Goal: Task Accomplishment & Management: Manage account settings

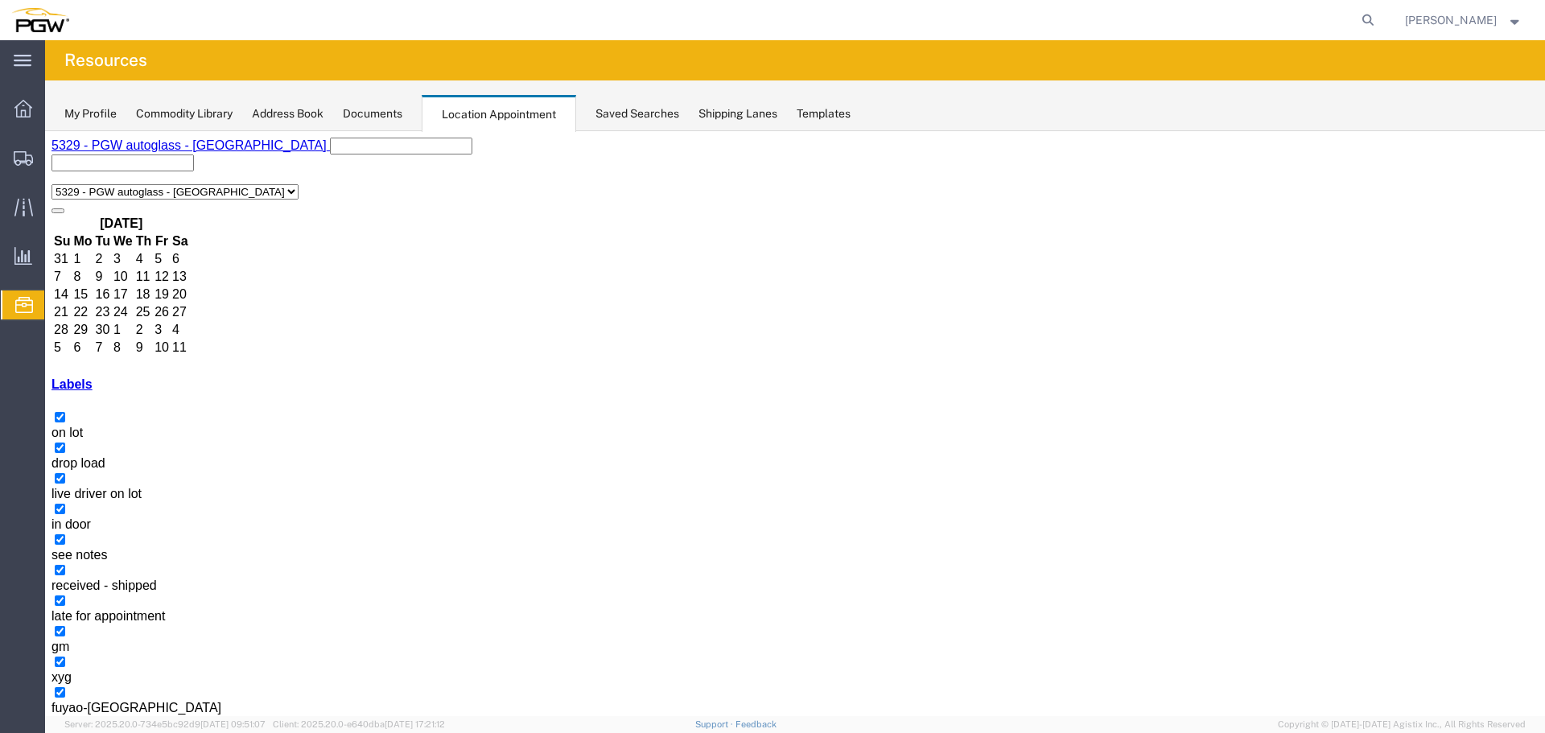
scroll to position [406, 0]
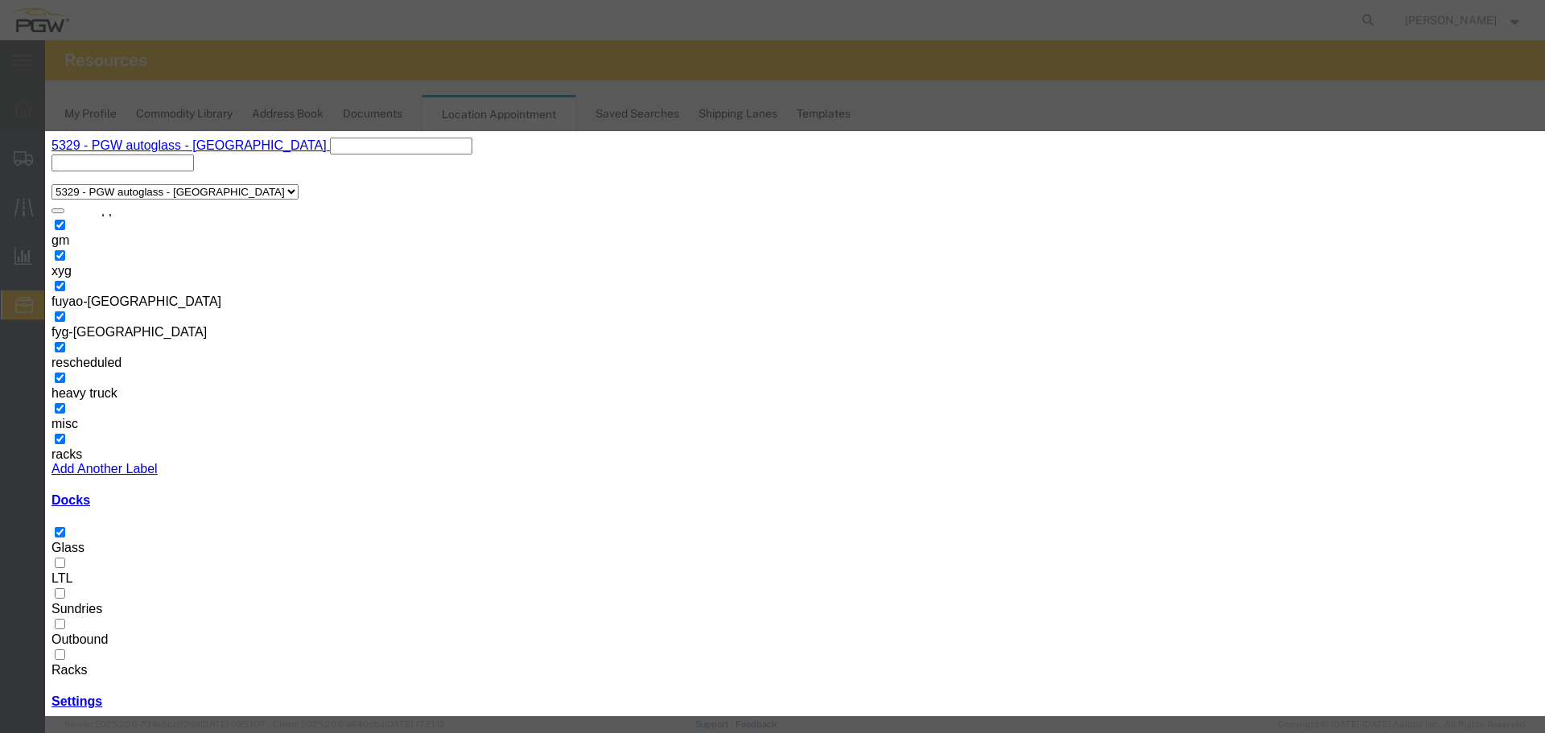
type input "V"
type input "OH 30996 & OH 30997 - VITRO"
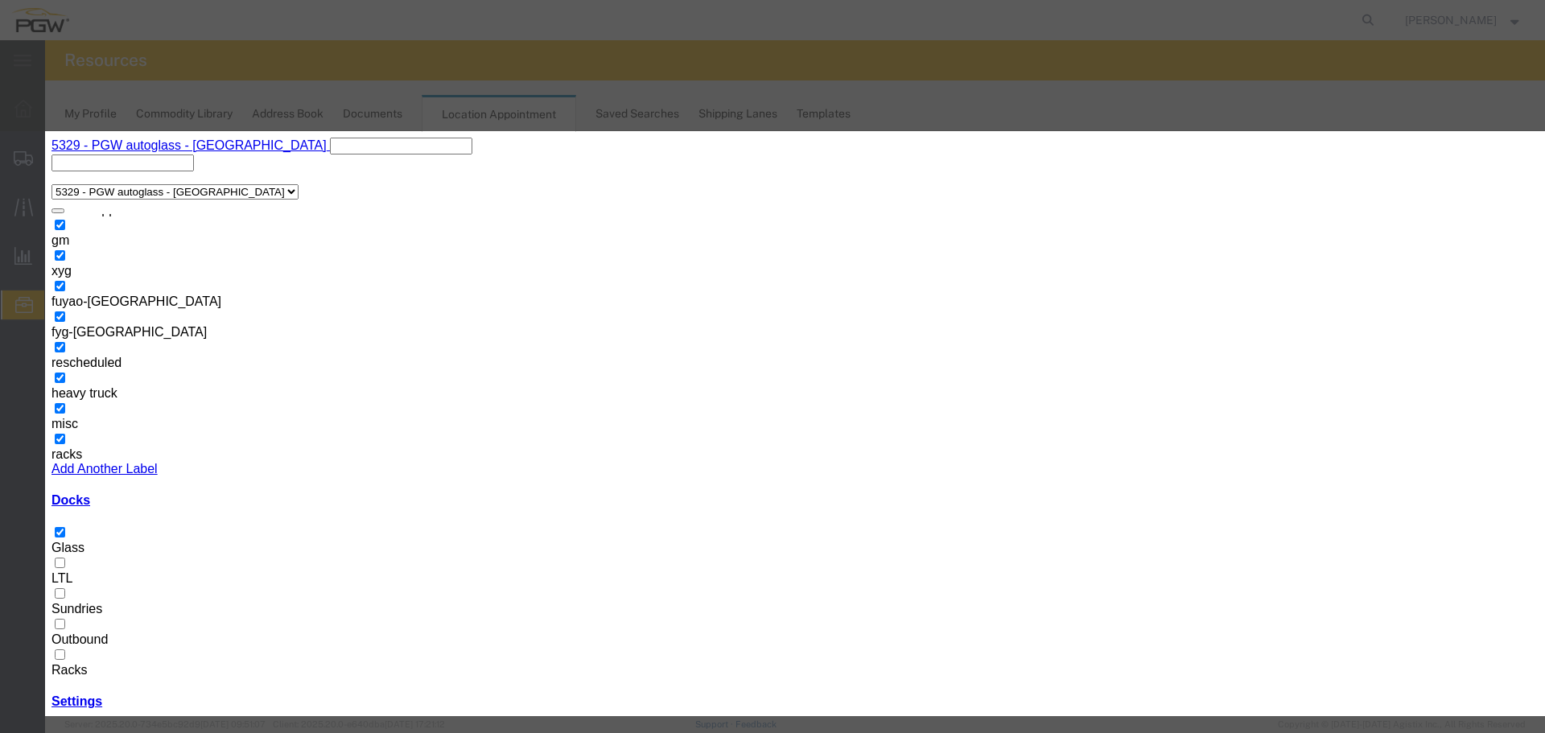
type input "10:00 AM"
select select "12922"
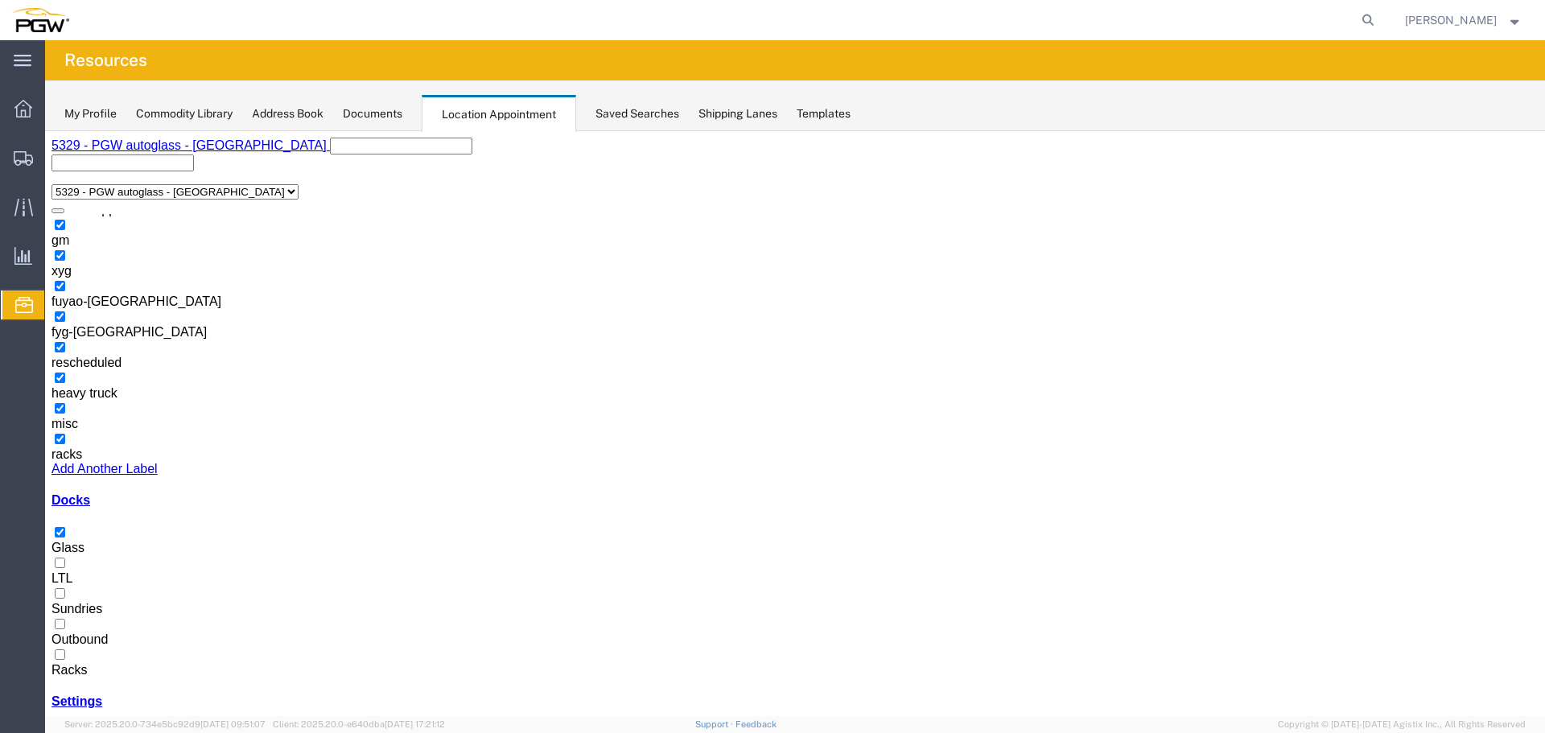
select select "1"
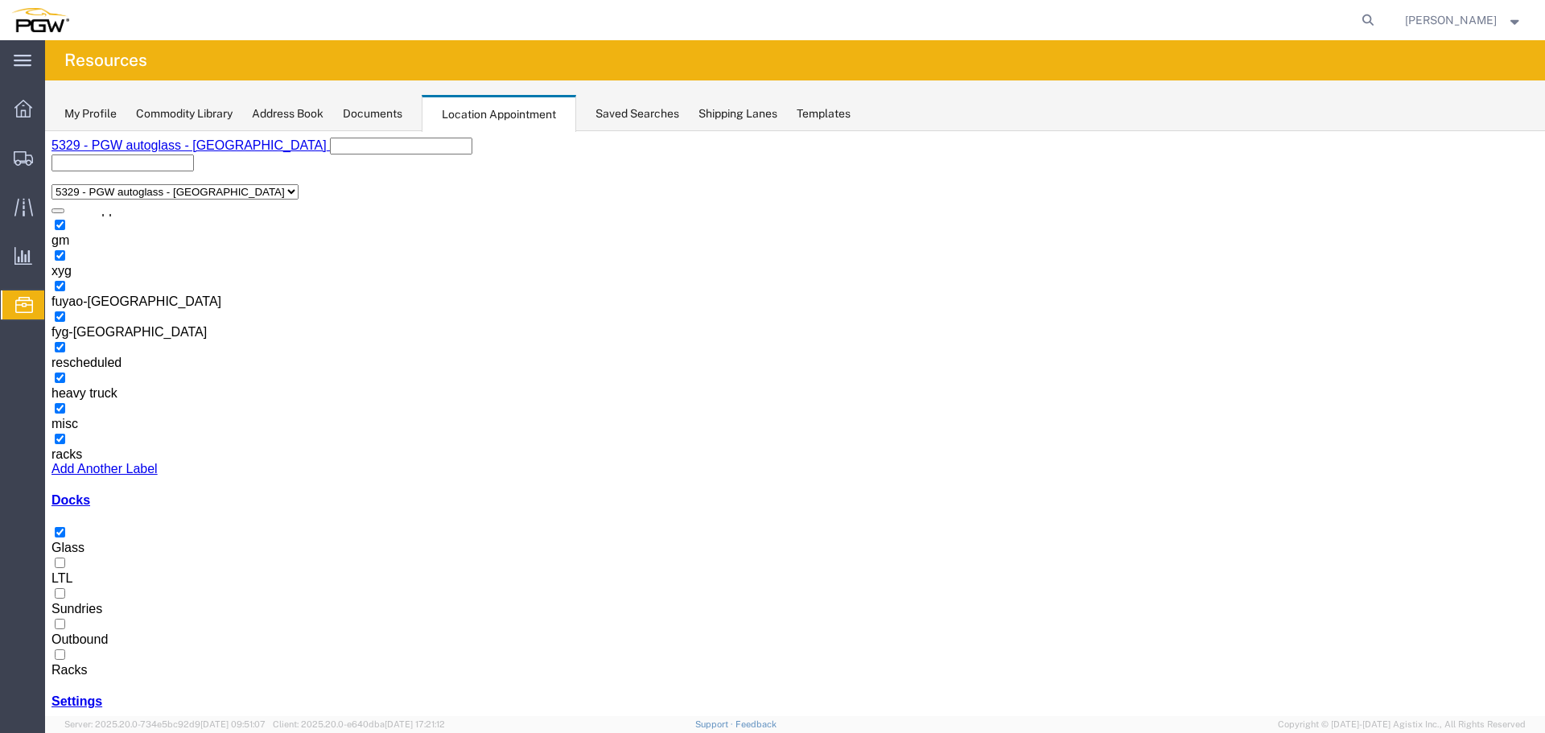
select select
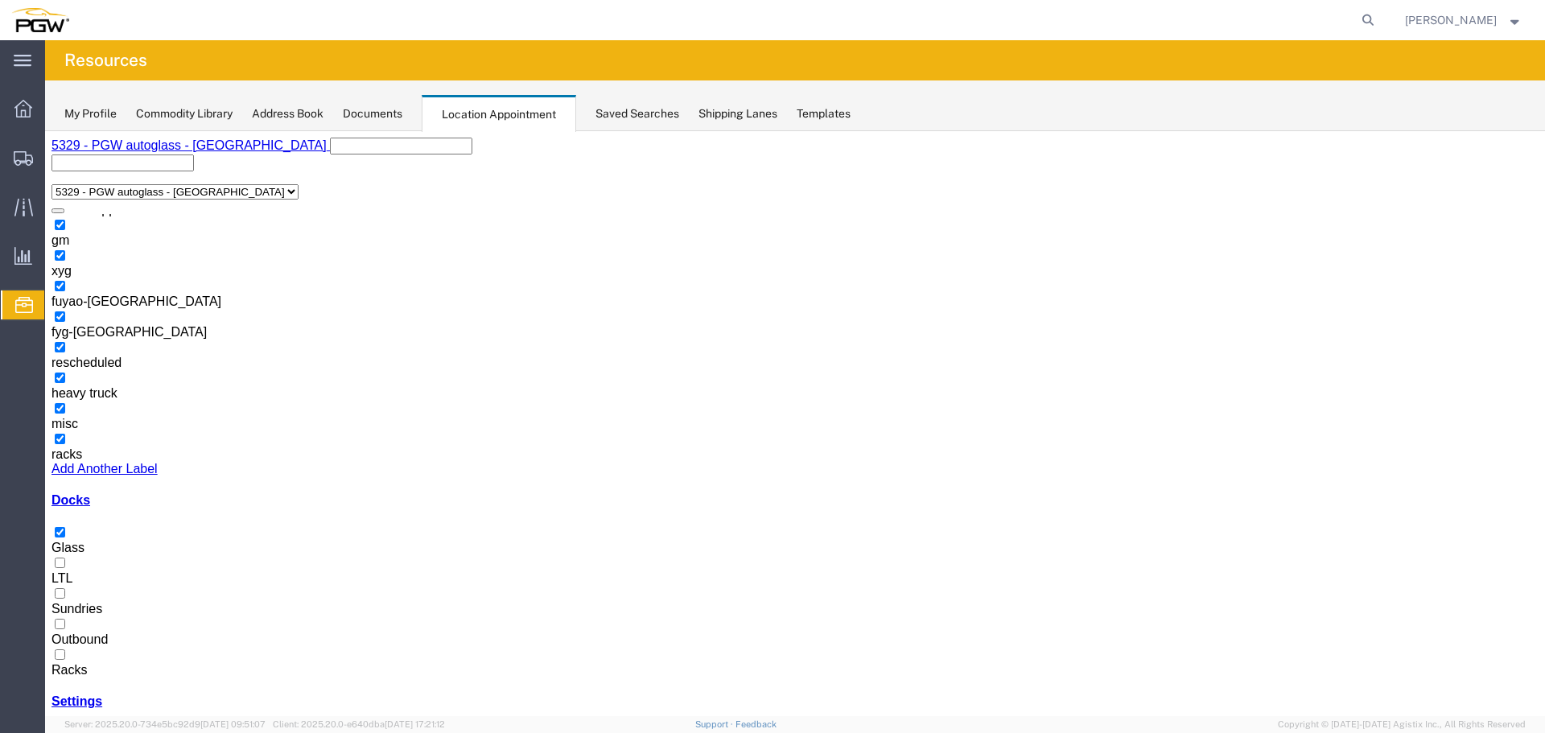
select select "1"
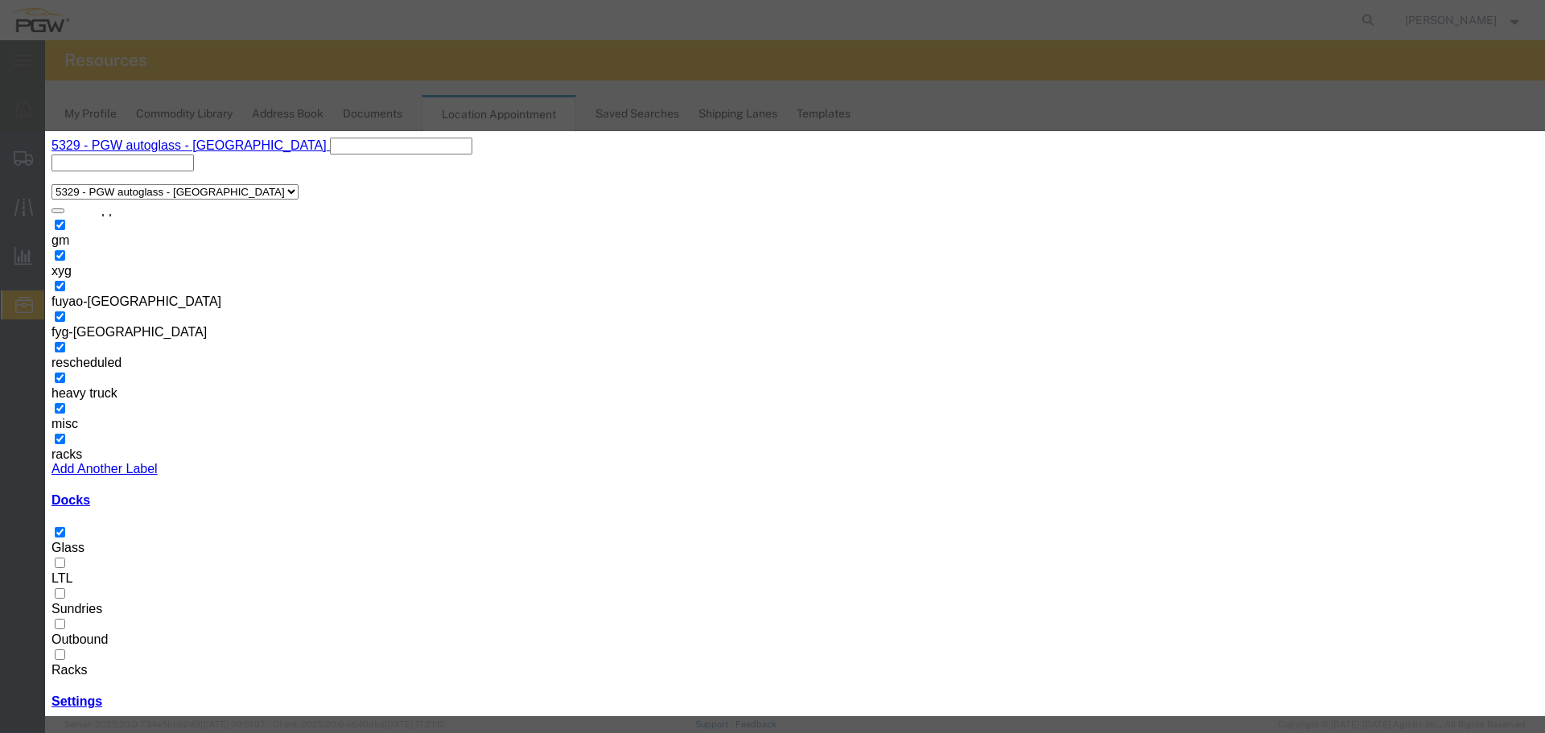
select select "220"
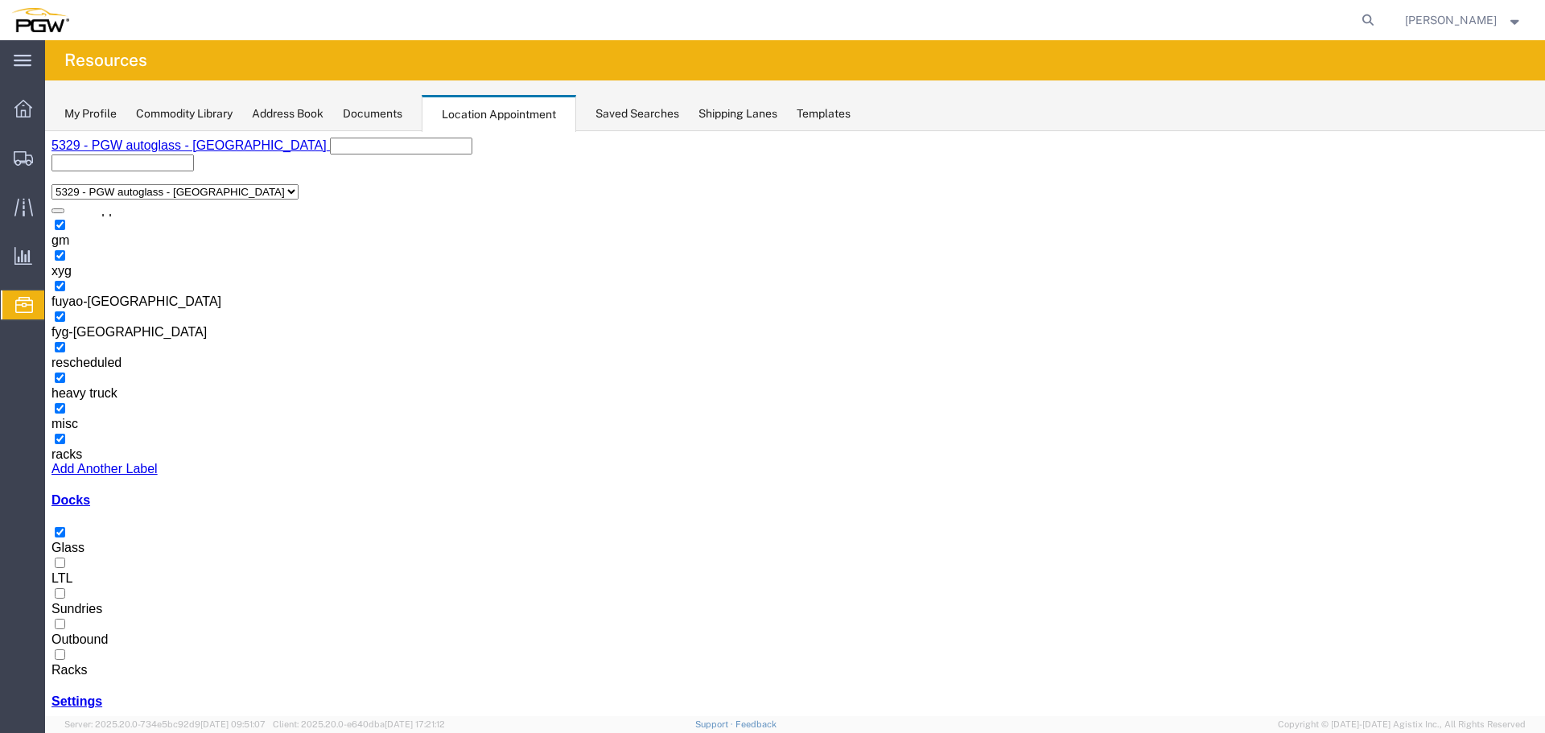
select select "1"
select select
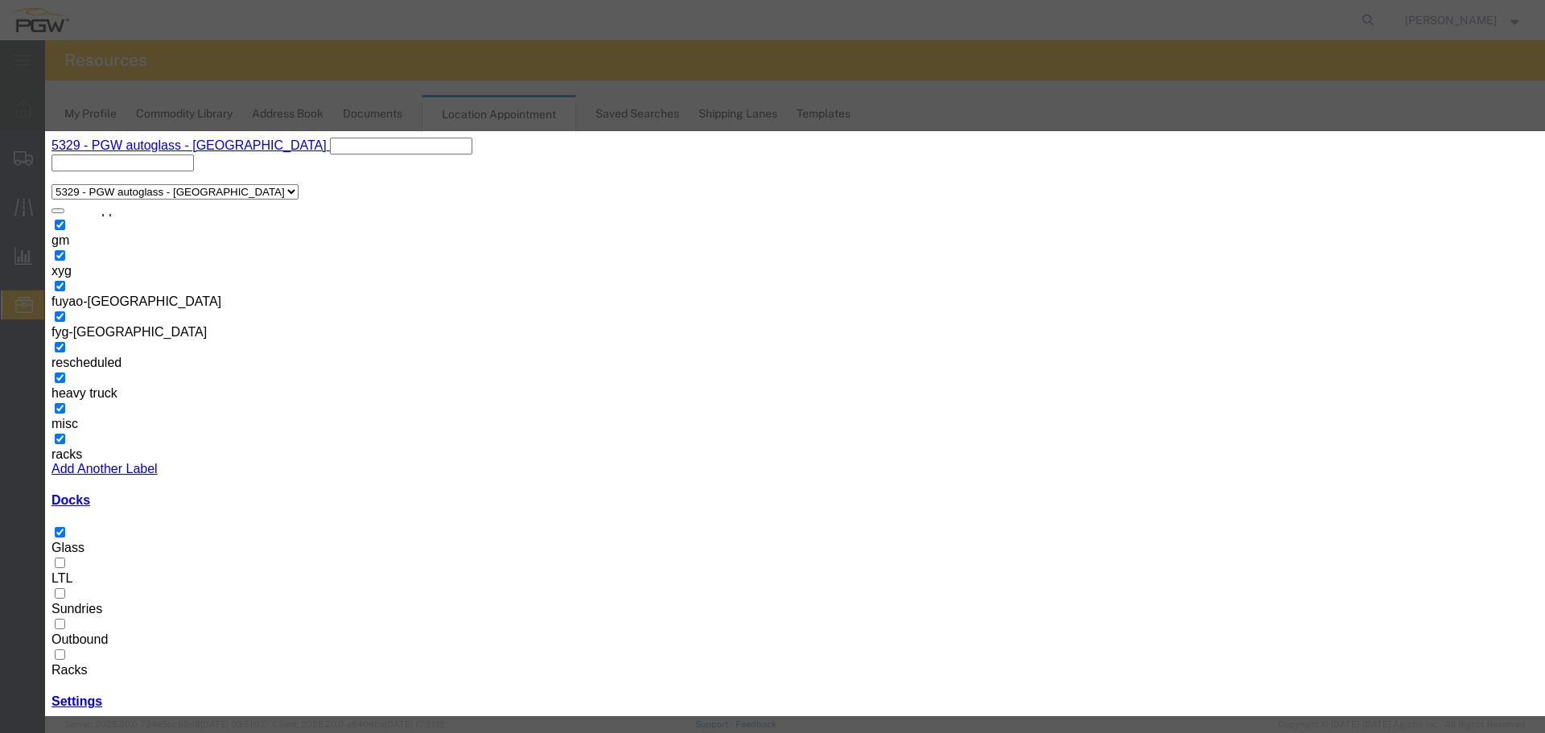
paste input "57095723"
type input "57095723 - FUYAO"
type input "3:00 PM"
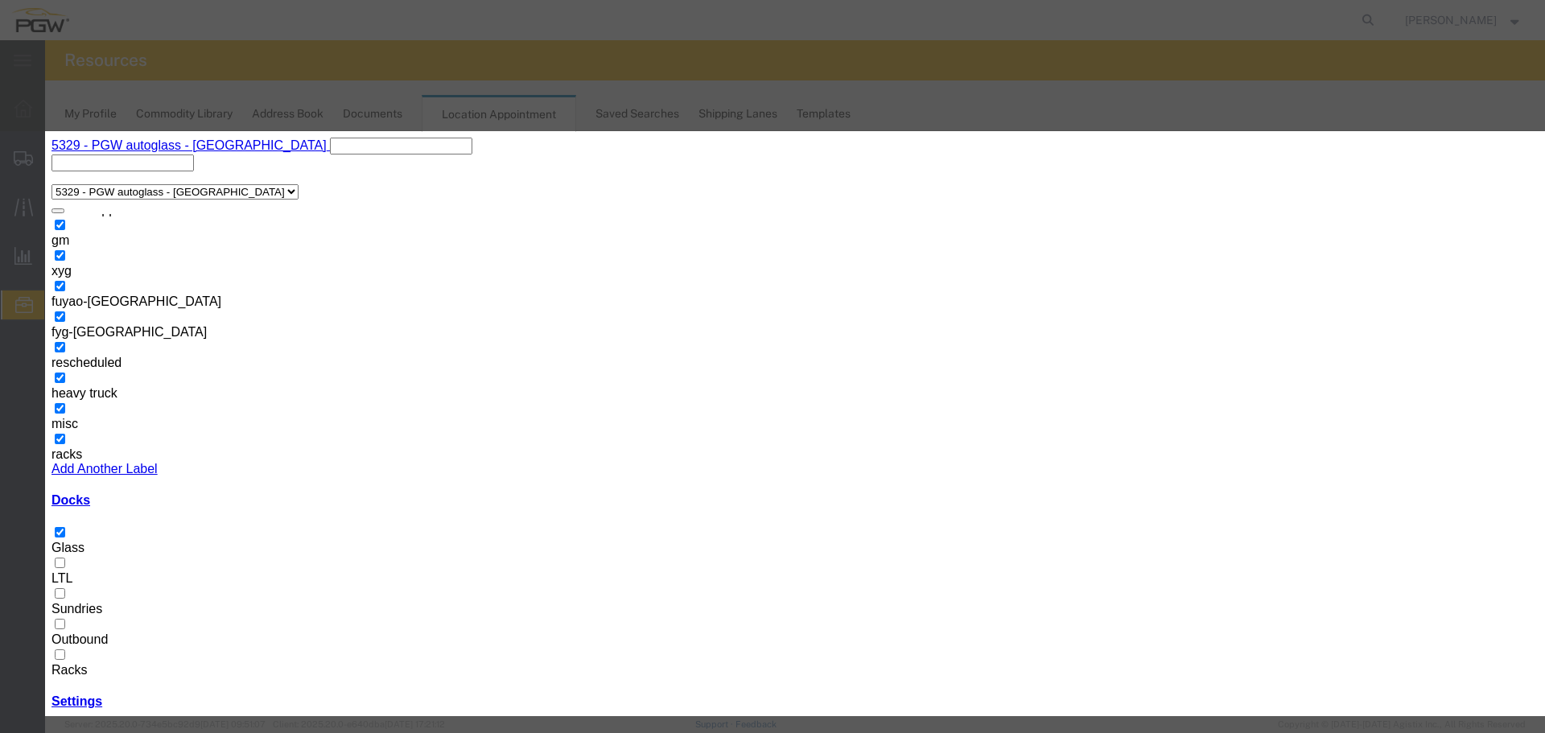
drag, startPoint x: 846, startPoint y: 508, endPoint x: 843, endPoint y: 493, distance: 15.6
select select "12921"
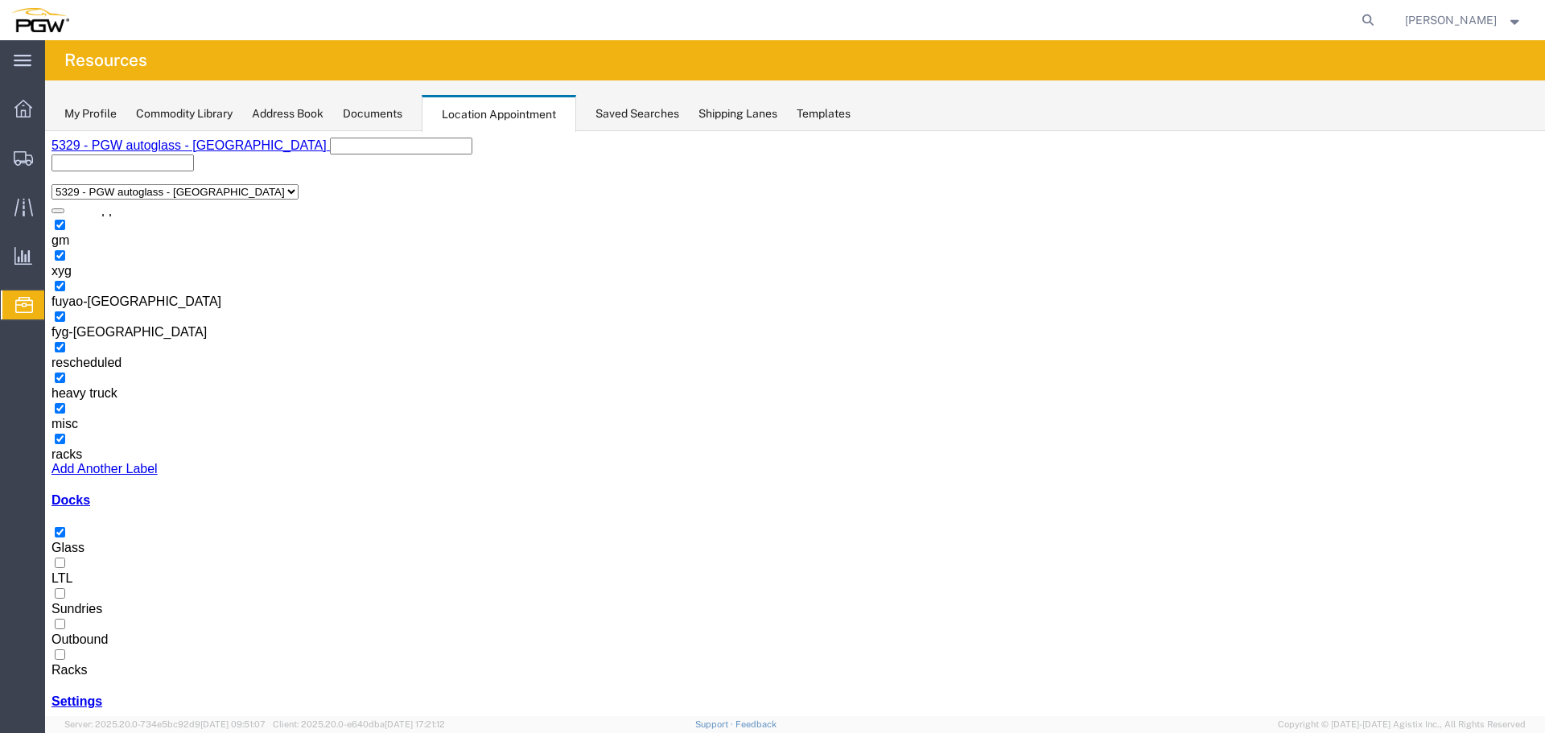
select select "1"
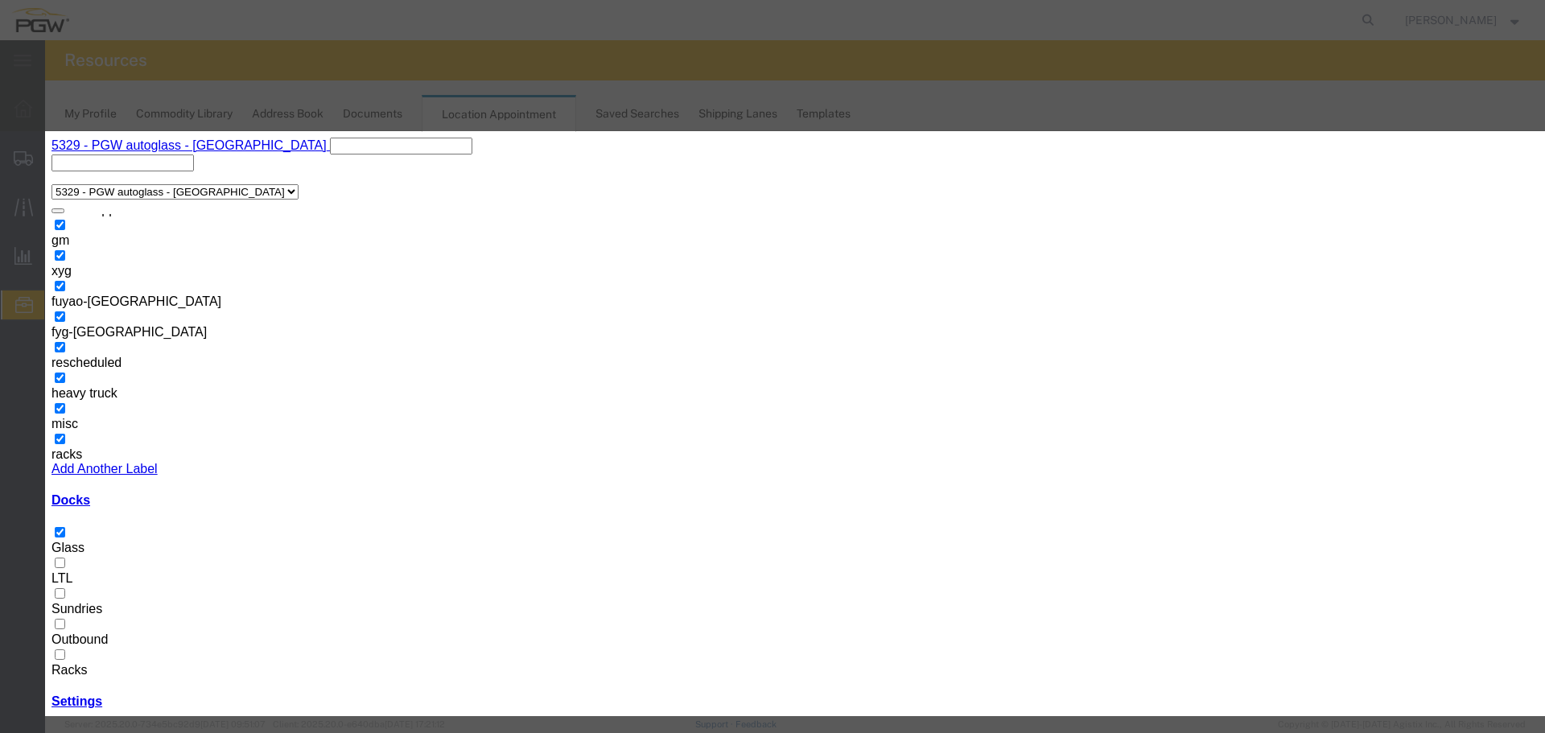
select select "12940"
type input "8:00 AM"
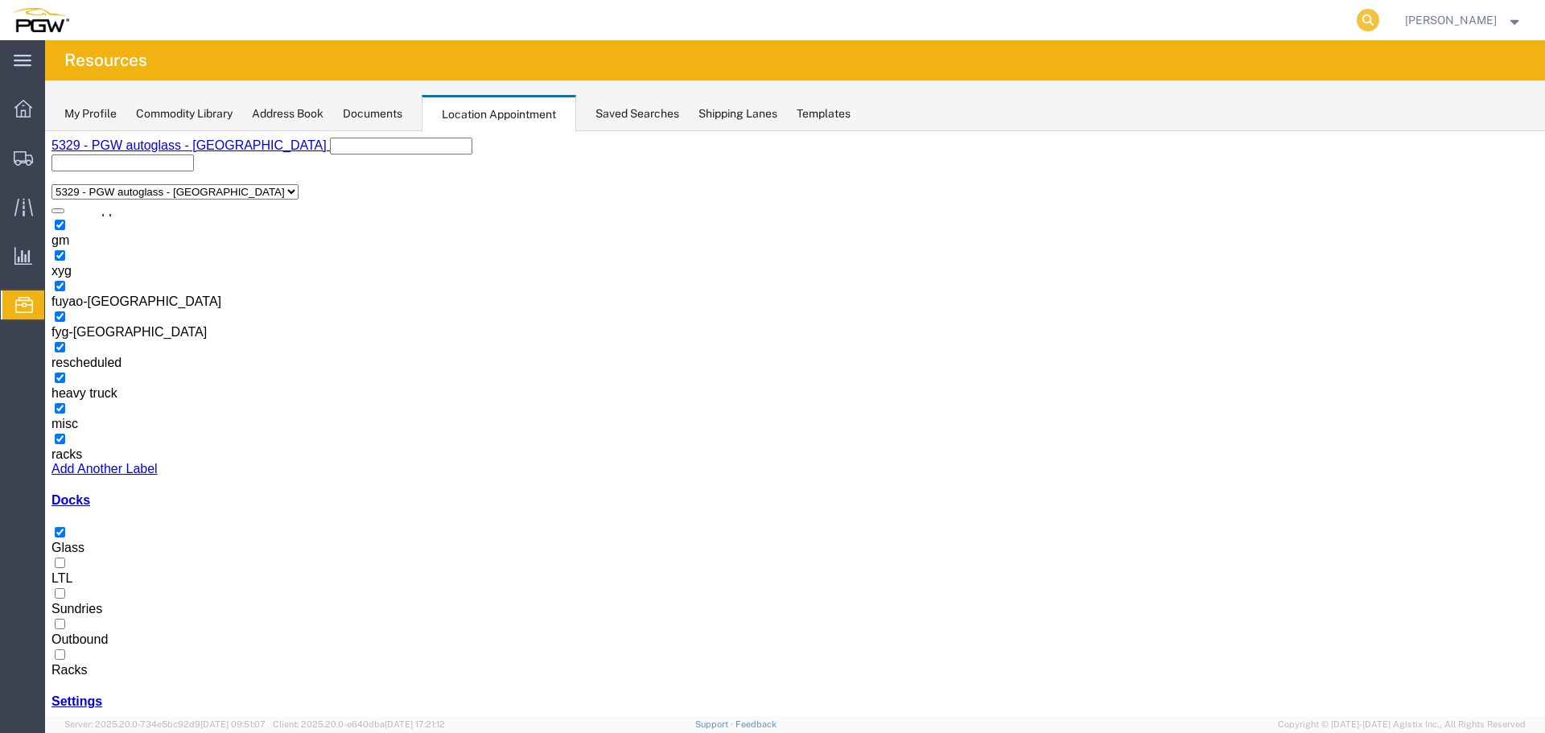
click at [1368, 19] on icon at bounding box center [1368, 20] width 23 height 23
paste input "669466"
type input "669466"
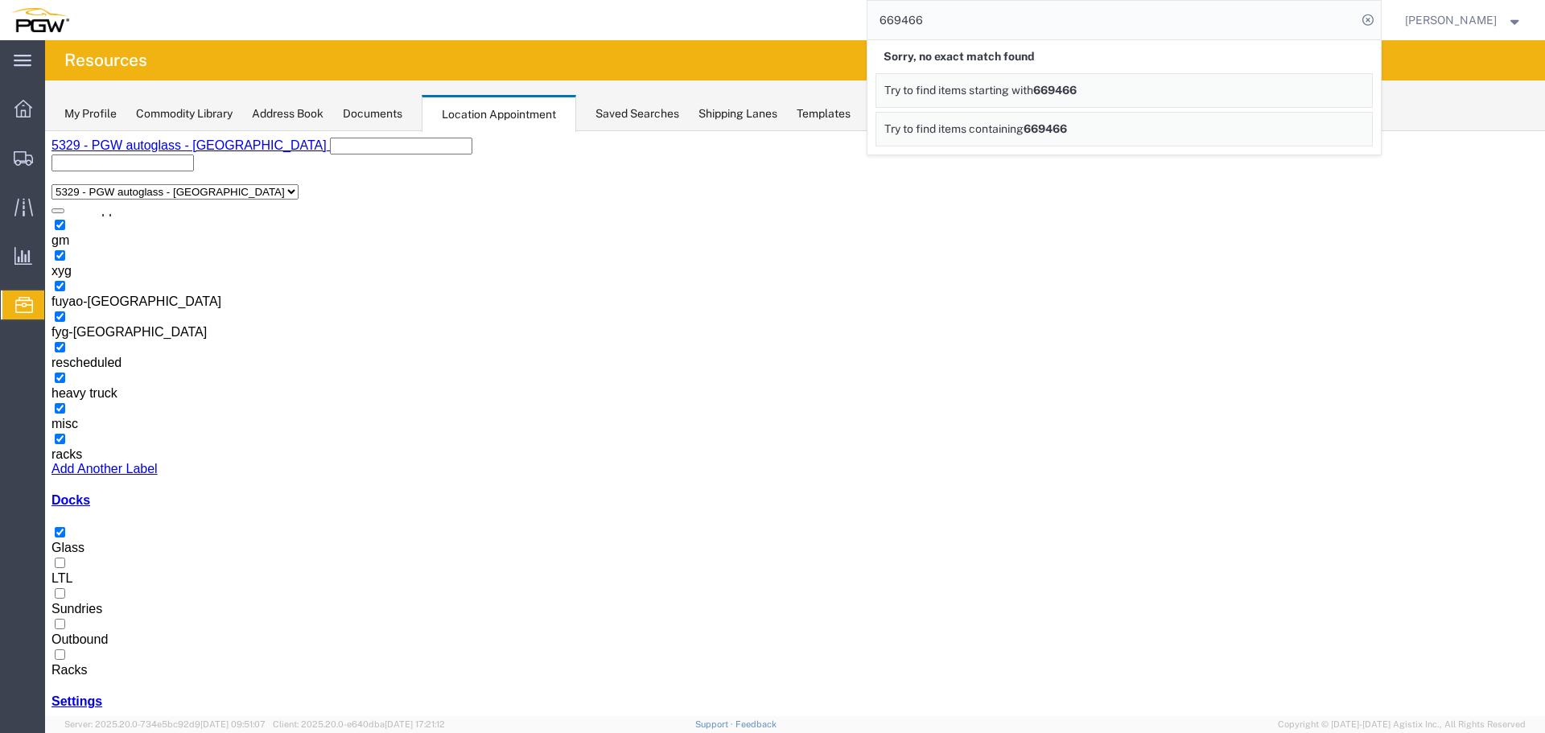
click at [1368, 19] on icon at bounding box center [1368, 20] width 23 height 23
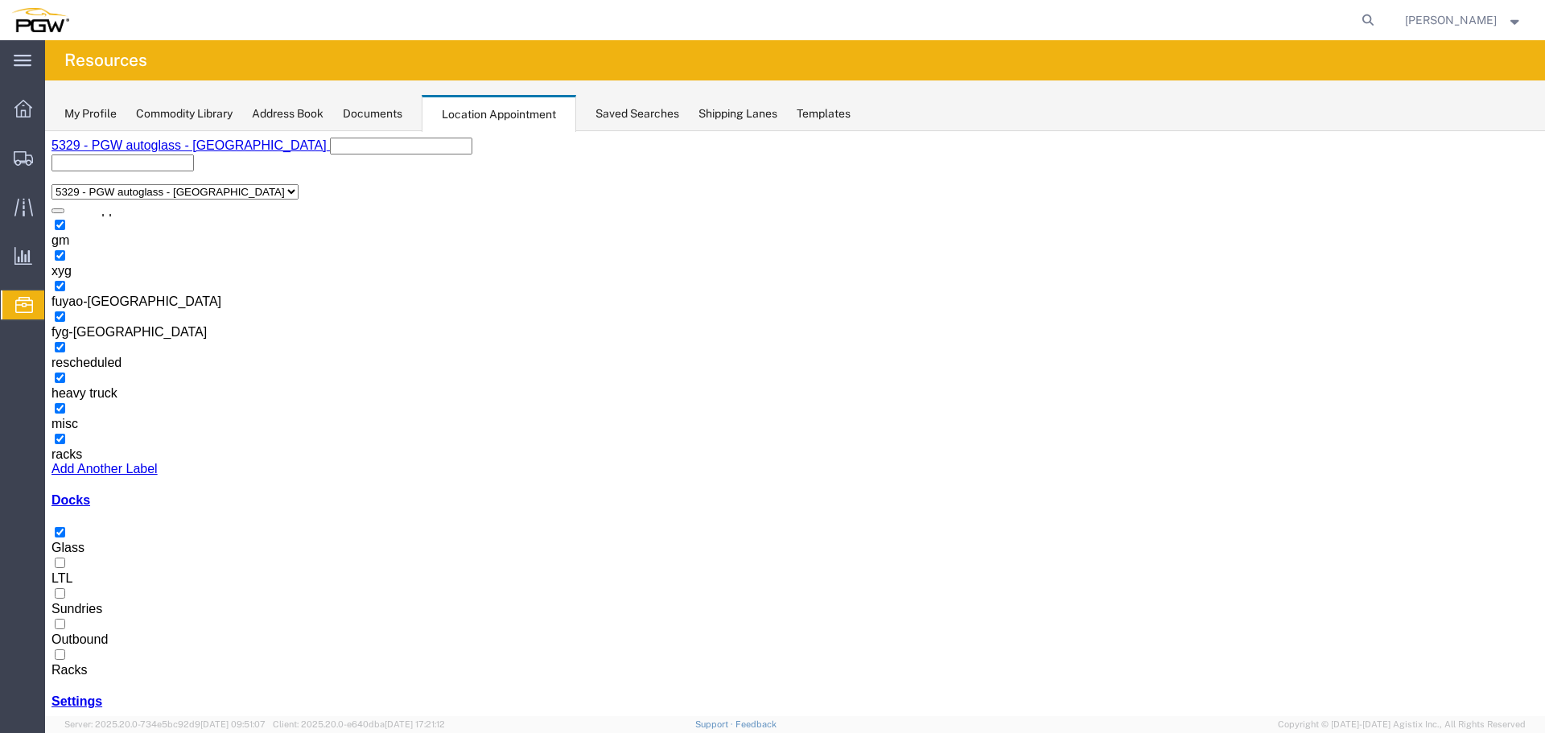
click at [1375, 23] on icon at bounding box center [1368, 20] width 23 height 23
paste input "669466"
type input "669466"
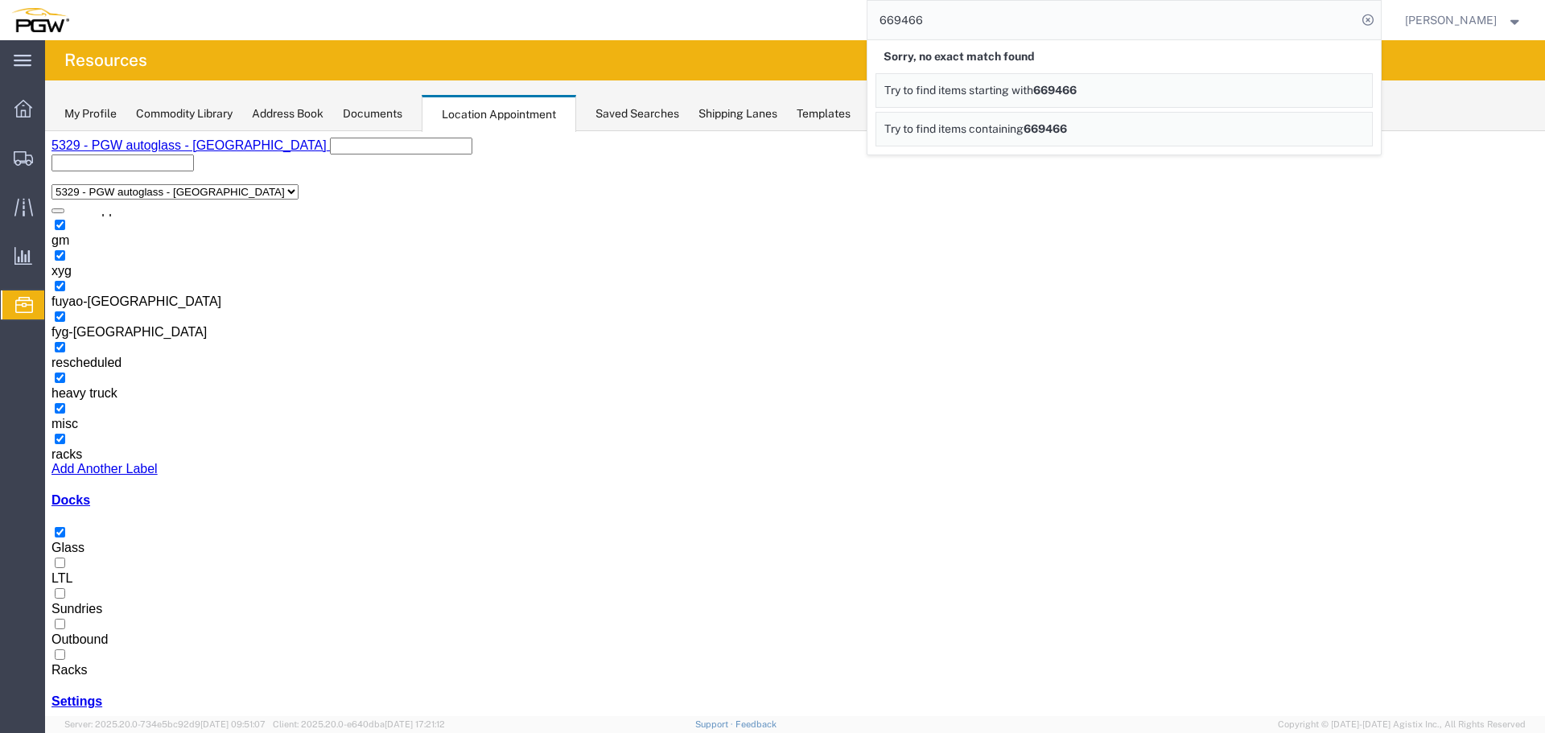
click at [1375, 23] on icon at bounding box center [1368, 20] width 23 height 23
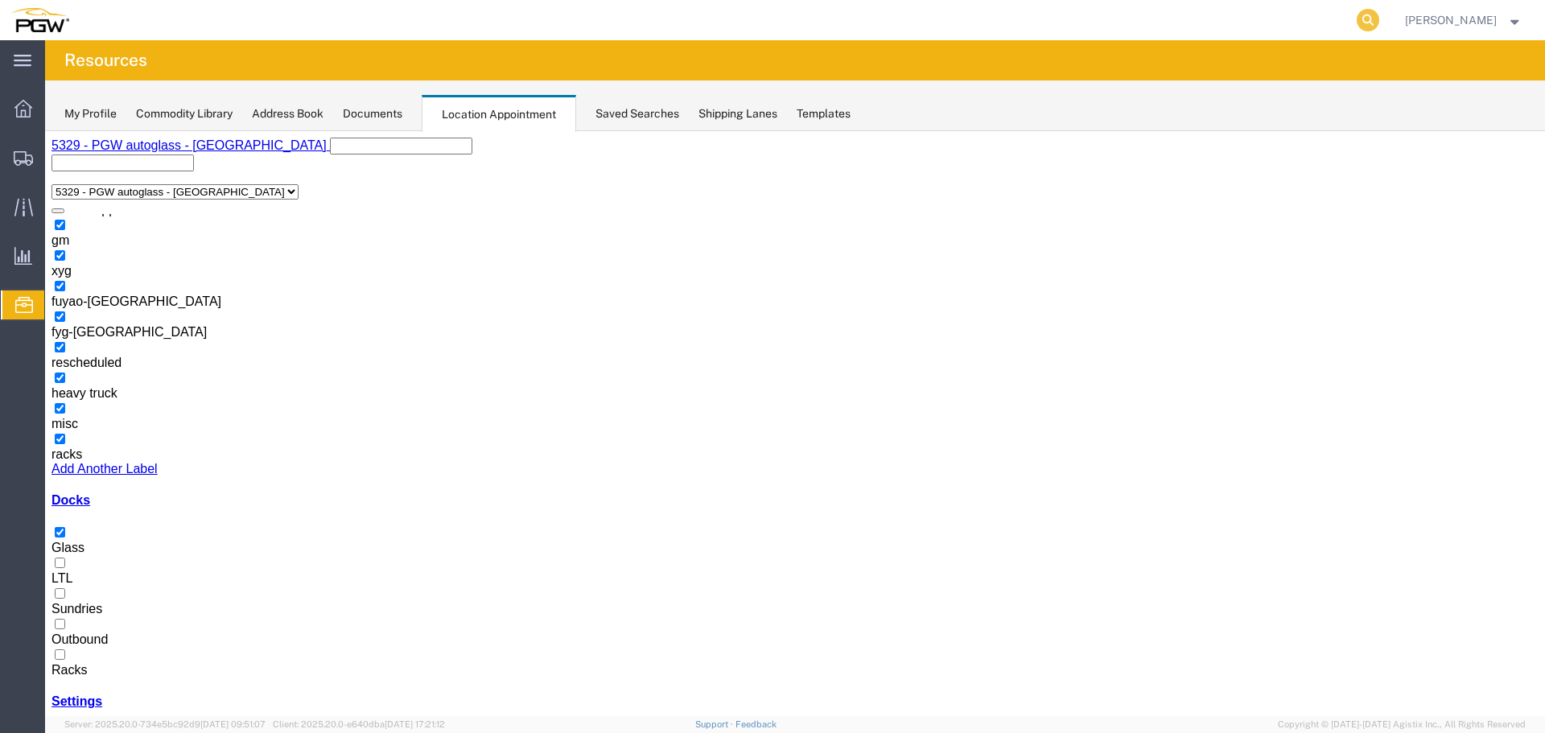
click at [1373, 10] on icon at bounding box center [1368, 20] width 23 height 23
paste input "669519"
type input "669519"
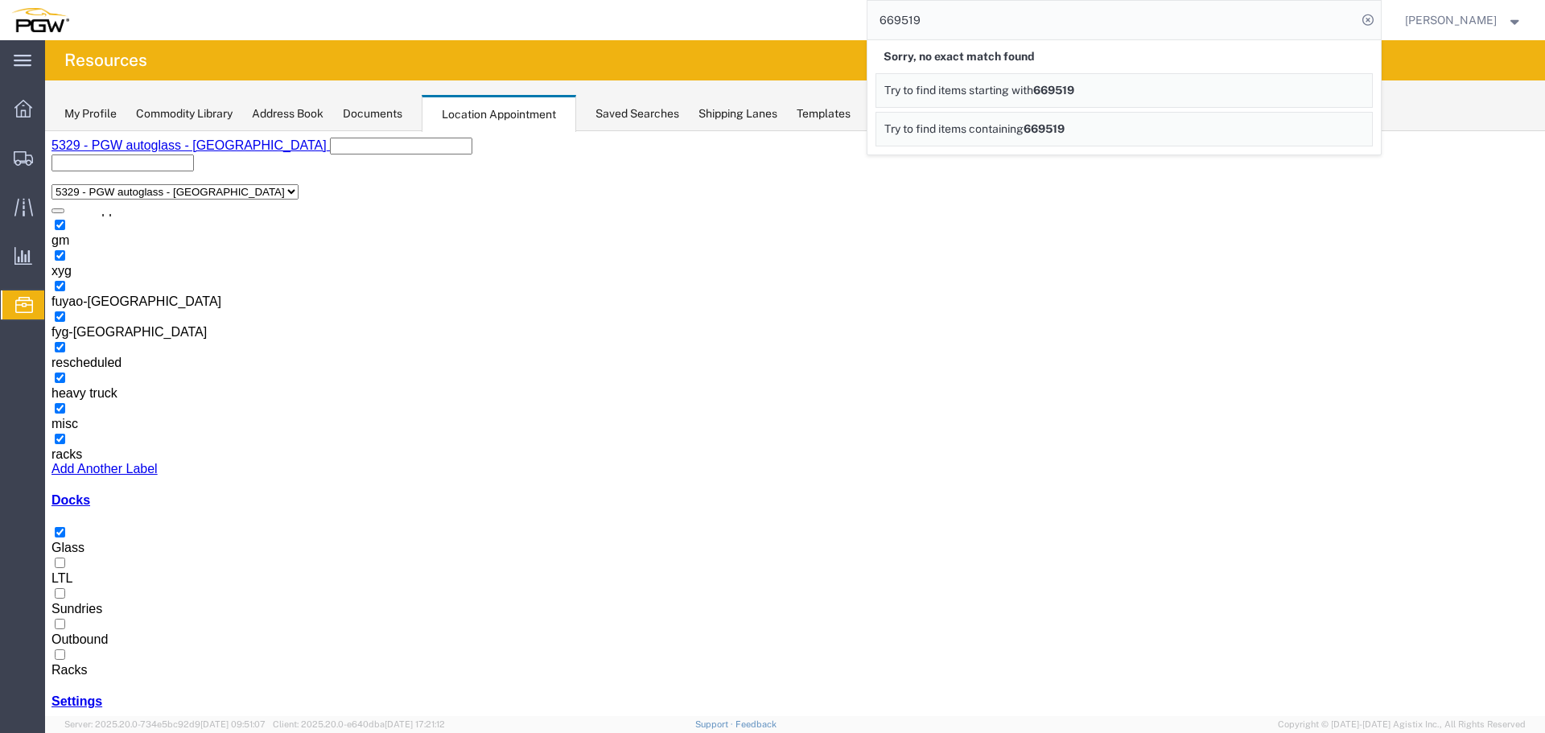
click at [1375, 15] on icon at bounding box center [1368, 20] width 23 height 23
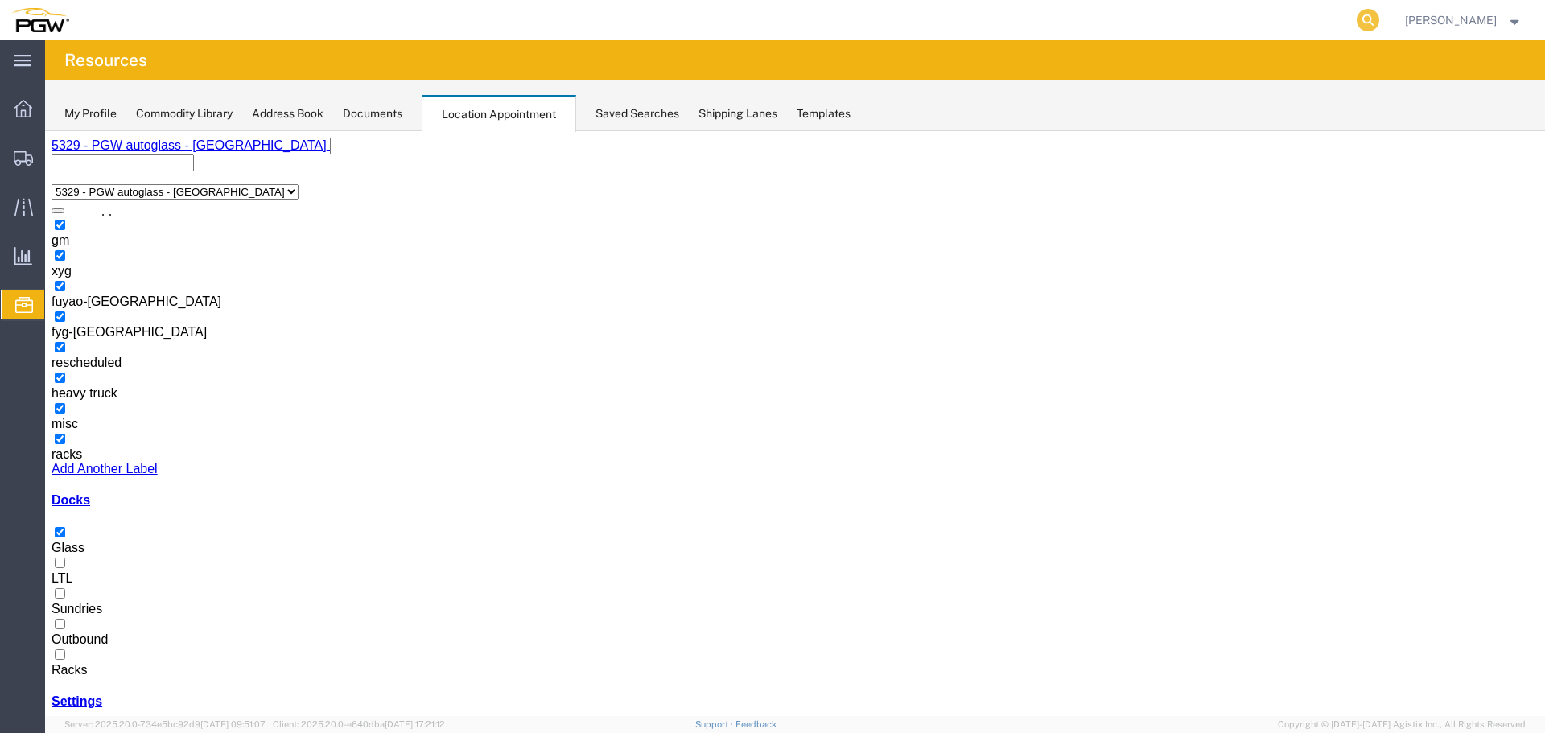
click at [1371, 22] on icon at bounding box center [1368, 20] width 23 height 23
paste input "669466"
type input "669466"
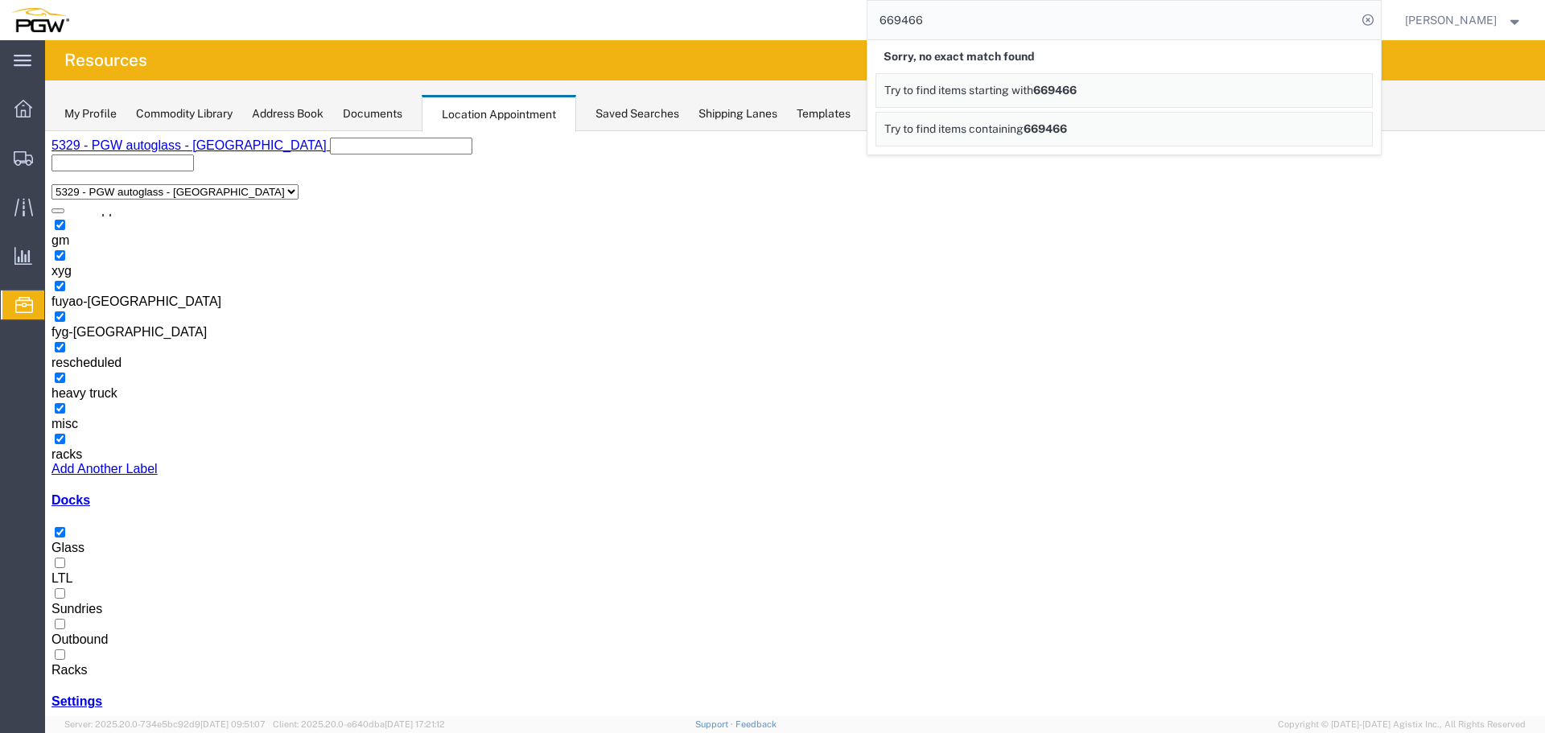
click at [1371, 22] on icon at bounding box center [1368, 20] width 23 height 23
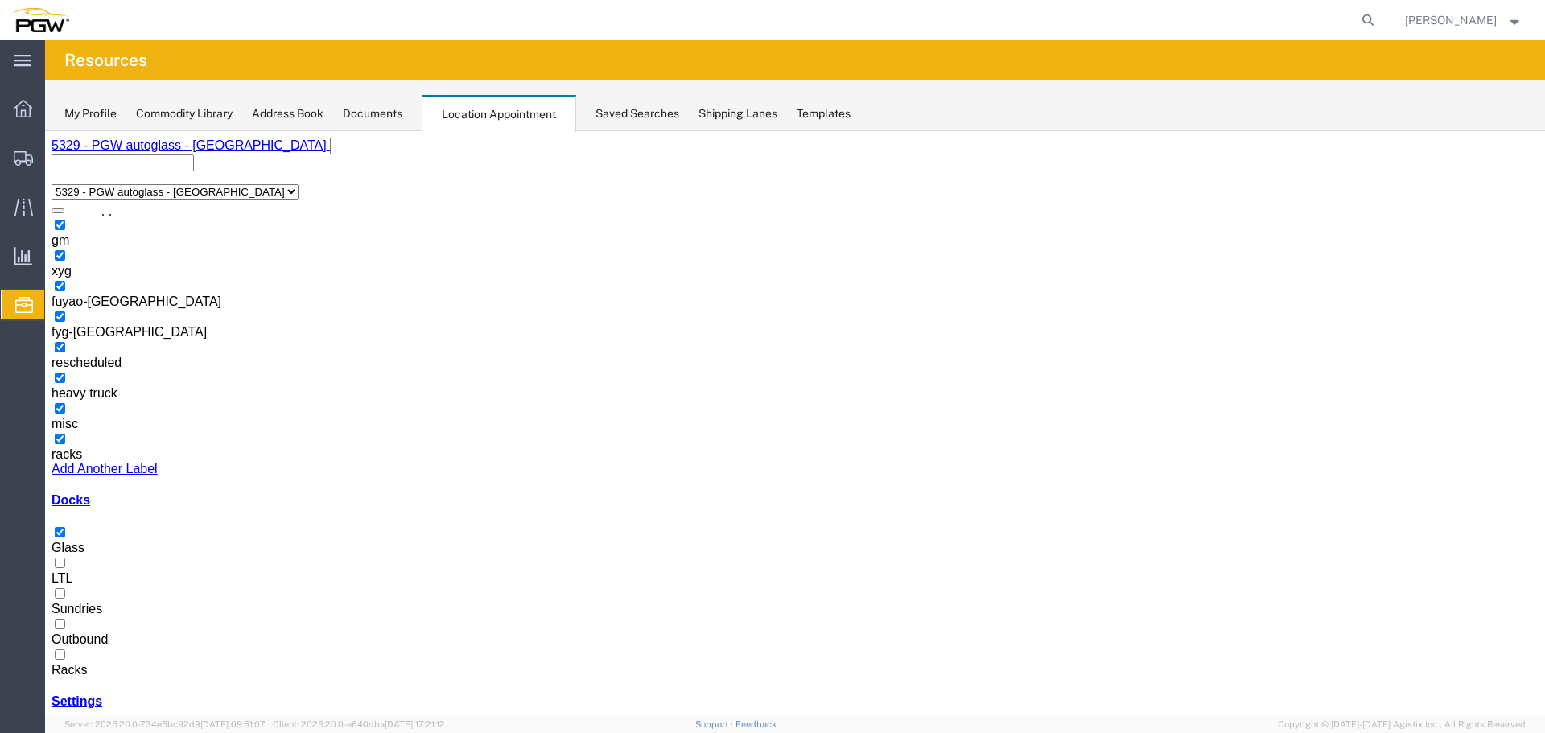
select select "1"
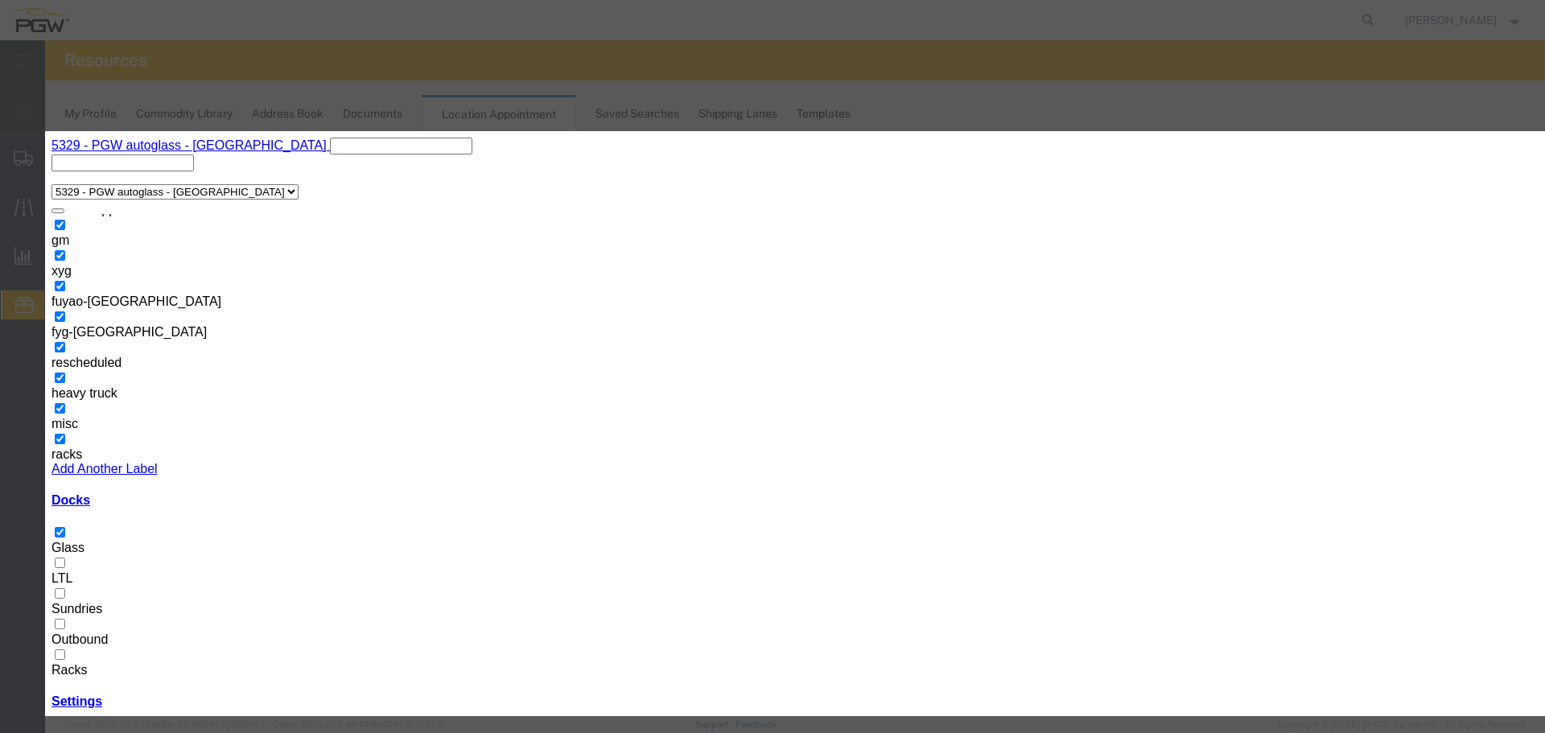
select select "220"
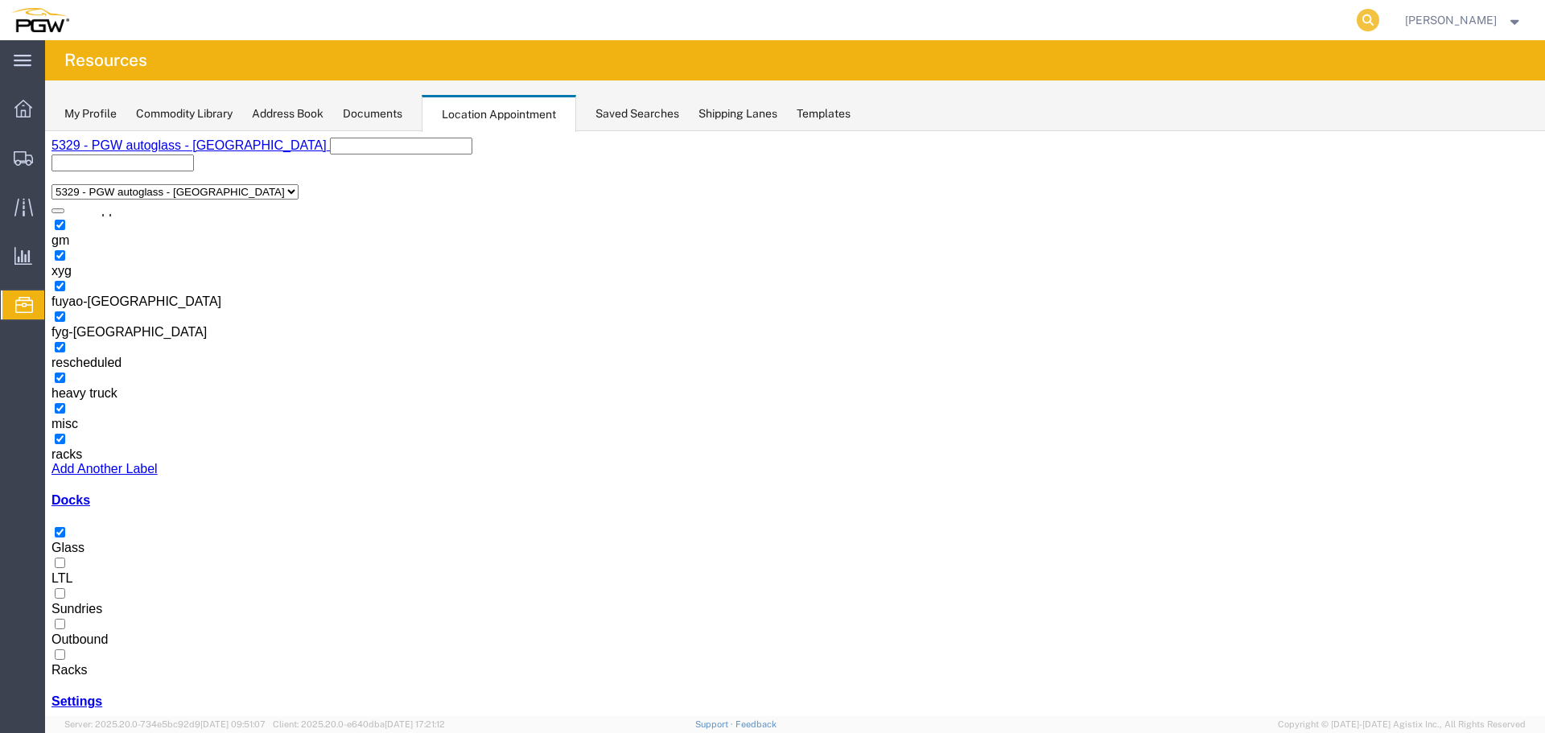
click at [1371, 21] on icon at bounding box center [1368, 20] width 23 height 23
paste input "669466"
type input "669466"
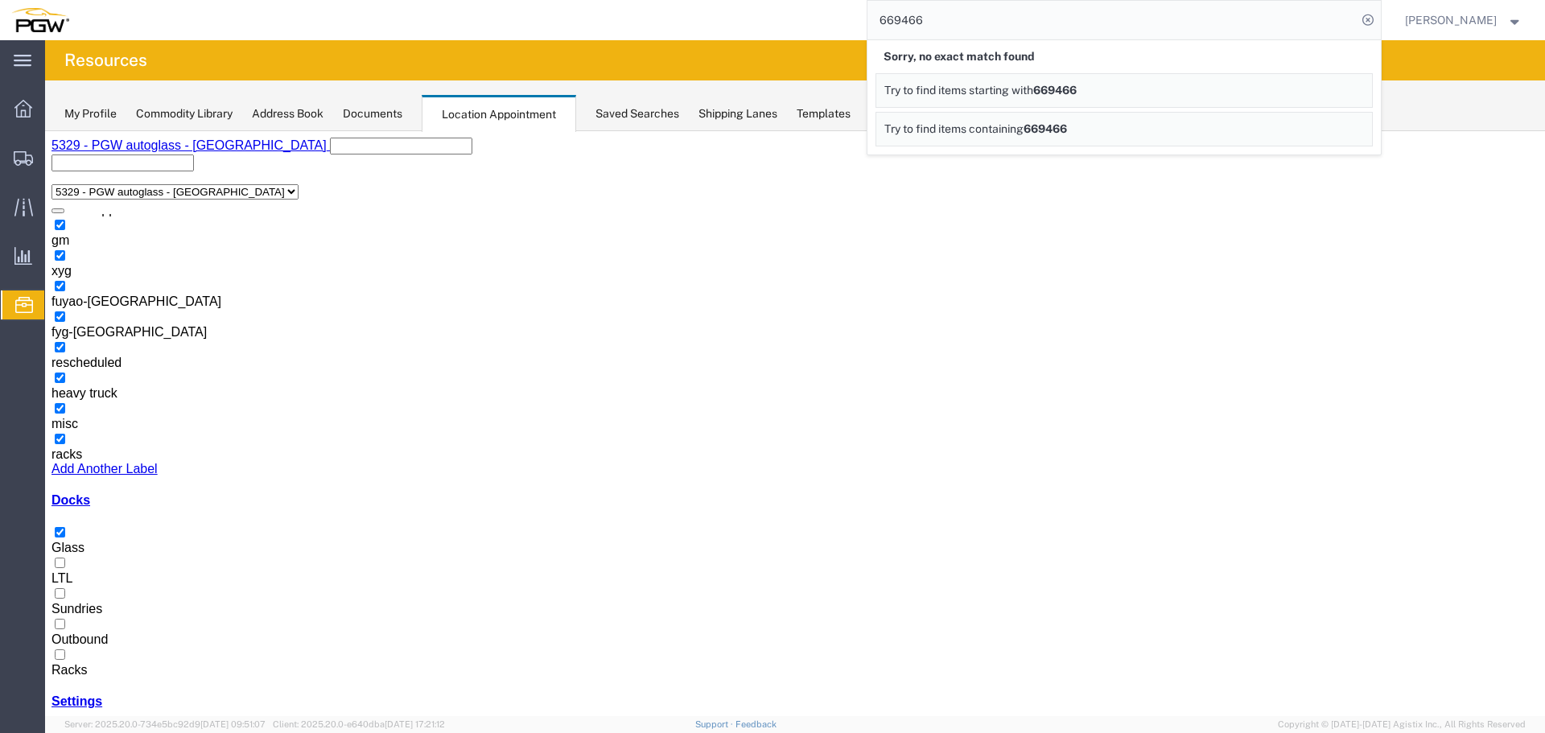
click at [1371, 21] on icon at bounding box center [1368, 20] width 23 height 23
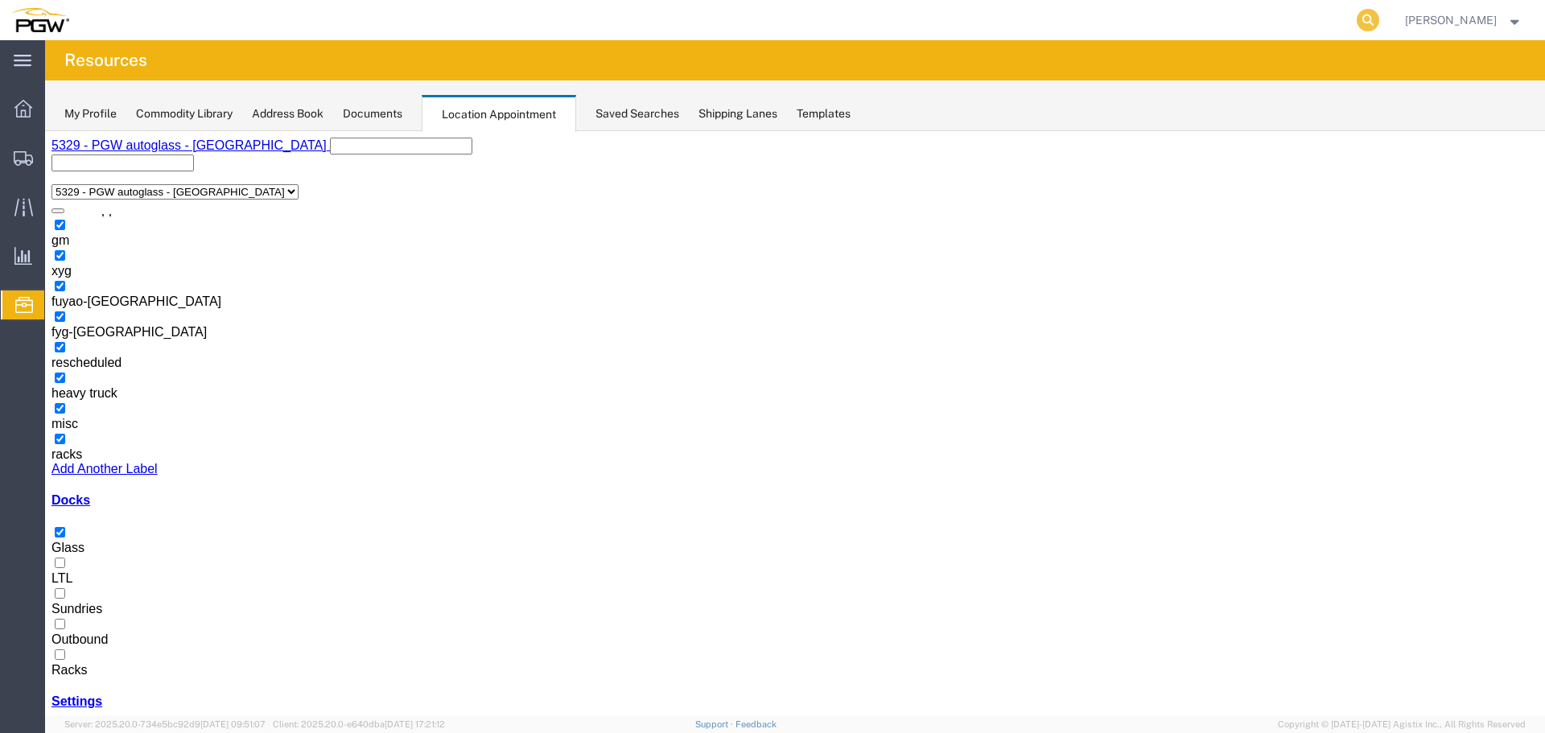
click at [1373, 13] on icon at bounding box center [1368, 20] width 23 height 23
paste input "669466"
type input "669466"
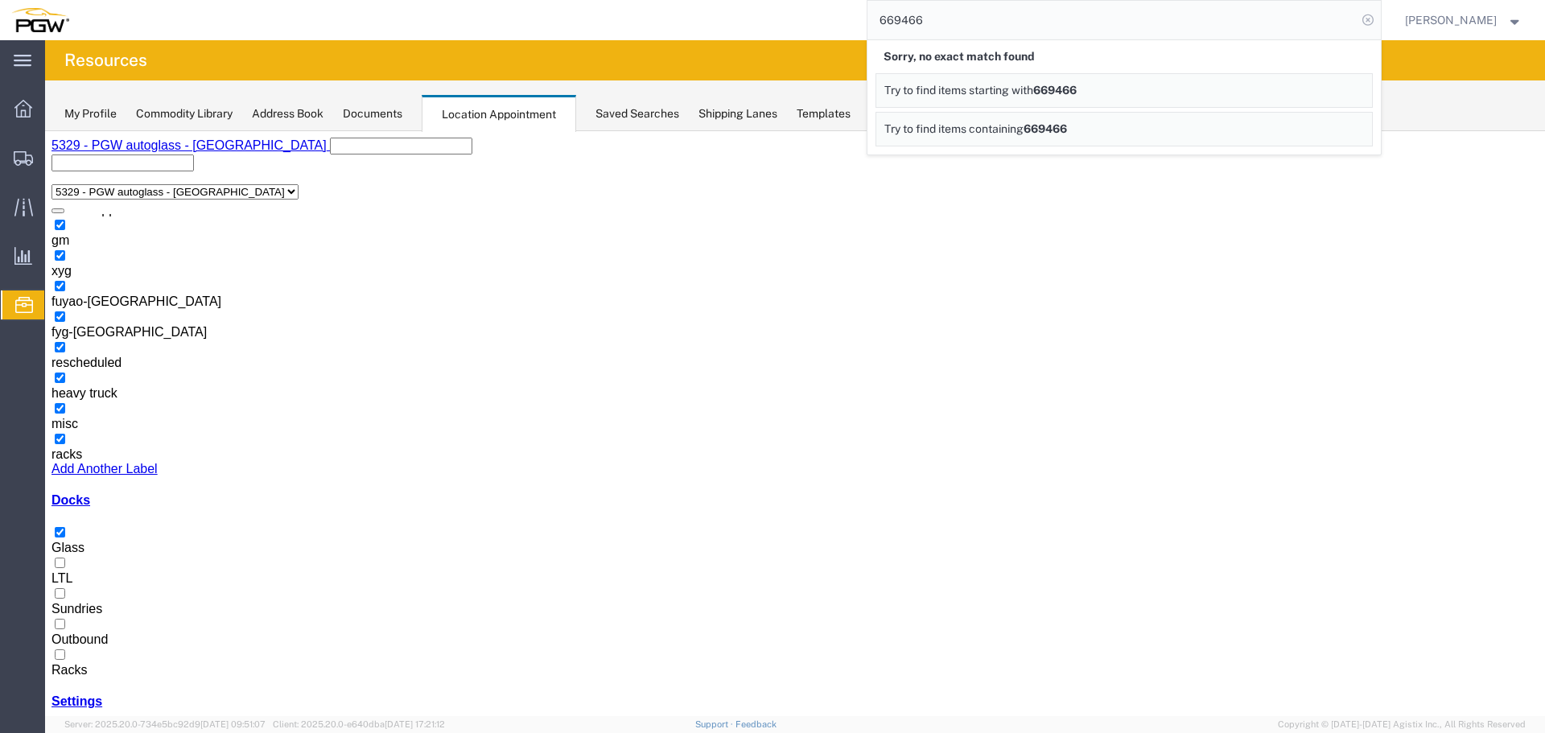
click at [1376, 19] on icon at bounding box center [1368, 20] width 23 height 23
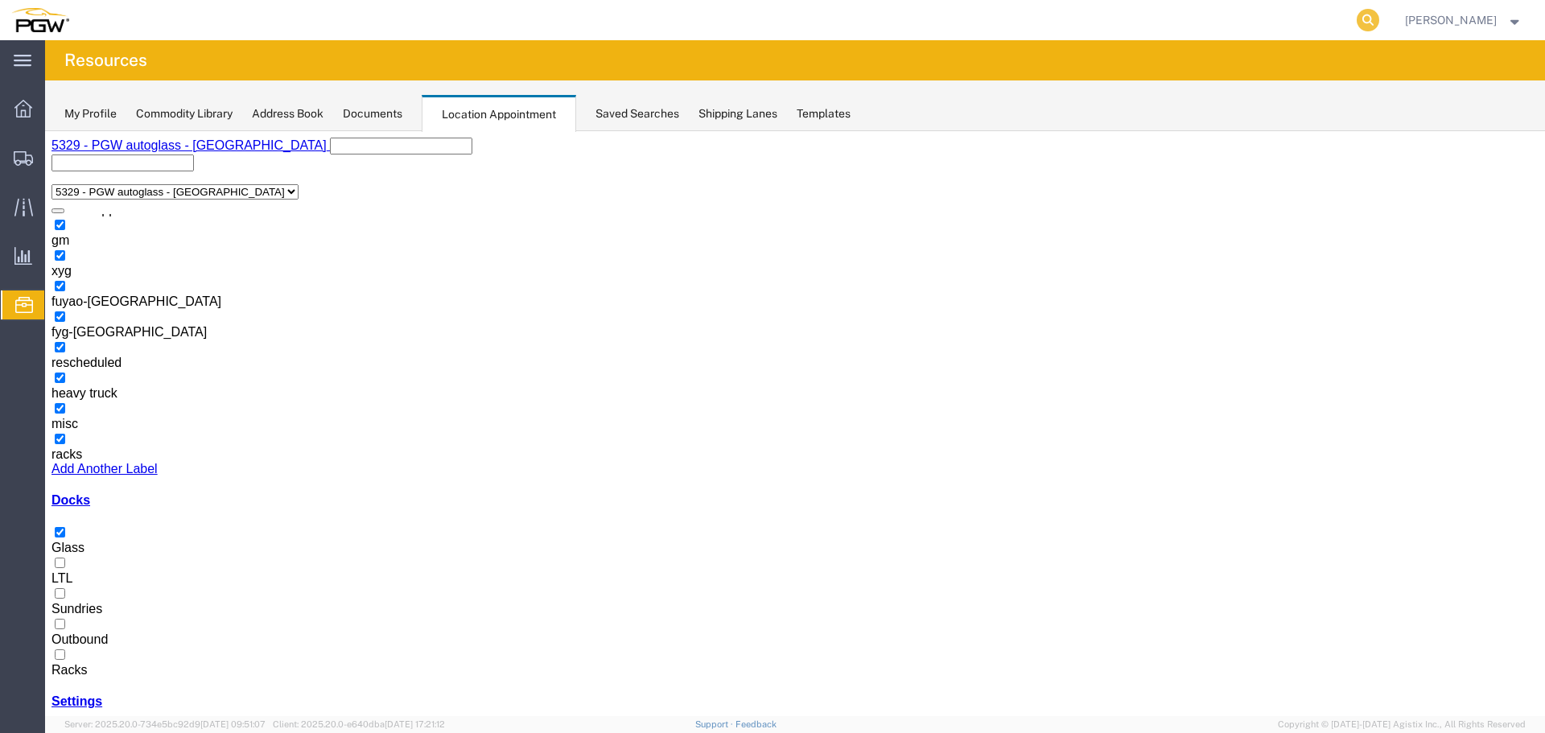
click at [1370, 19] on icon at bounding box center [1368, 20] width 23 height 23
paste input "669540"
type input "669540"
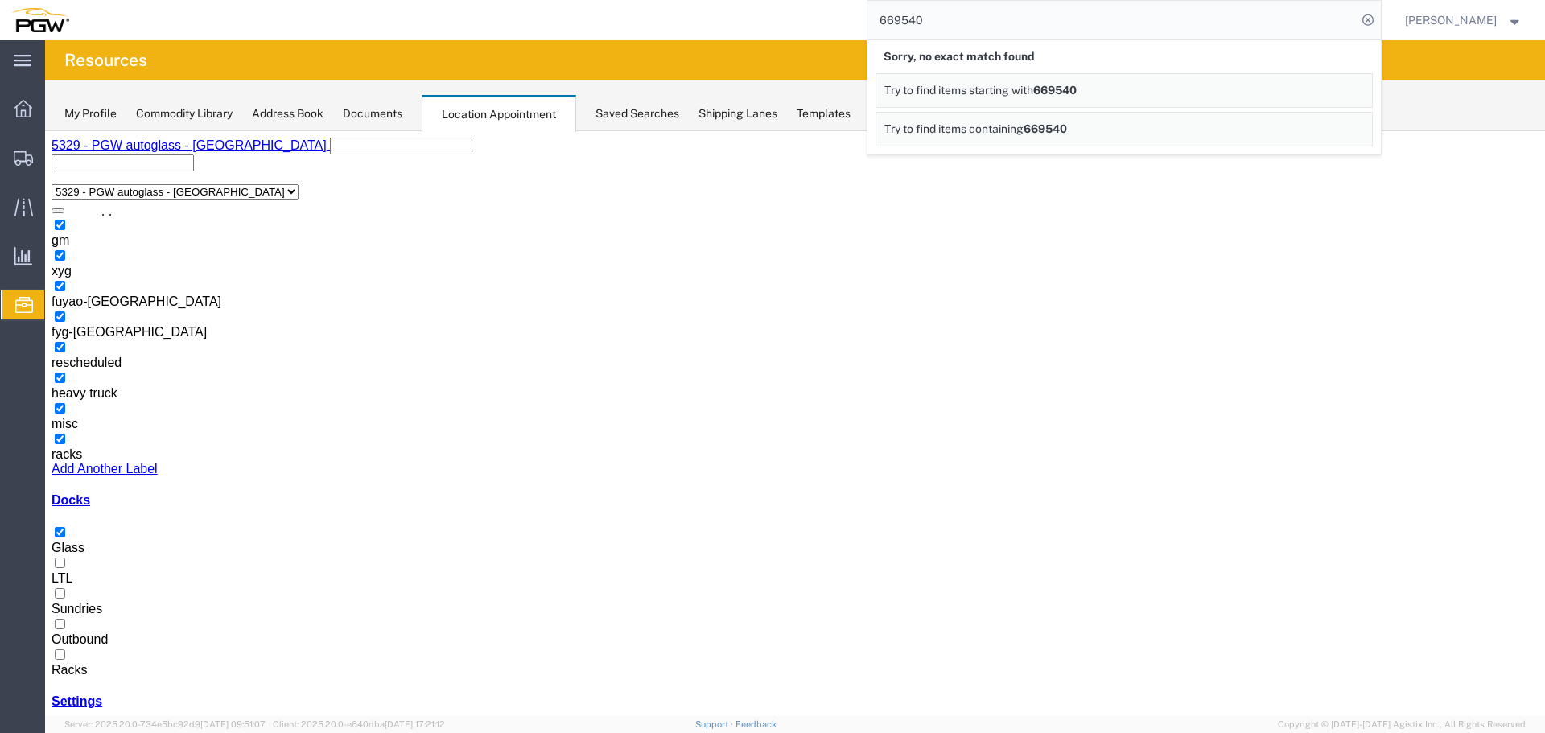
click at [1369, 19] on icon at bounding box center [1368, 20] width 23 height 23
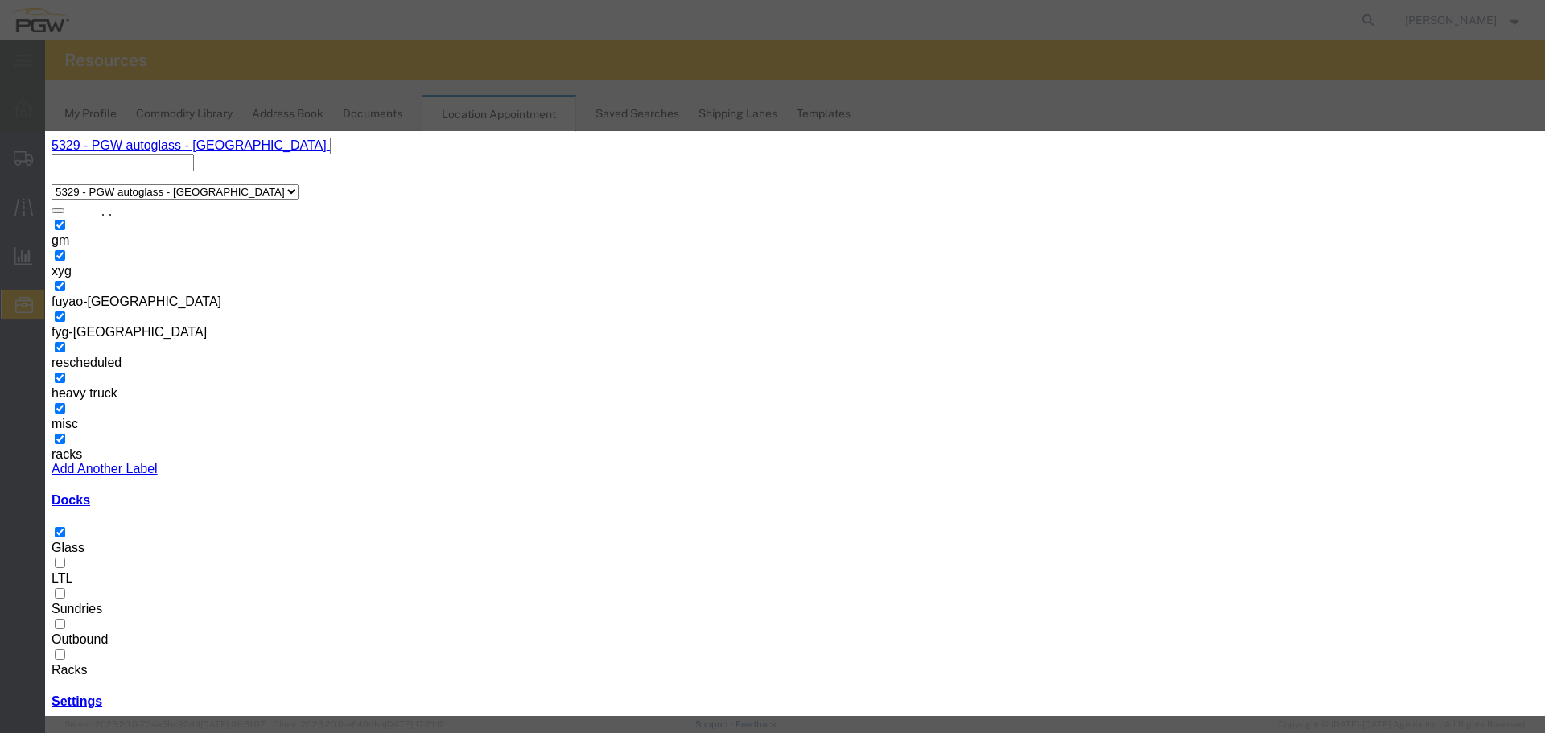
drag, startPoint x: 943, startPoint y: 517, endPoint x: 922, endPoint y: 506, distance: 23.4
select select "200"
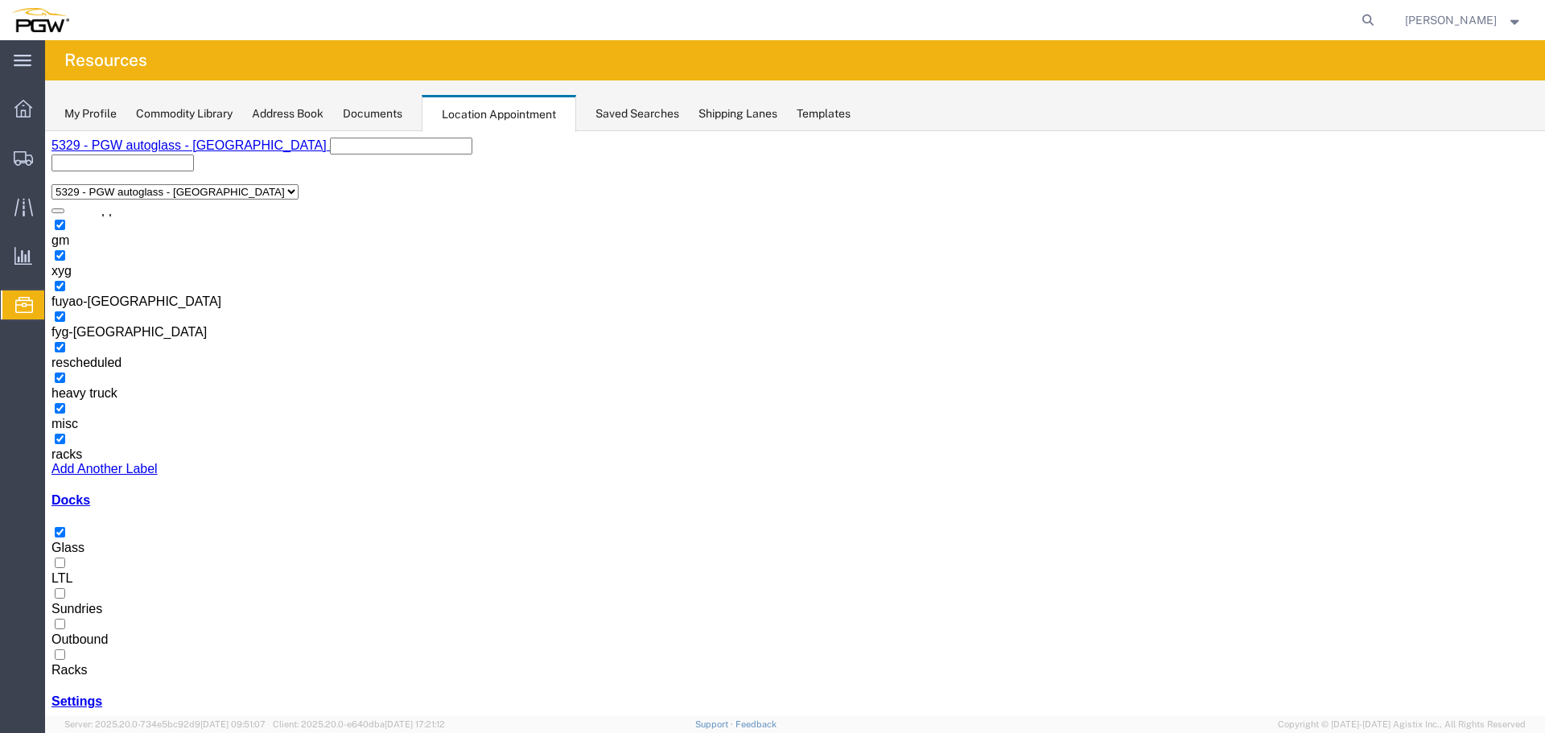
select select "1"
select select "340"
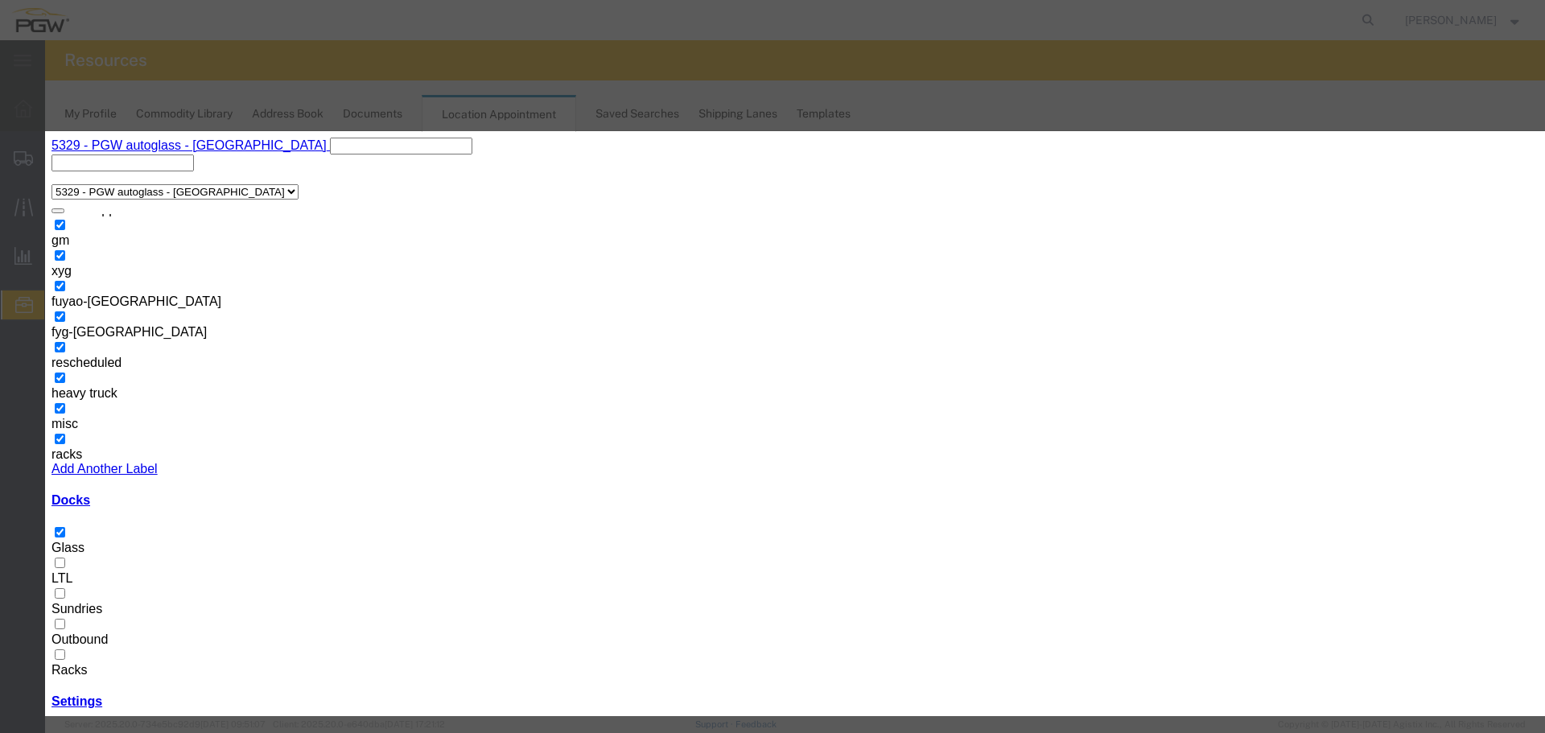
paste input "L863650"
type input "L863650 - GM"
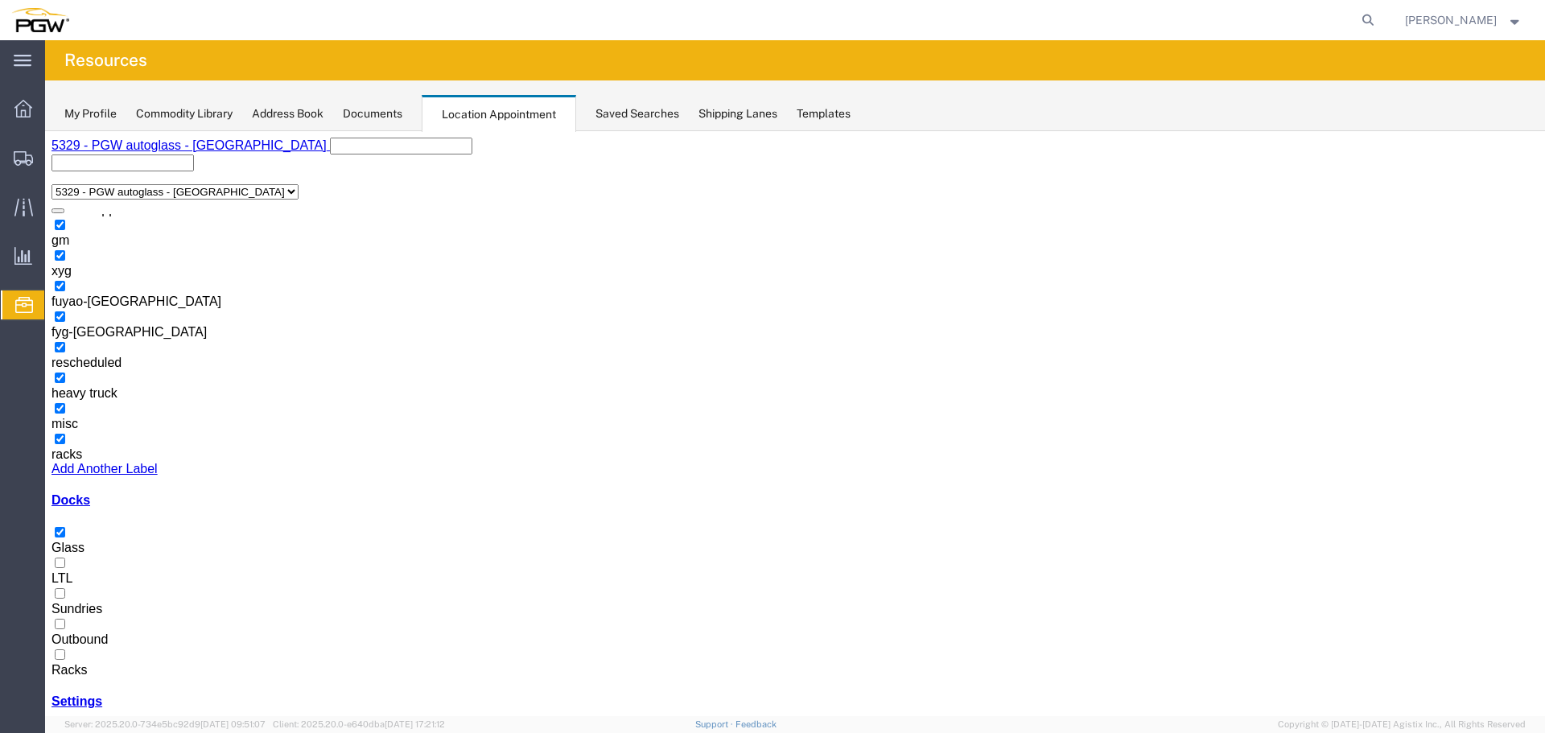
click at [1372, 17] on icon at bounding box center [1368, 20] width 23 height 23
paste input "669466"
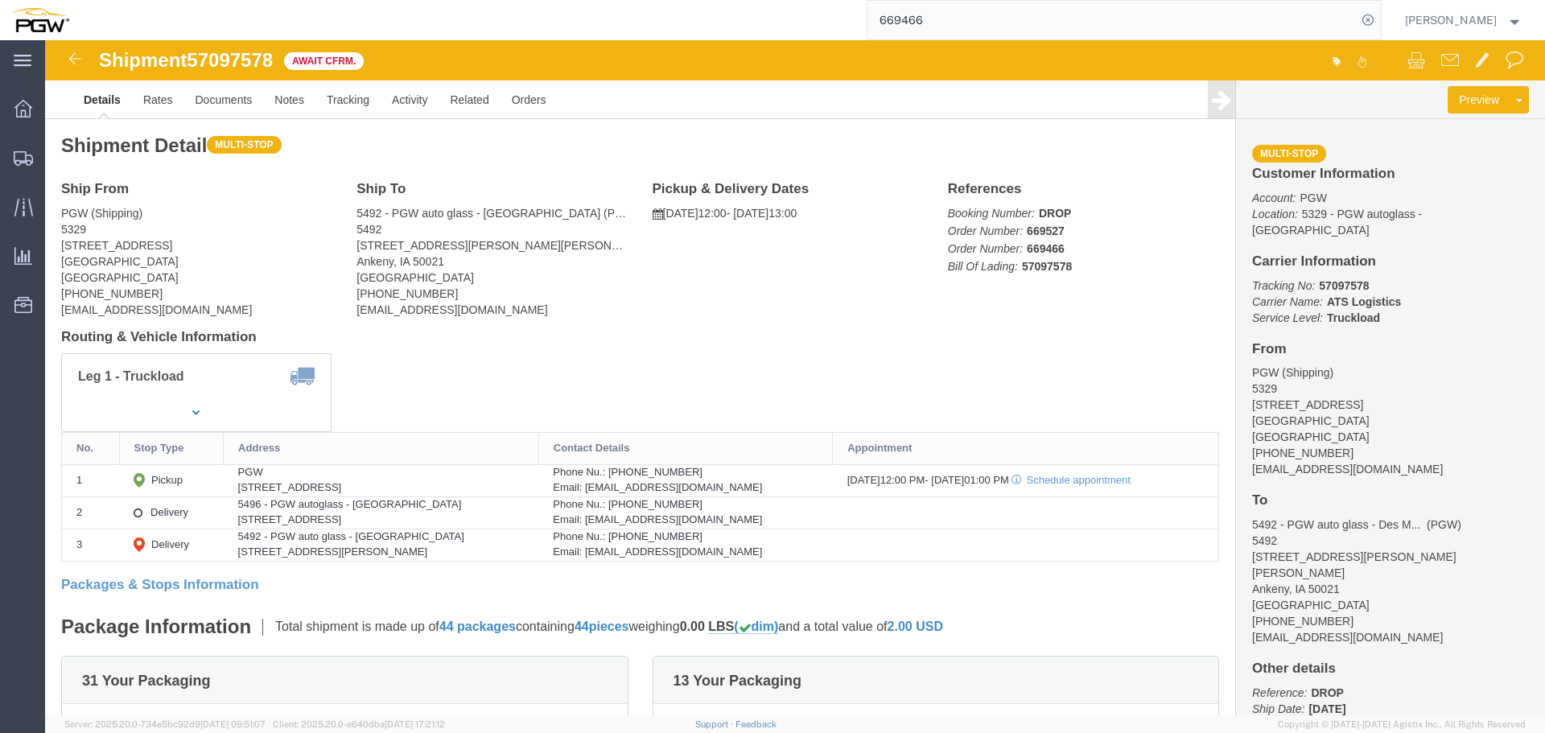
click span "57097578"
copy span "57097578"
click at [1252, 17] on input "669466" at bounding box center [1112, 20] width 489 height 39
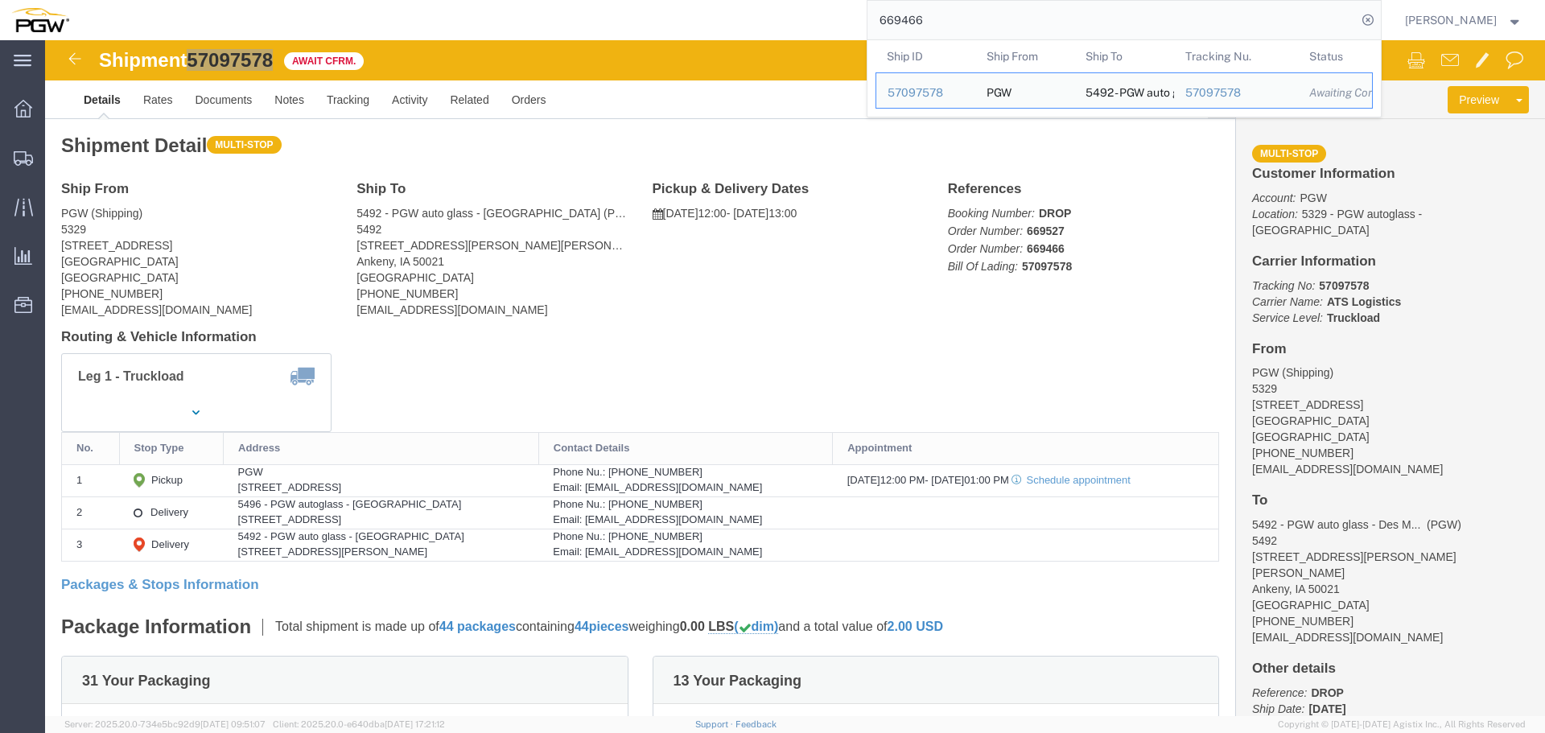
click at [1252, 17] on input "669466" at bounding box center [1112, 20] width 489 height 39
paste input "519"
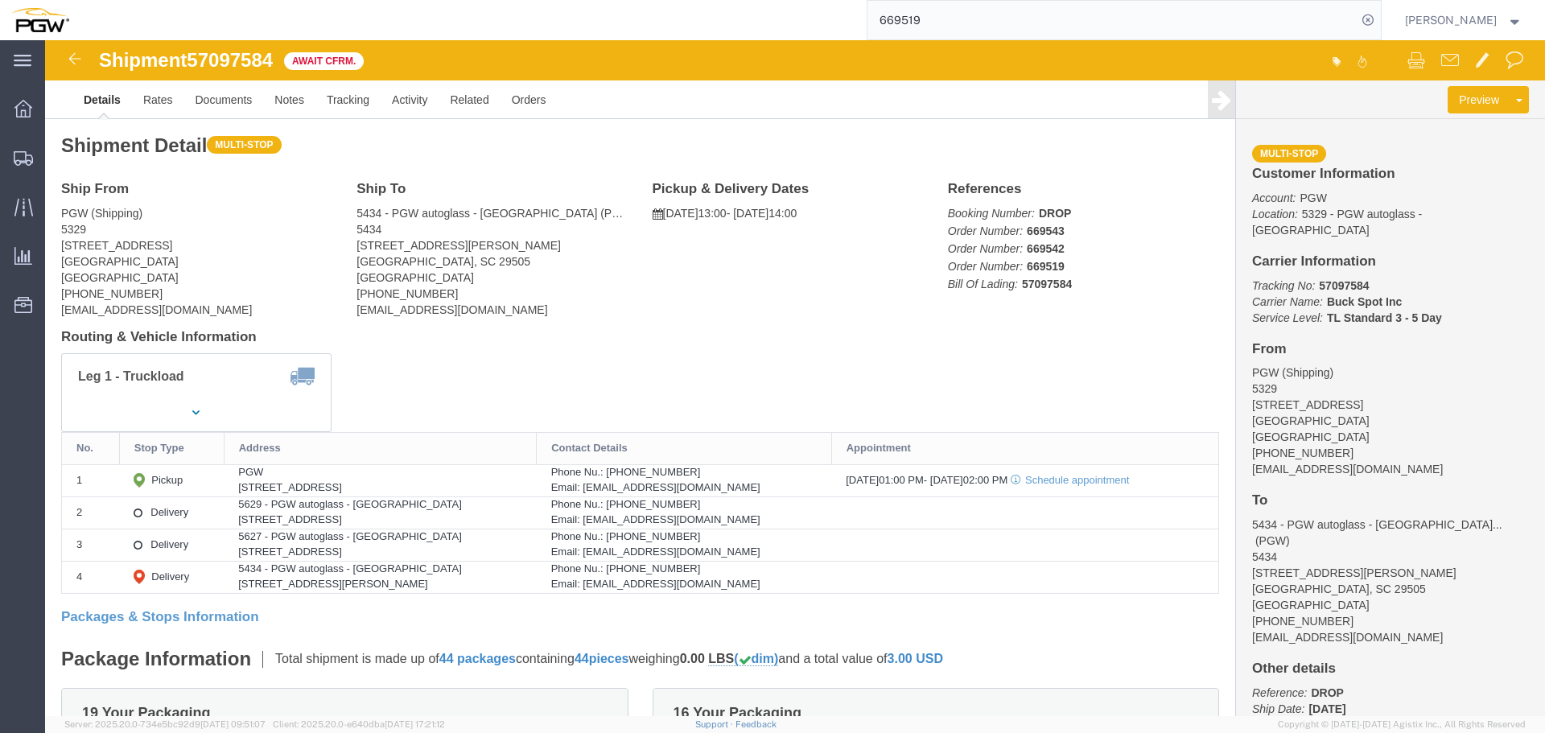
click span "57097584"
copy span "57097584"
click at [1091, 11] on input "669519" at bounding box center [1112, 20] width 489 height 39
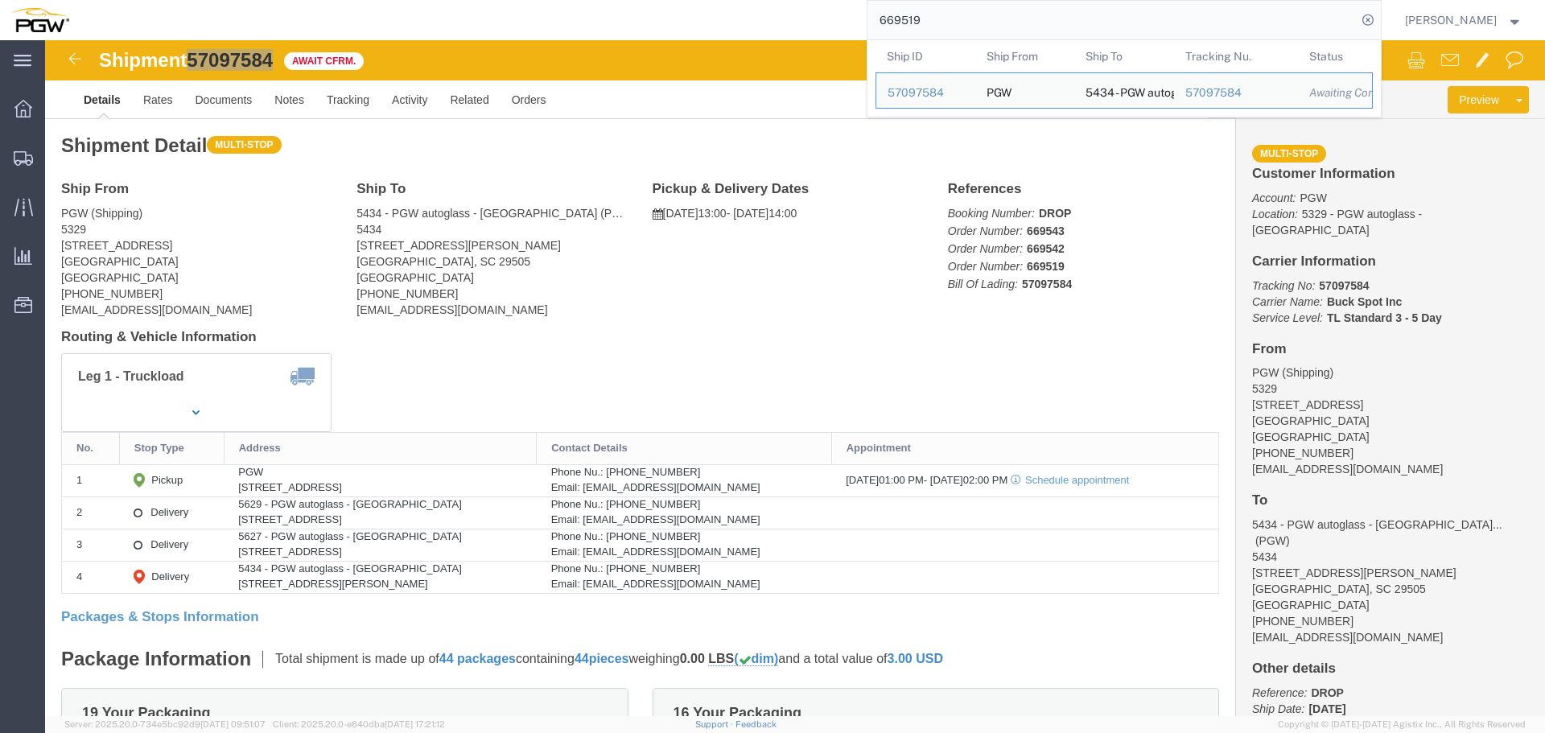
click at [1091, 11] on input "669519" at bounding box center [1112, 20] width 489 height 39
paste input "478"
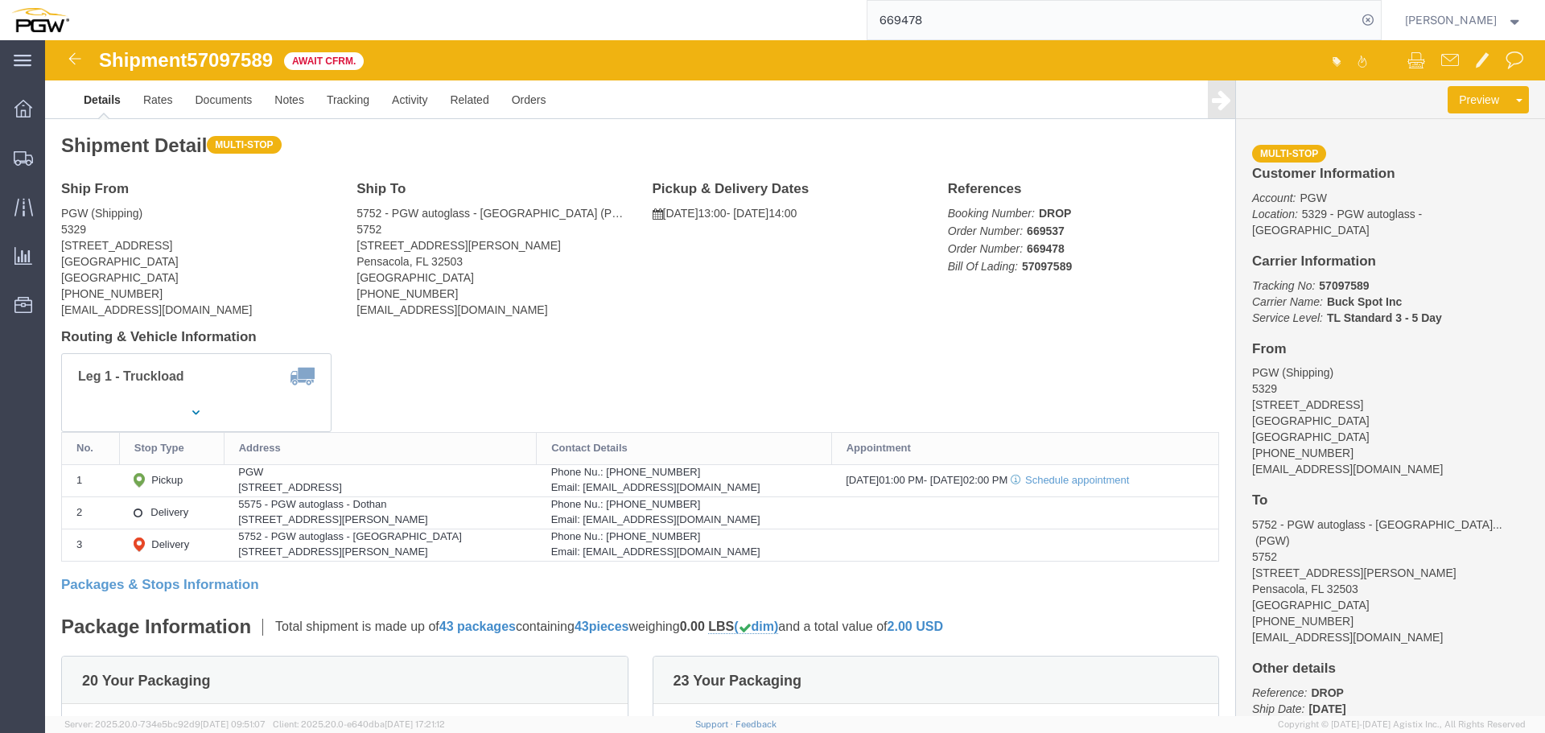
click span "57097589"
copy span "57097589"
click at [1222, 23] on input "669478" at bounding box center [1112, 20] width 489 height 39
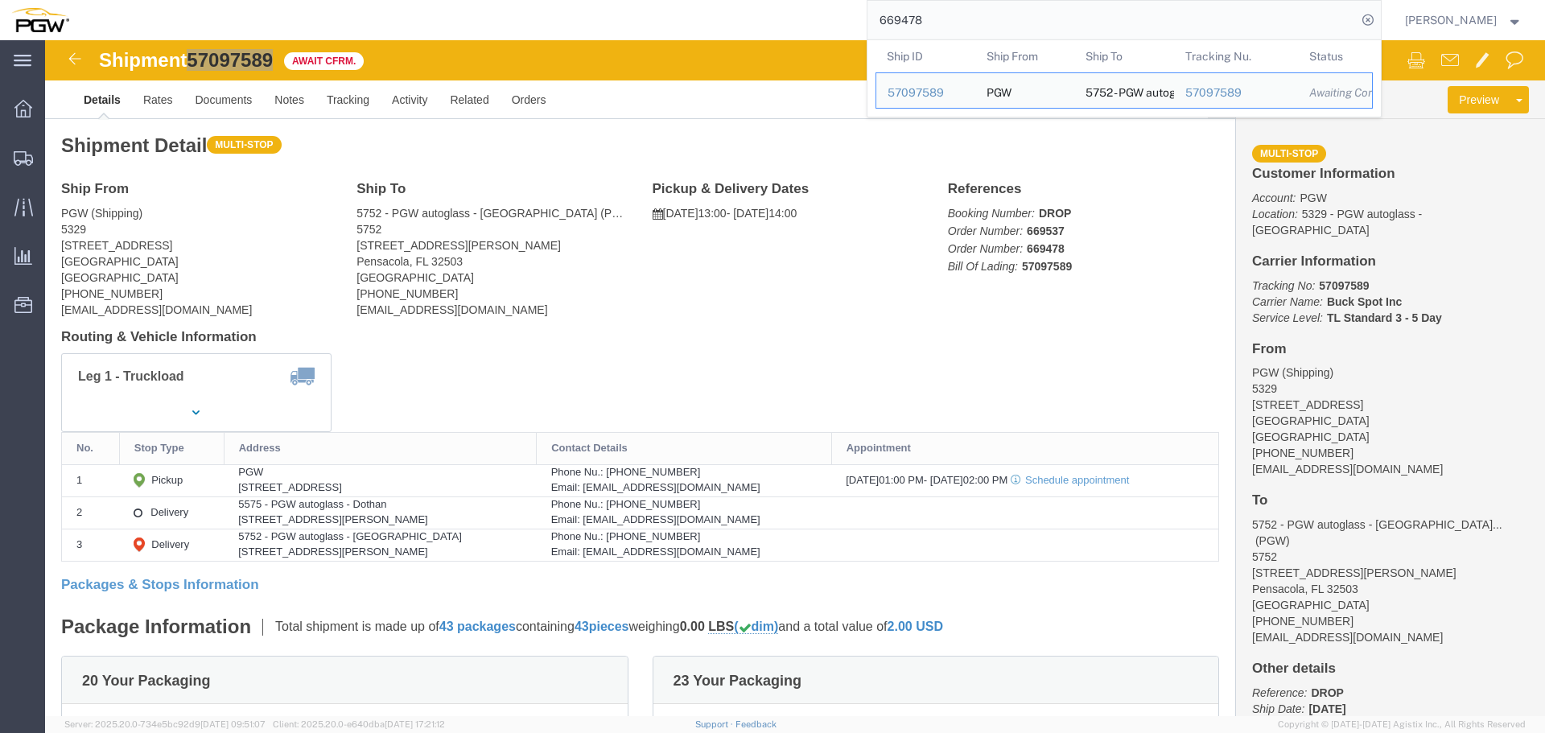
click at [1222, 24] on input "669478" at bounding box center [1112, 20] width 489 height 39
paste input "669532"
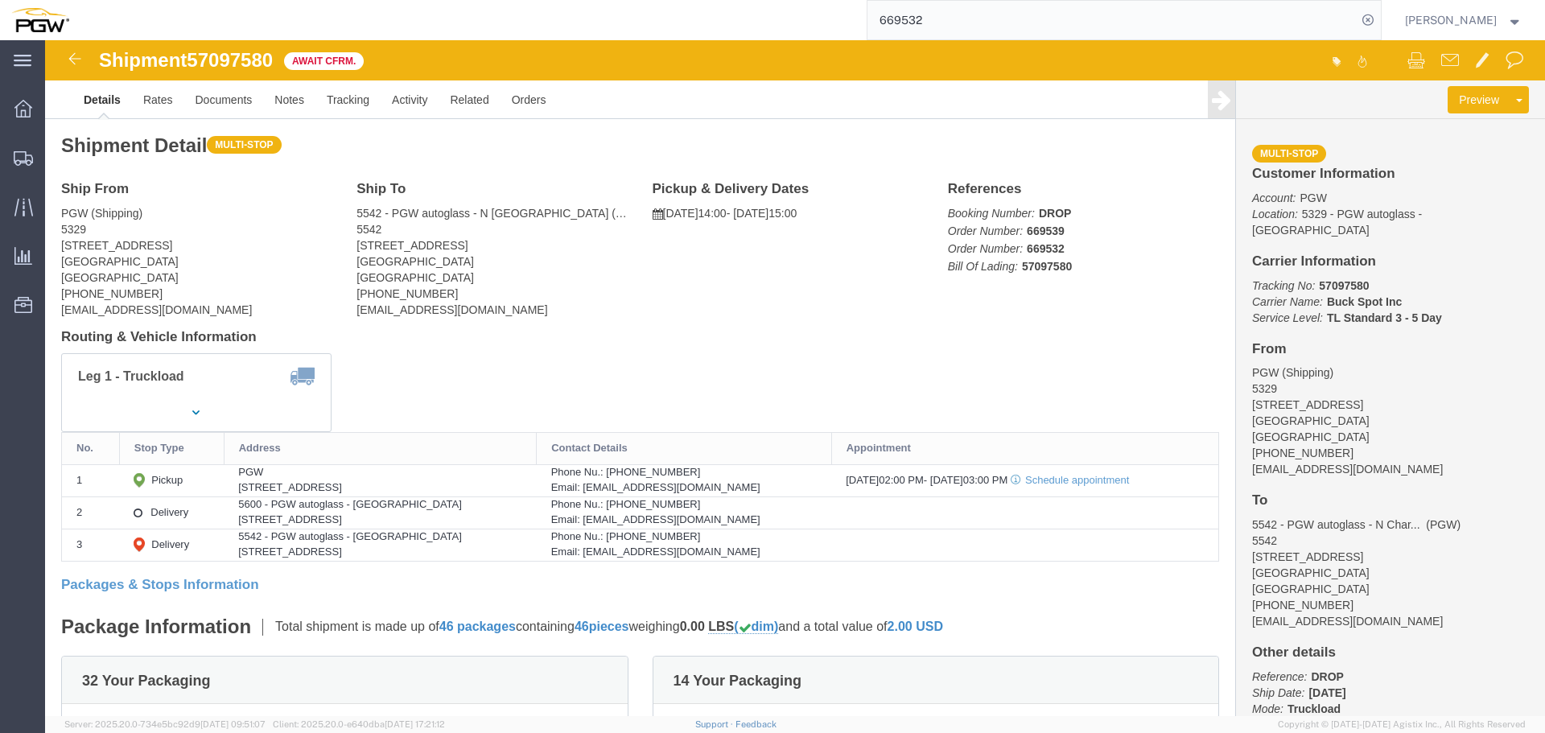
click span "57097580"
copy span "57097580"
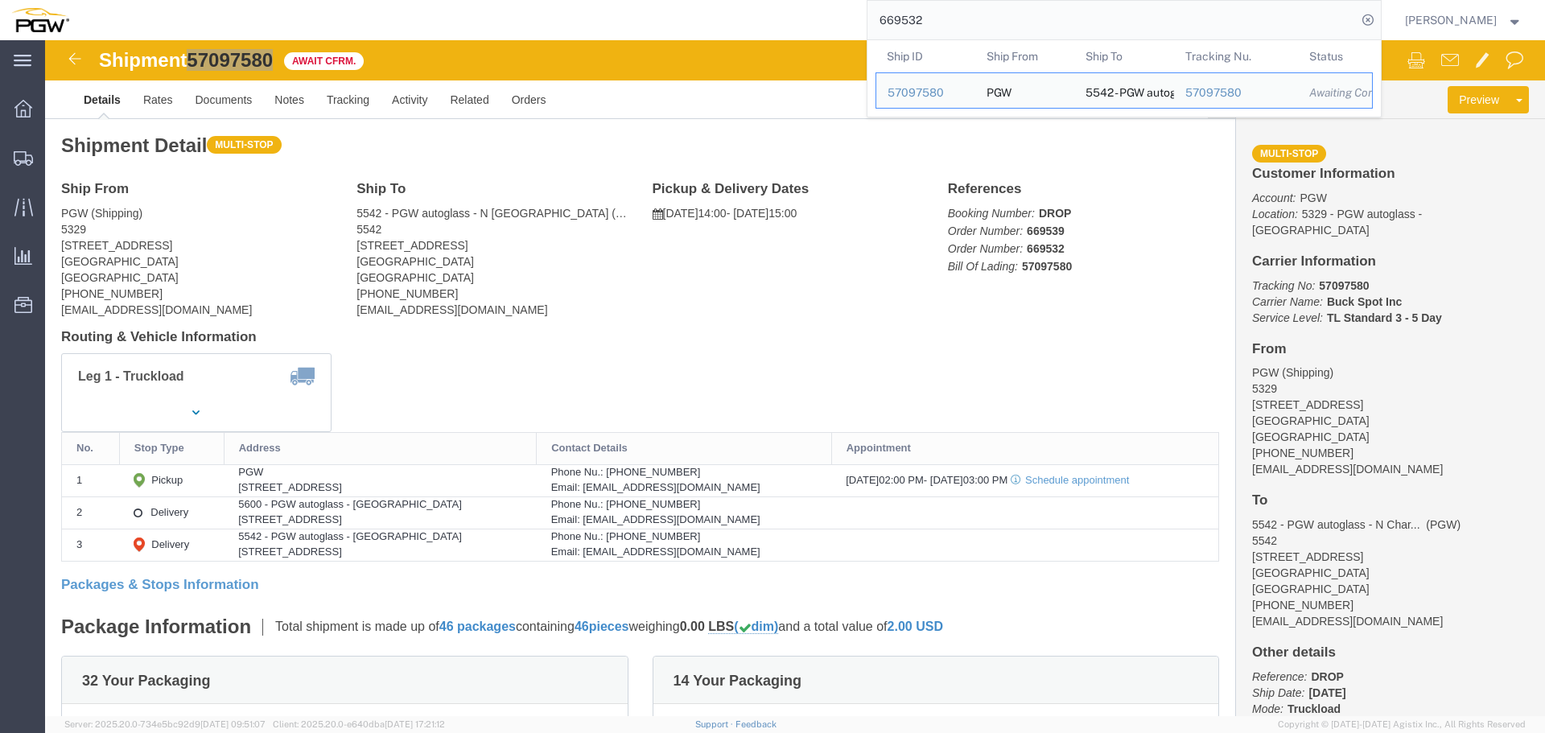
click at [1105, 12] on input "669532" at bounding box center [1112, 20] width 489 height 39
paste input "669540"
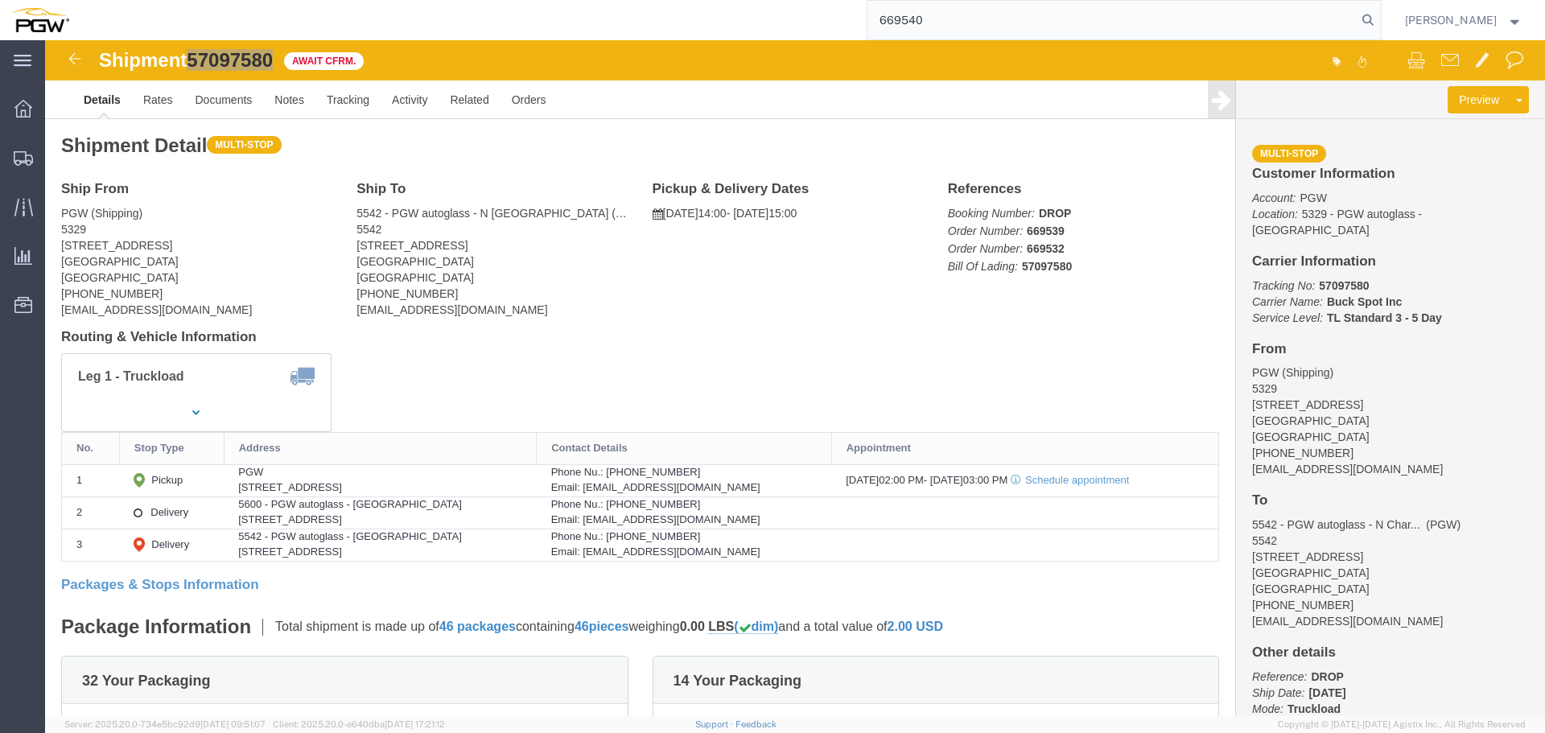
type input "669540"
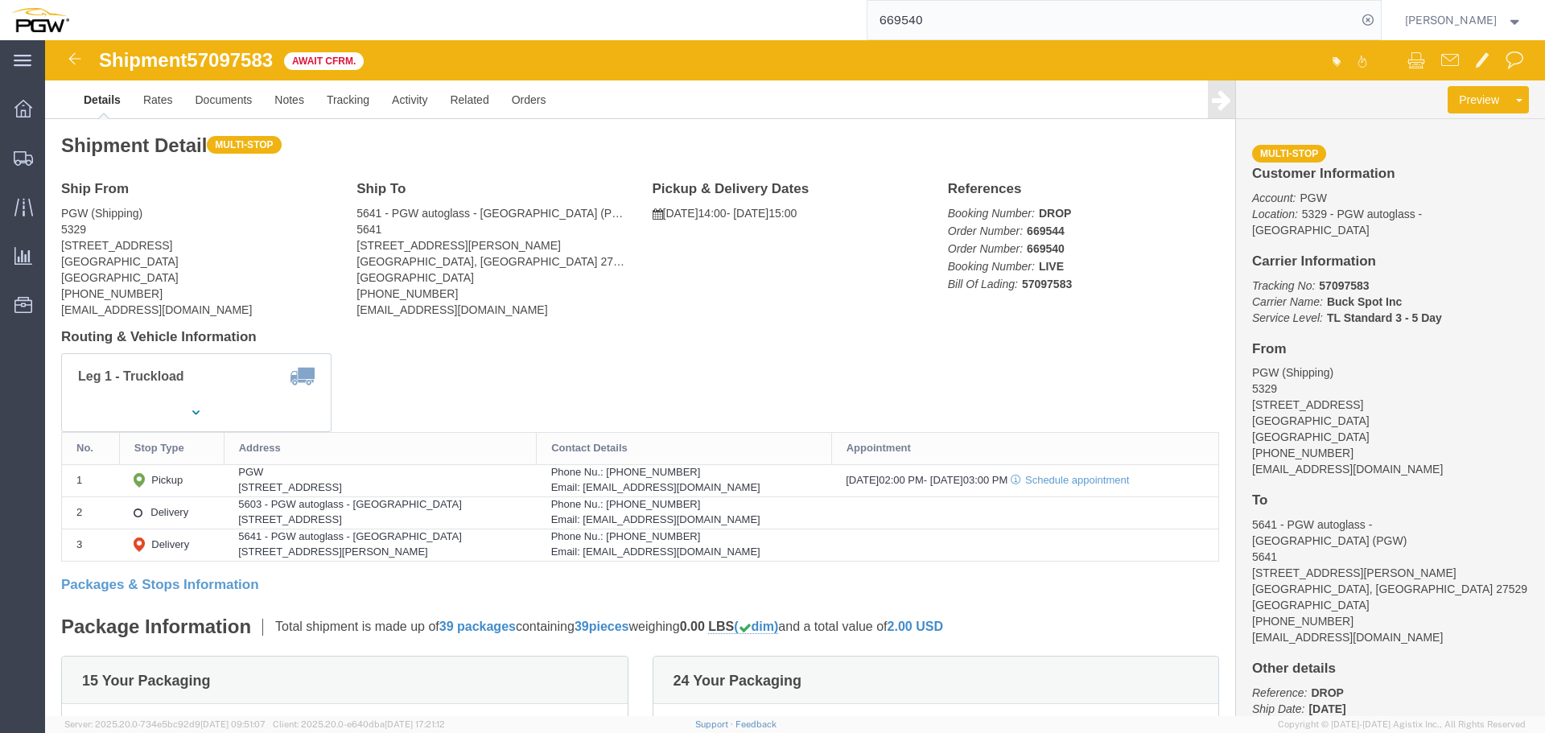
click div "Shipment 57097583 Await Cfrm. Details Rates Documents Notes Tracking Activity R…"
click span "57097583"
copy span "57097583"
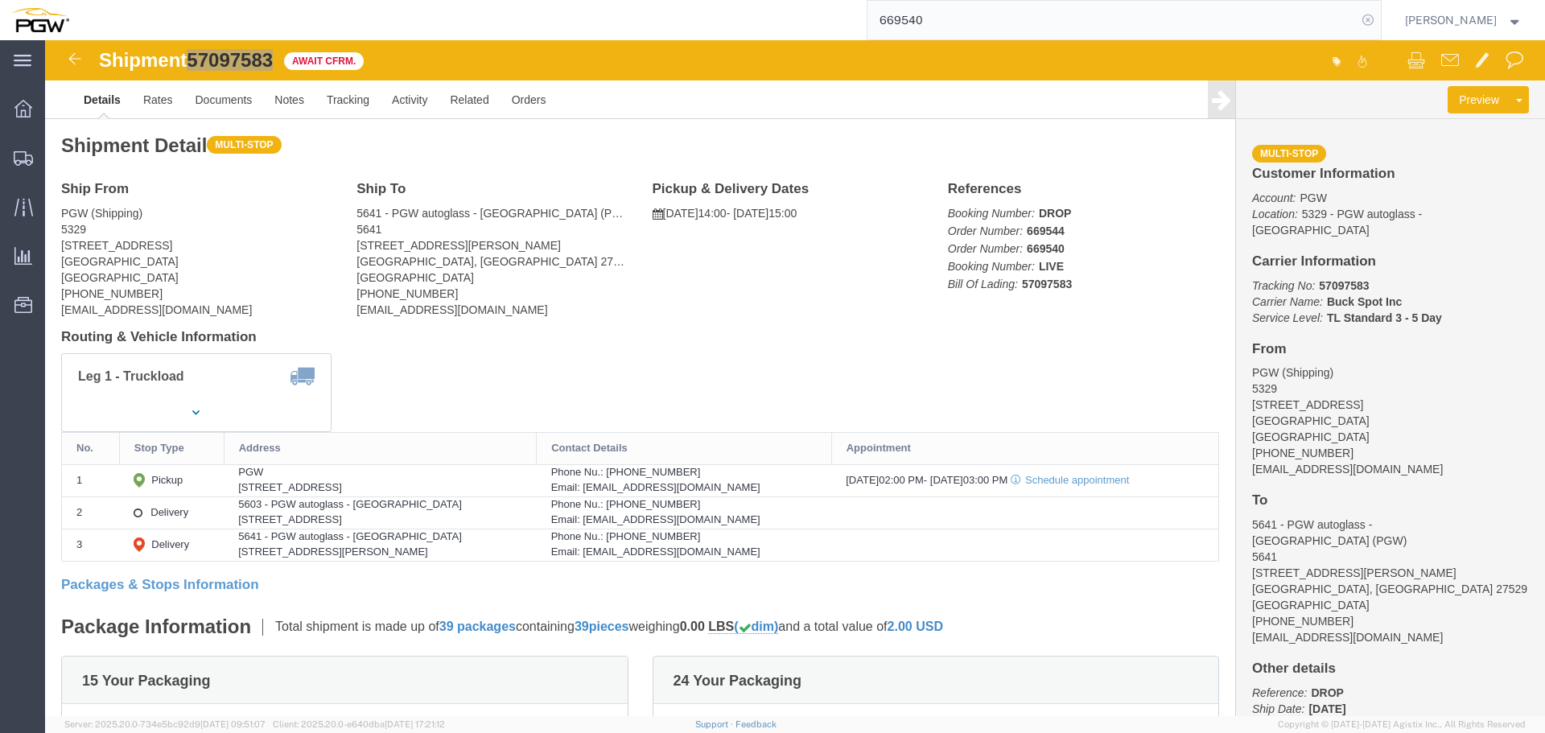
click at [1367, 24] on icon at bounding box center [1368, 20] width 23 height 23
click at [0, 0] on span "Location Appointment" at bounding box center [0, 0] width 0 height 0
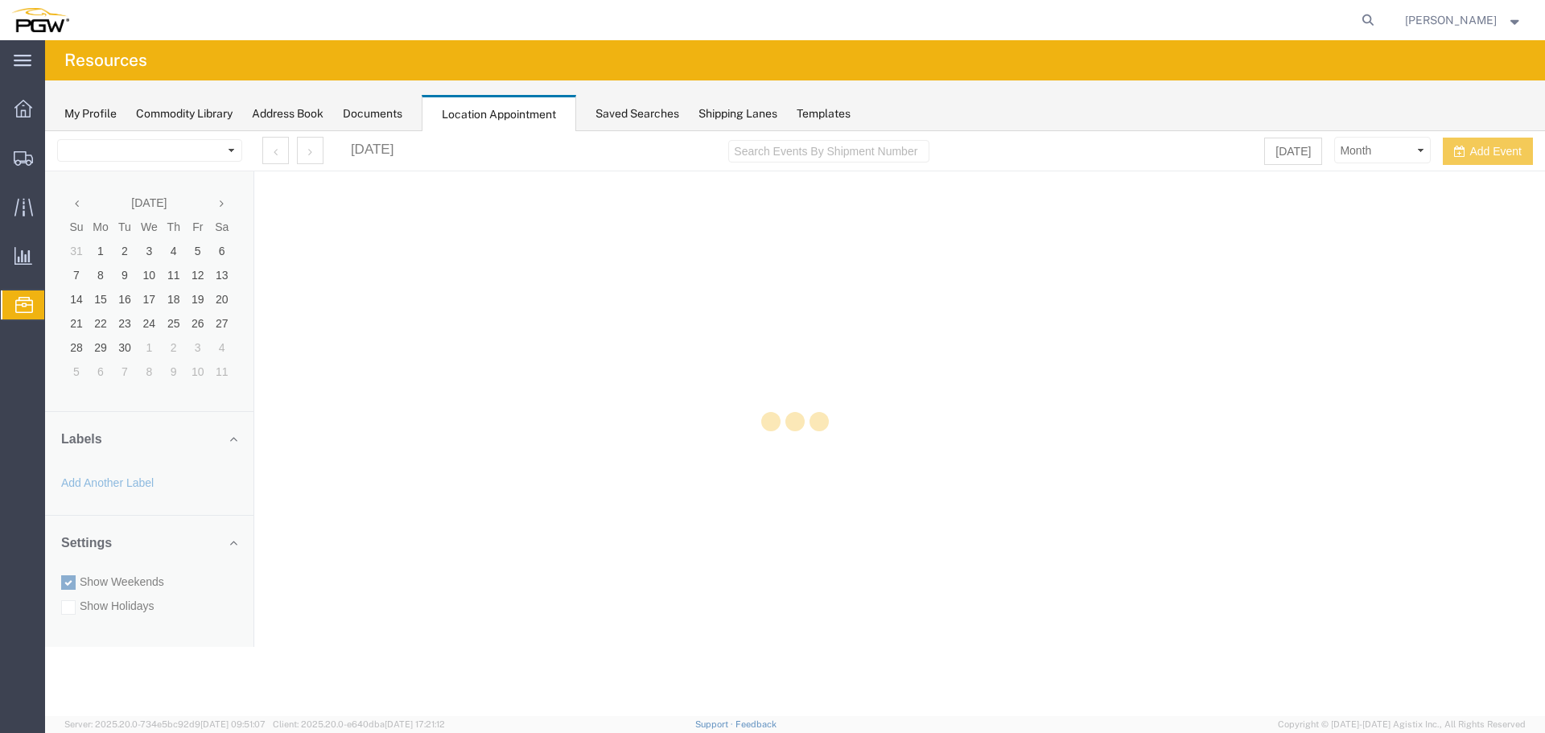
select select "28253"
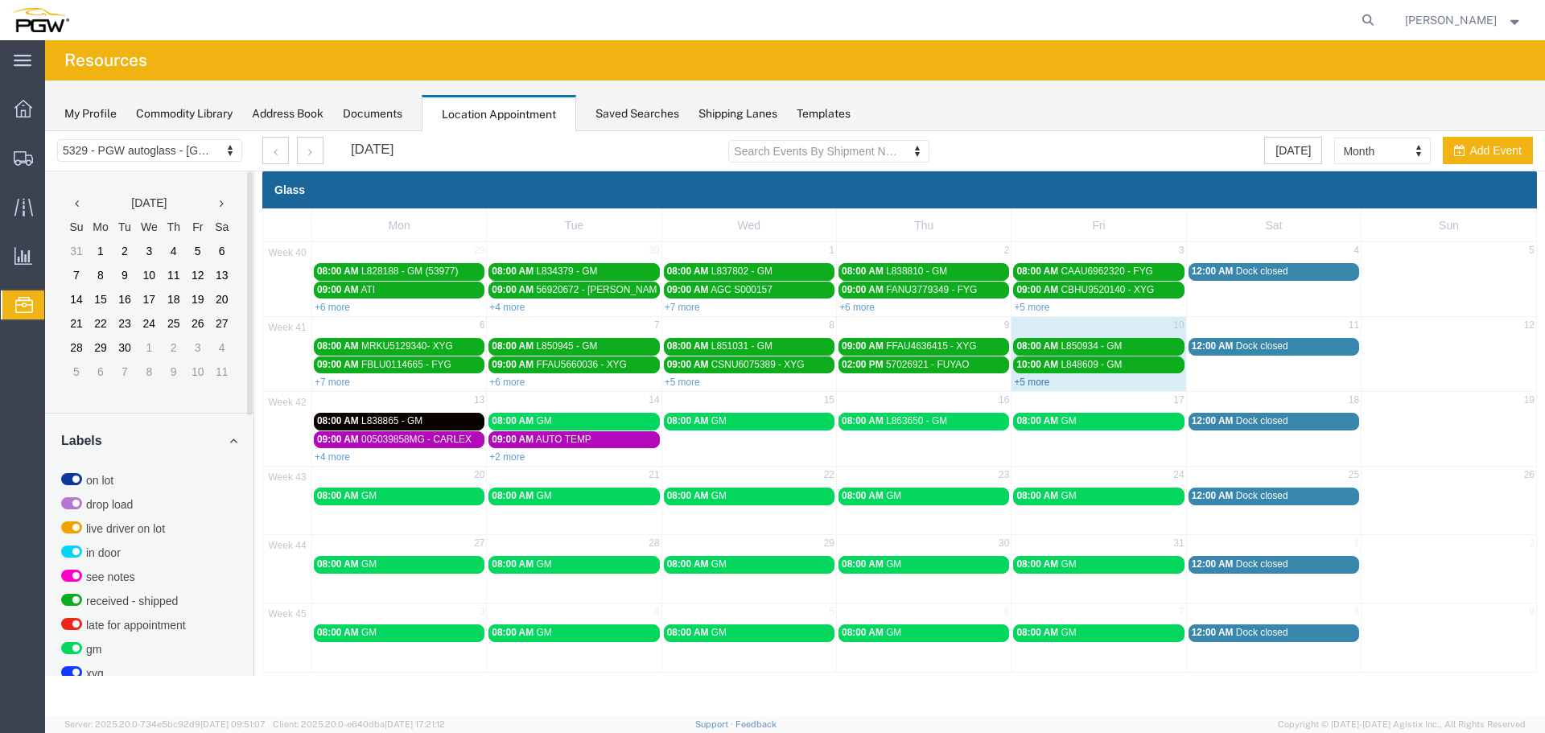
click at [1030, 385] on link "+5 more" at bounding box center [1031, 382] width 35 height 11
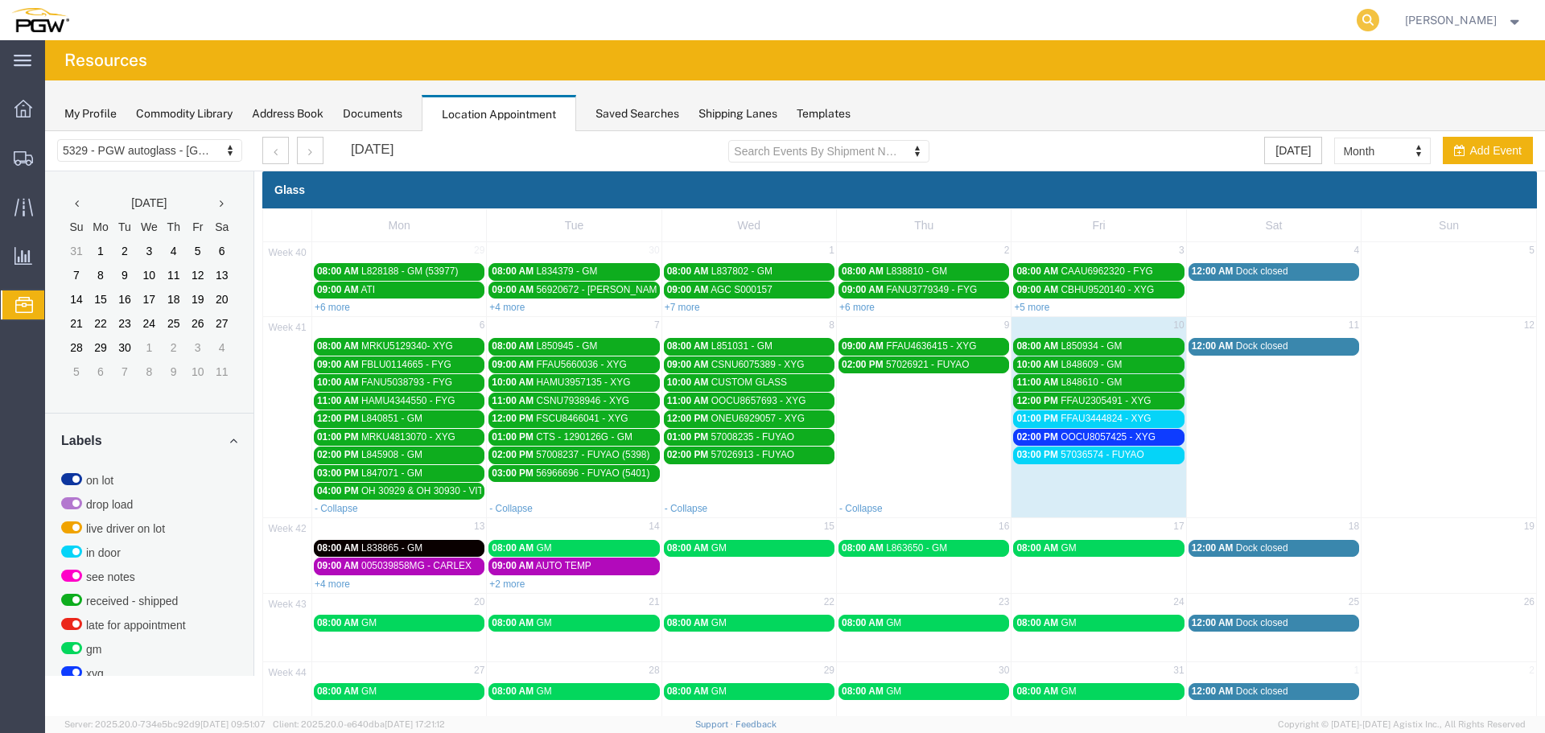
click at [1369, 22] on icon at bounding box center [1368, 20] width 23 height 23
paste input "669440"
type input "669440"
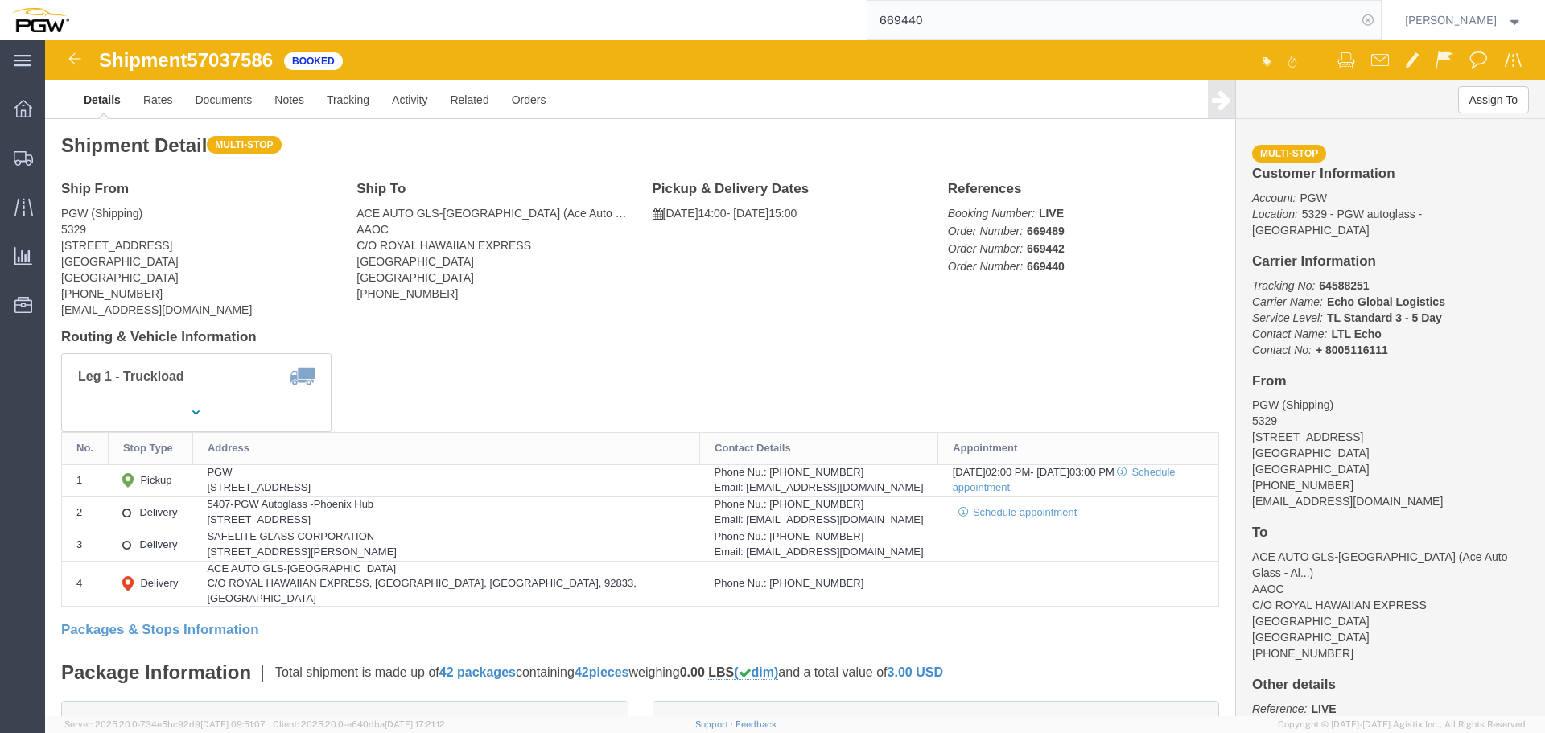
click at [1379, 24] on icon at bounding box center [1368, 20] width 23 height 23
click at [0, 0] on span "Location Appointment" at bounding box center [0, 0] width 0 height 0
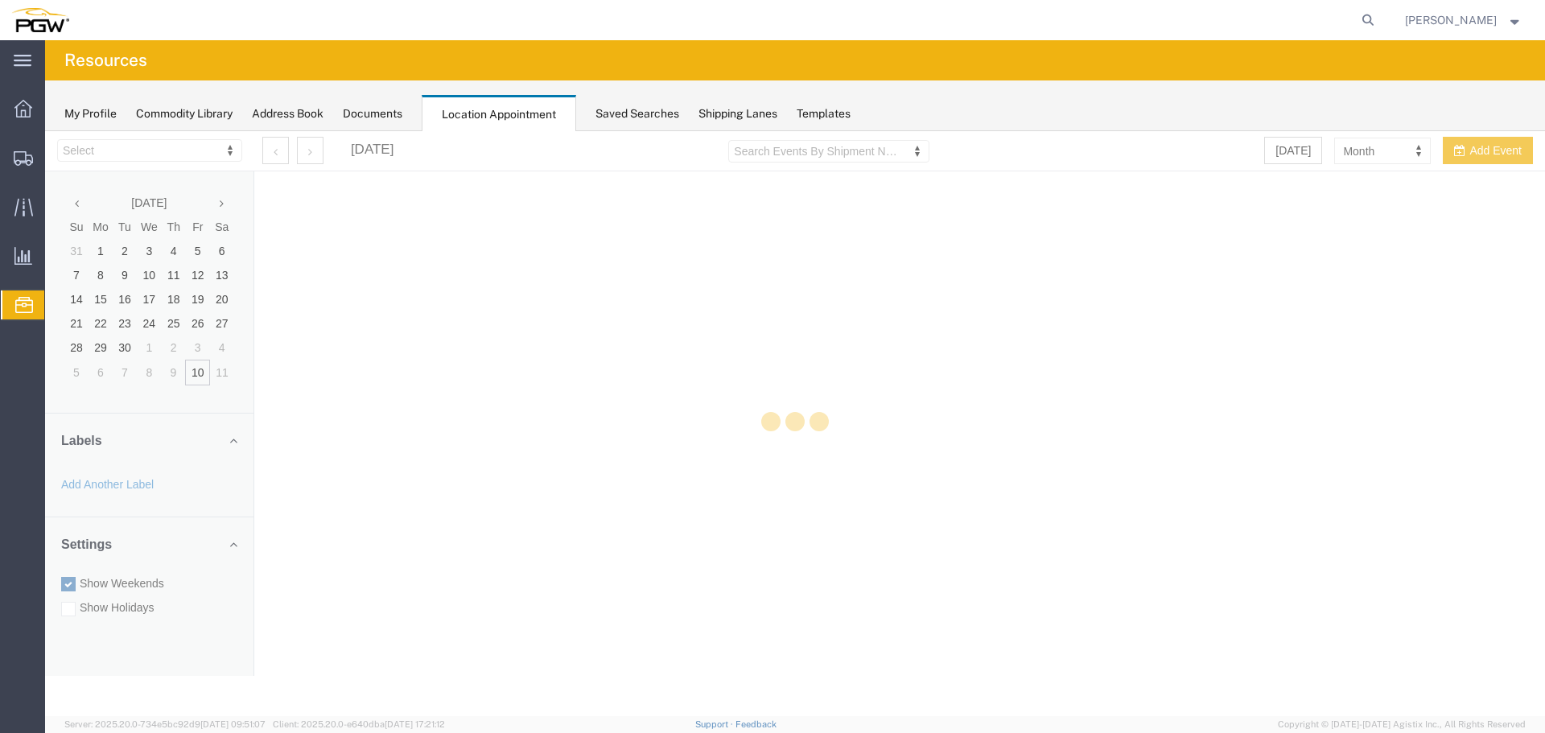
select select "28253"
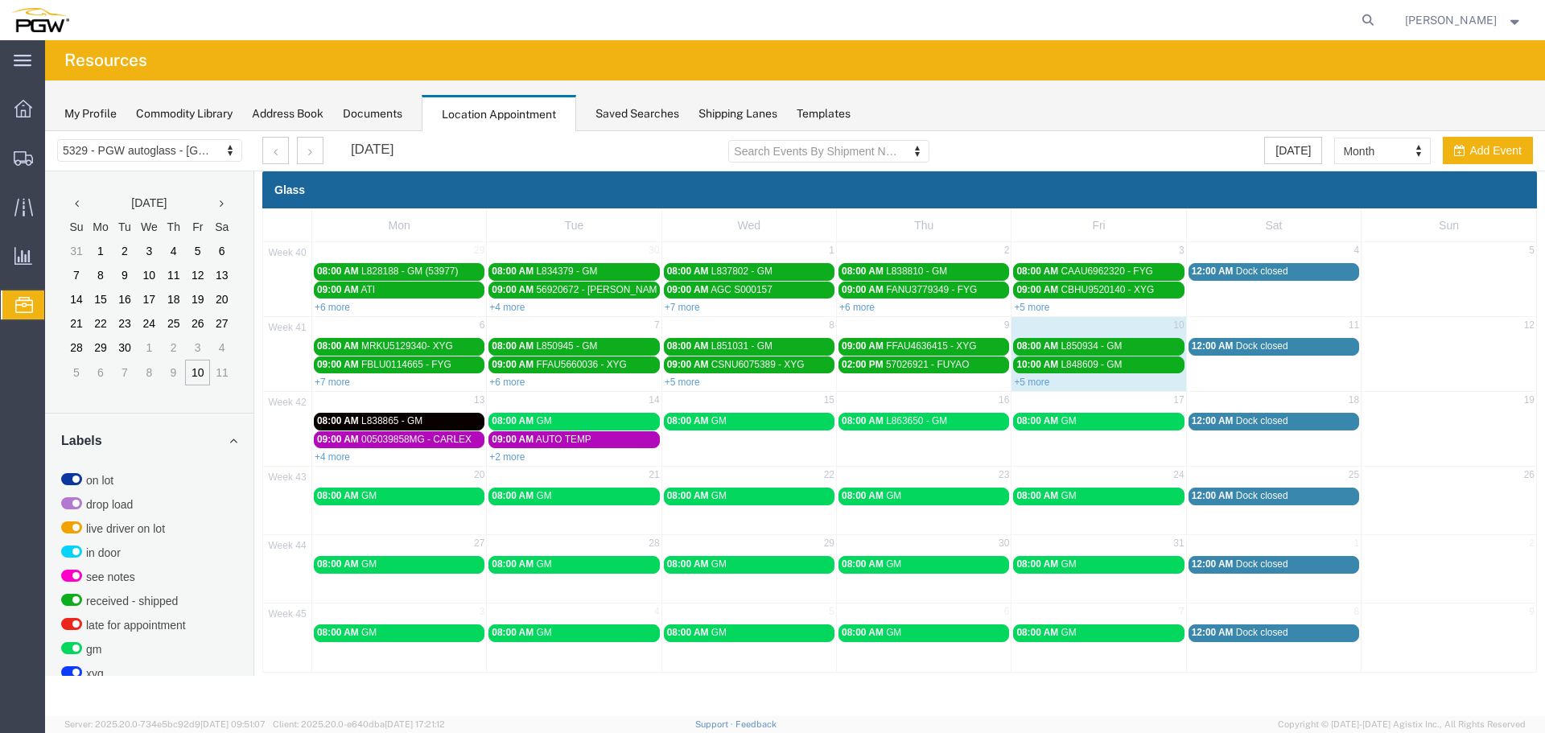
click at [1024, 380] on link "+5 more" at bounding box center [1031, 382] width 35 height 11
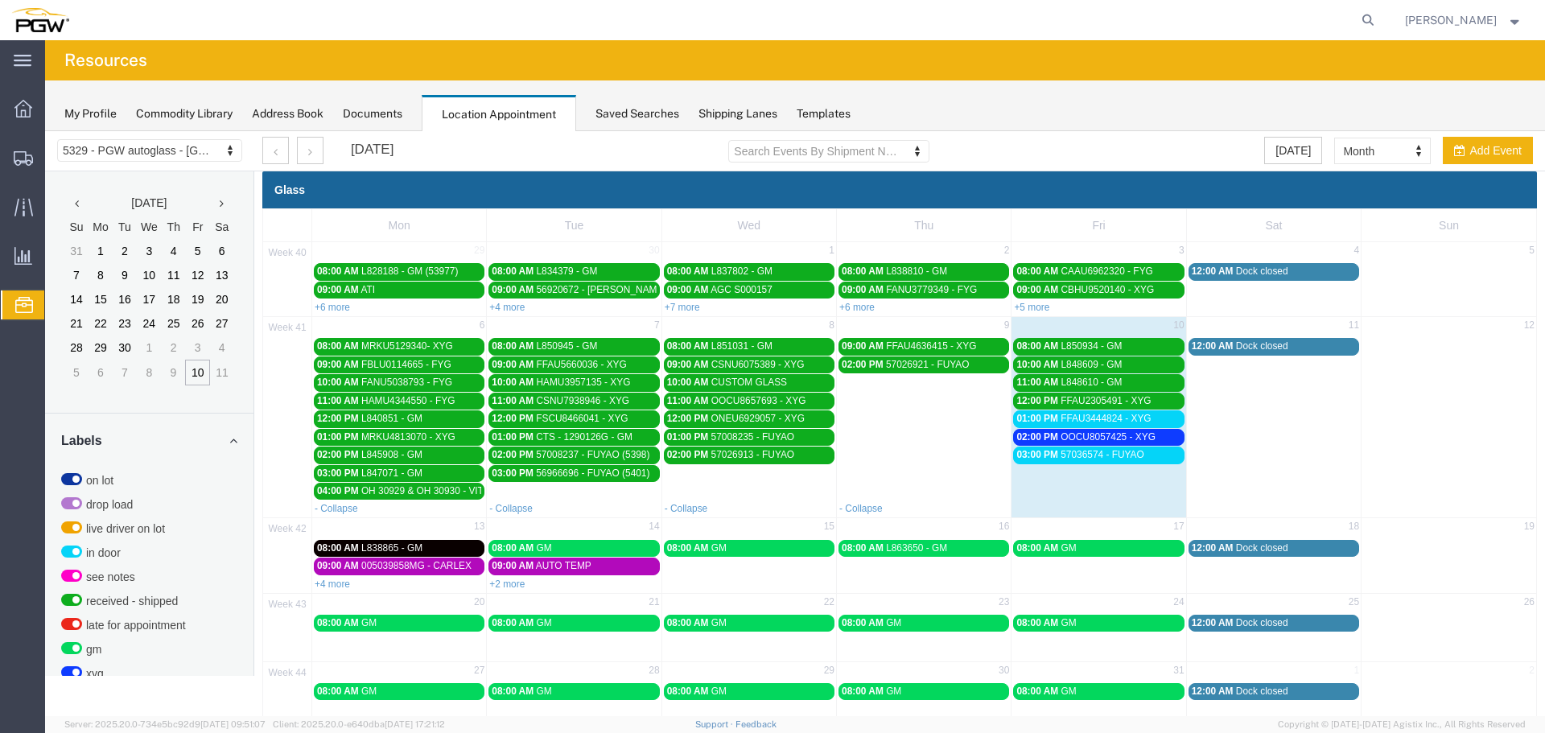
click at [1083, 439] on span "OOCU8057425 - XYG" at bounding box center [1108, 436] width 95 height 11
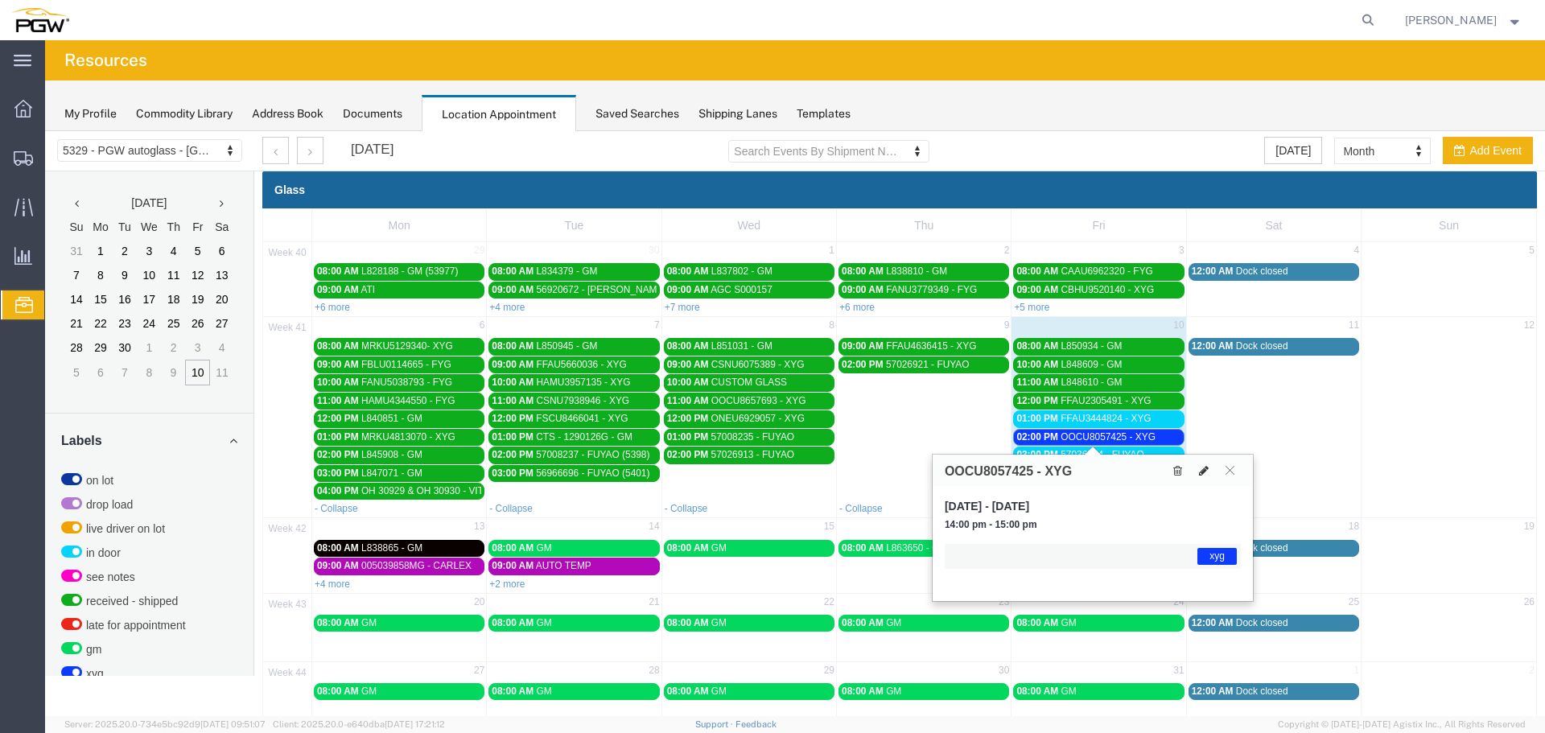
click at [1211, 471] on button at bounding box center [1204, 470] width 23 height 17
select select "1"
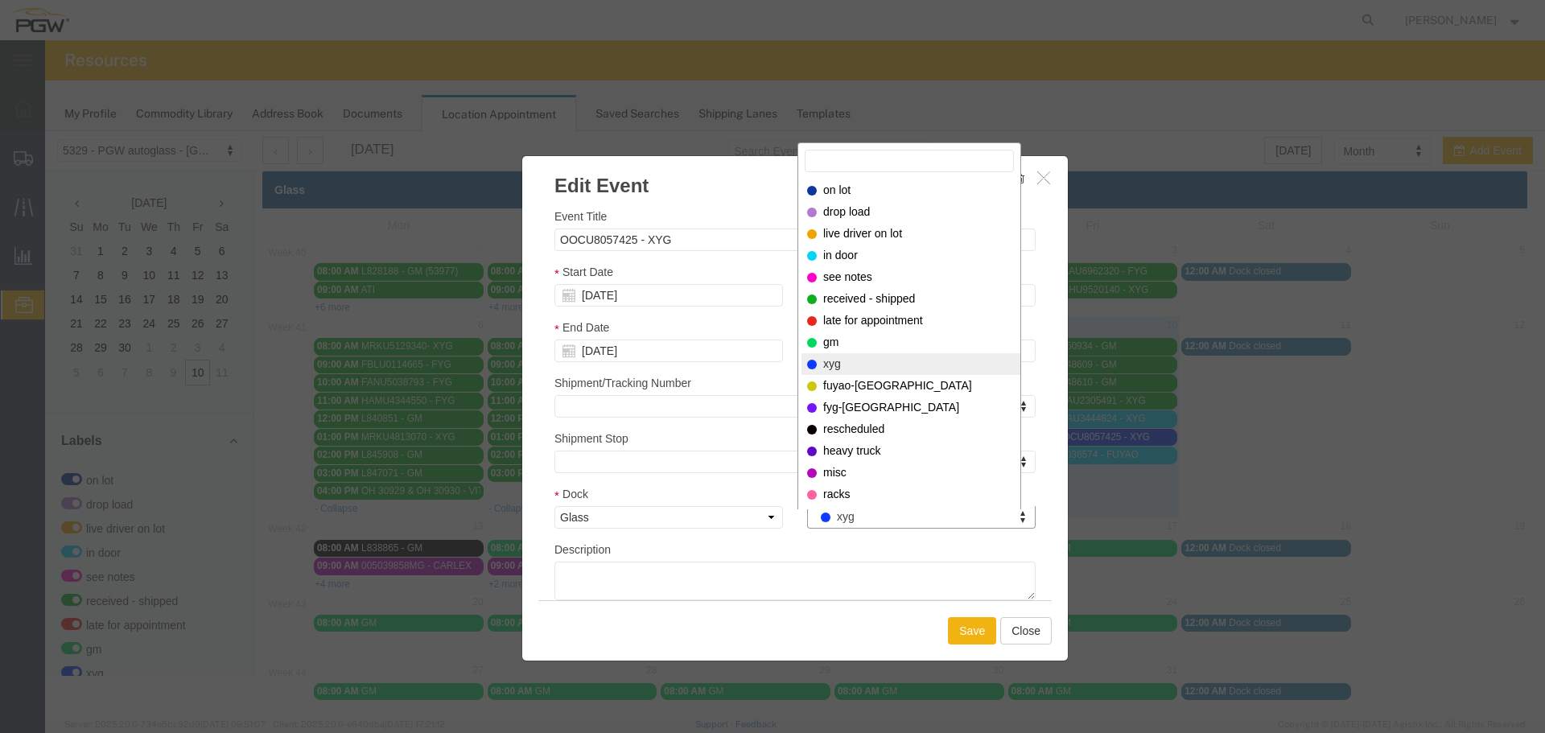
drag, startPoint x: 896, startPoint y: 528, endPoint x: 896, endPoint y: 515, distance: 12.9
select select "260"
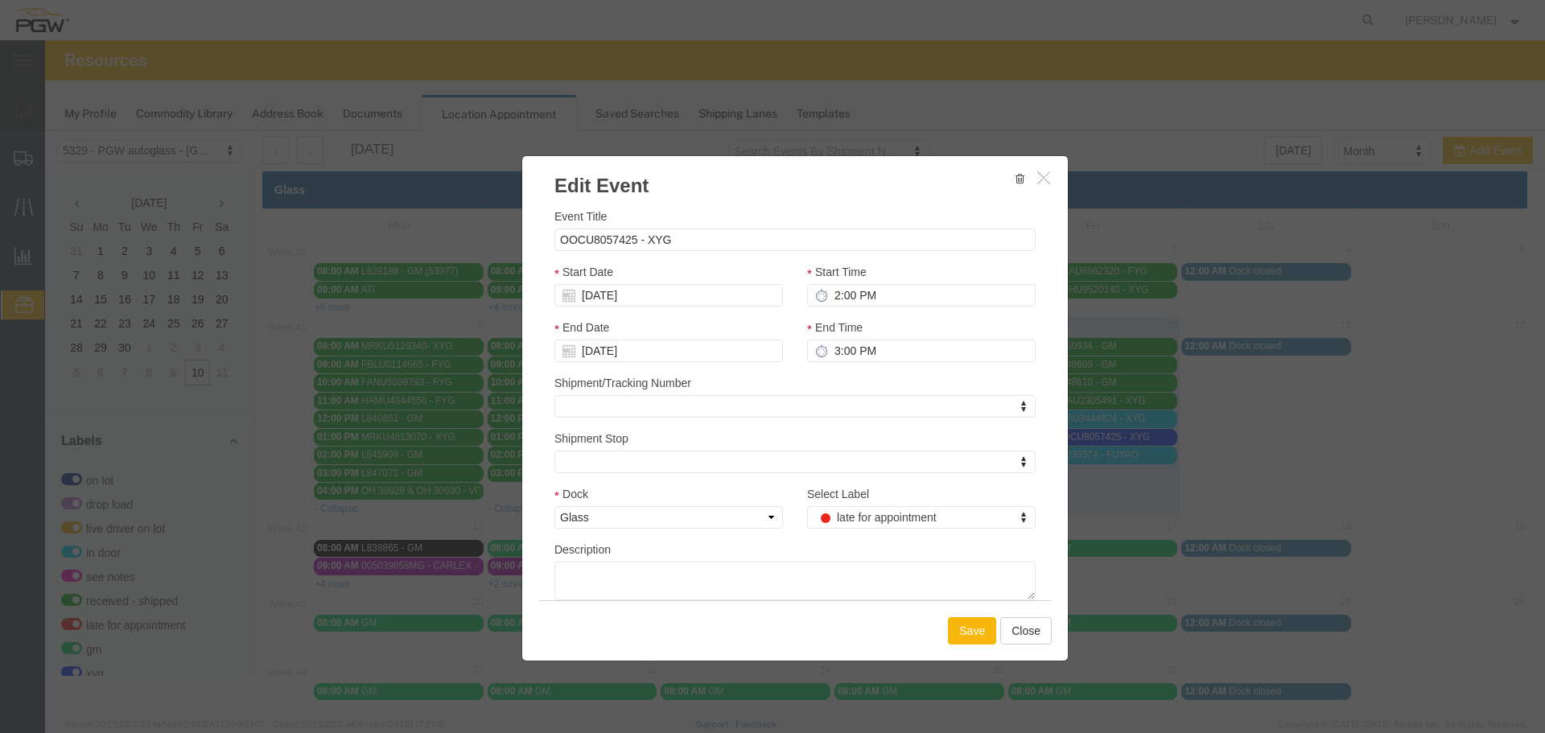
click at [949, 633] on button "Save" at bounding box center [972, 630] width 48 height 27
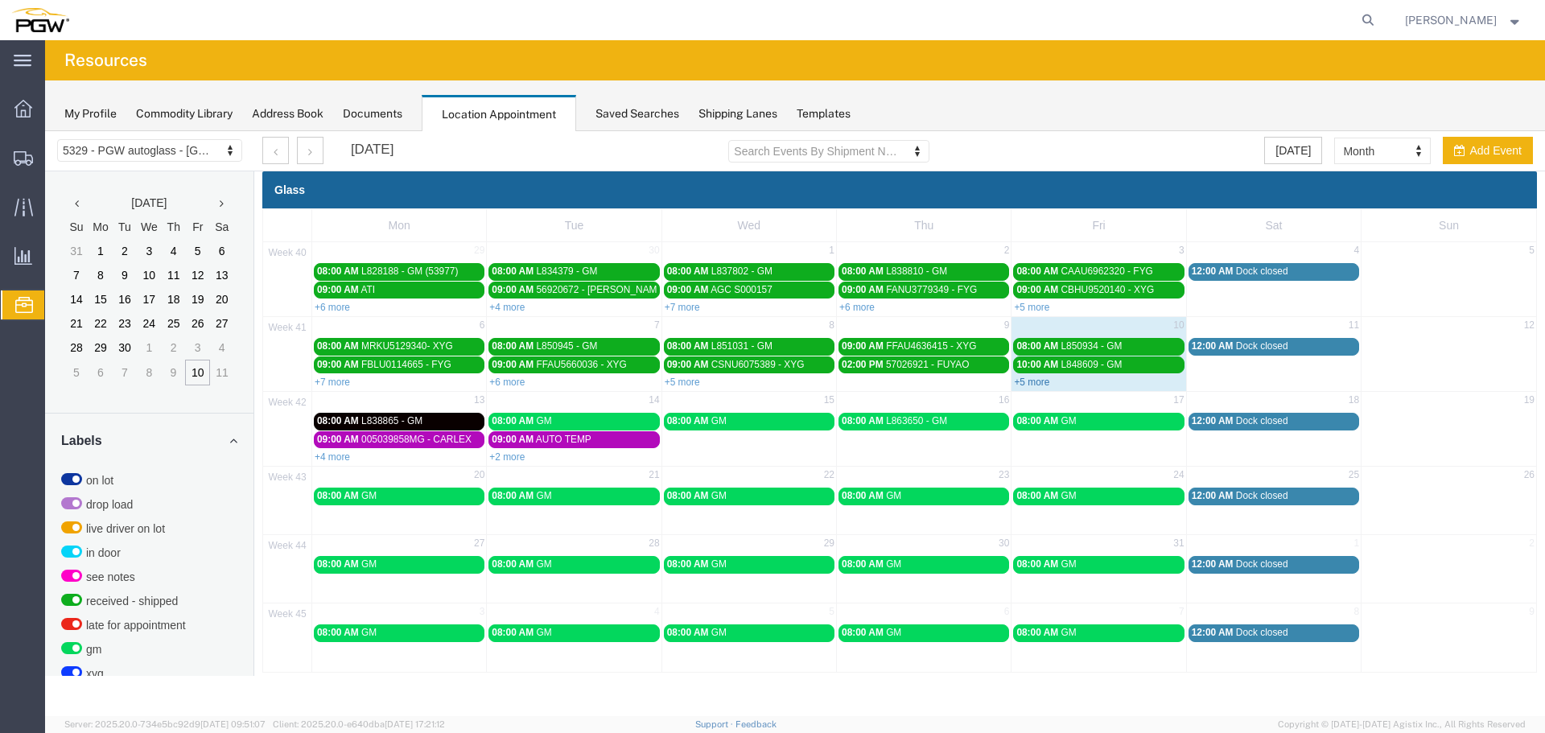
click at [1021, 383] on link "+5 more" at bounding box center [1031, 382] width 35 height 11
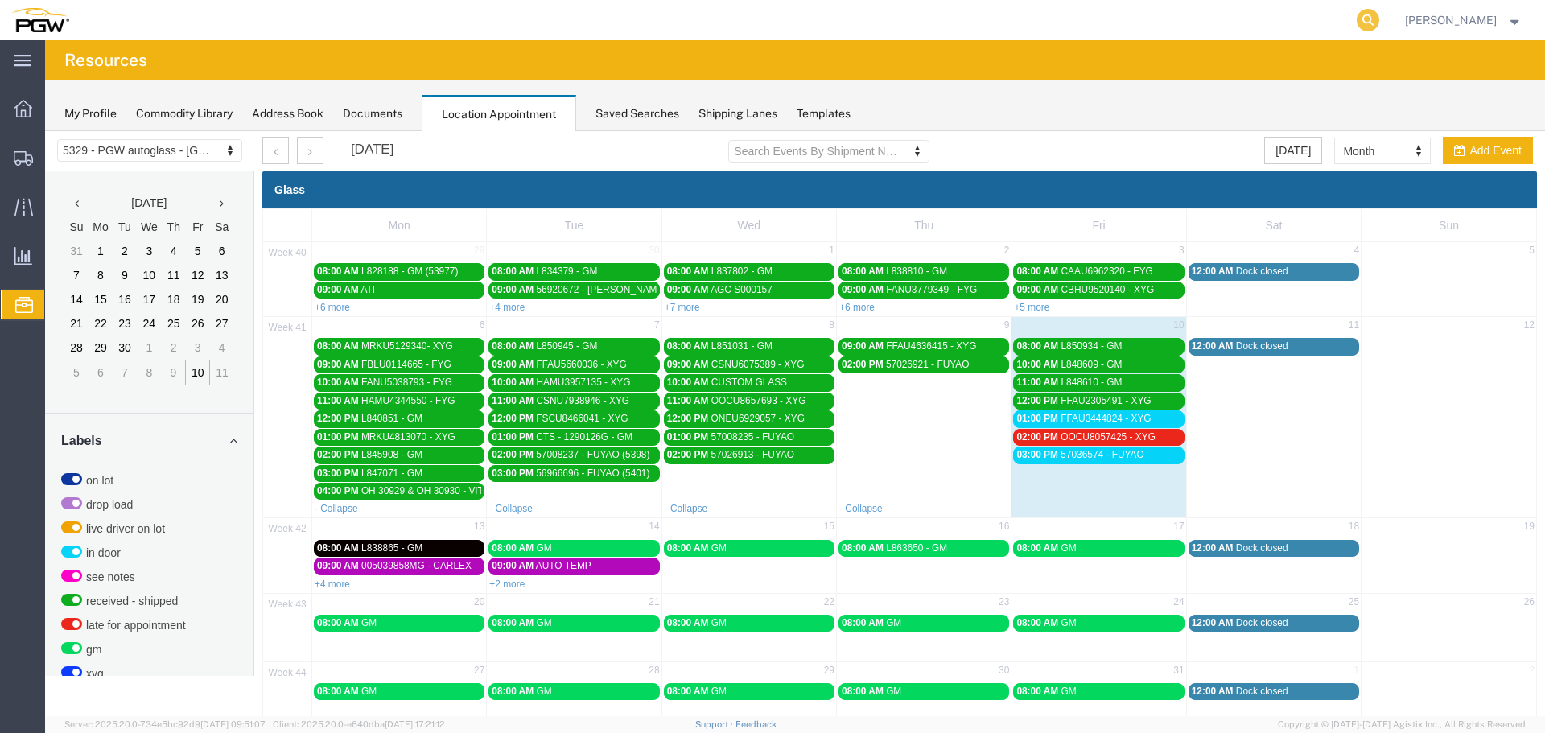
click at [1379, 21] on icon at bounding box center [1368, 20] width 23 height 23
paste input "669440"
type input "669440"
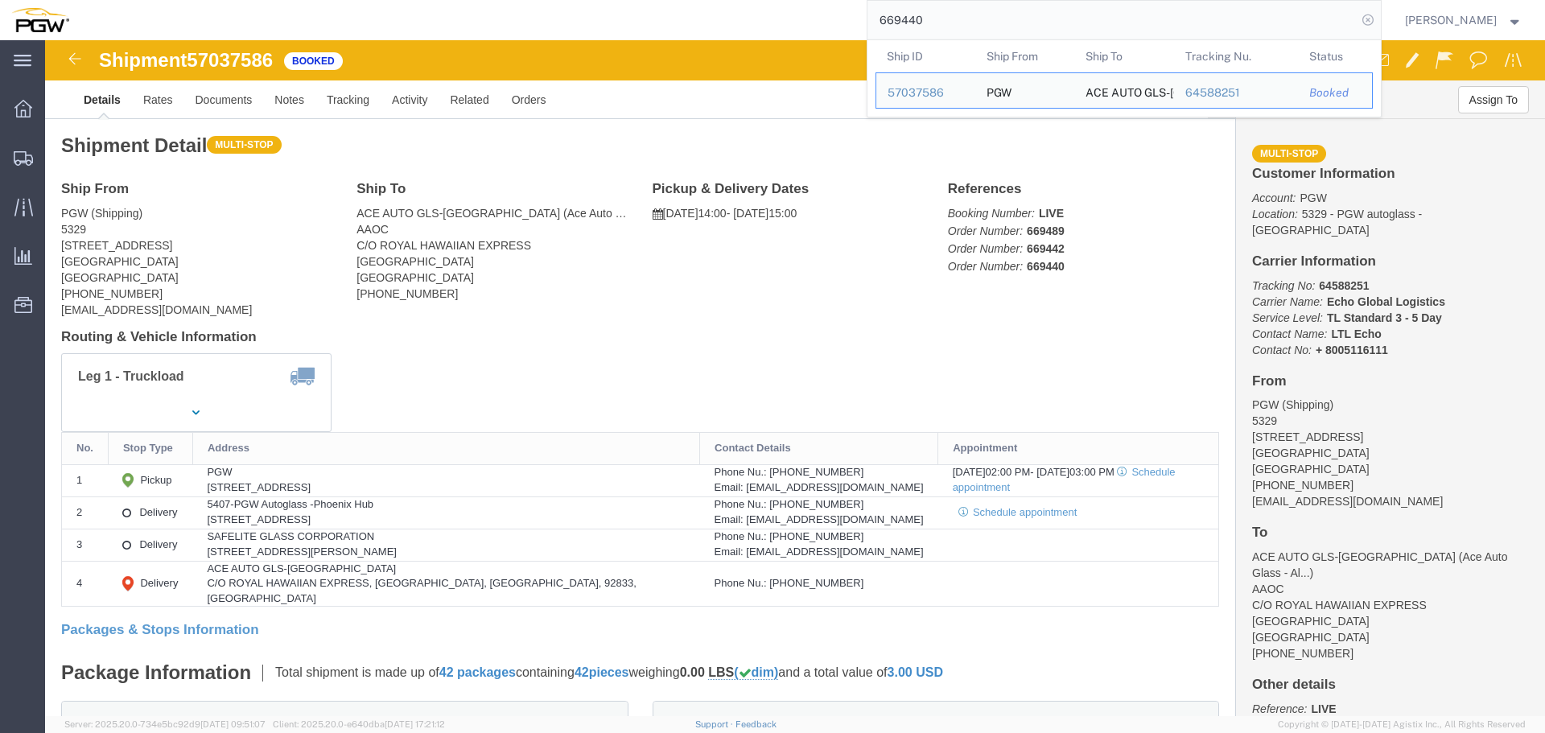
click at [1379, 12] on icon at bounding box center [1368, 20] width 23 height 23
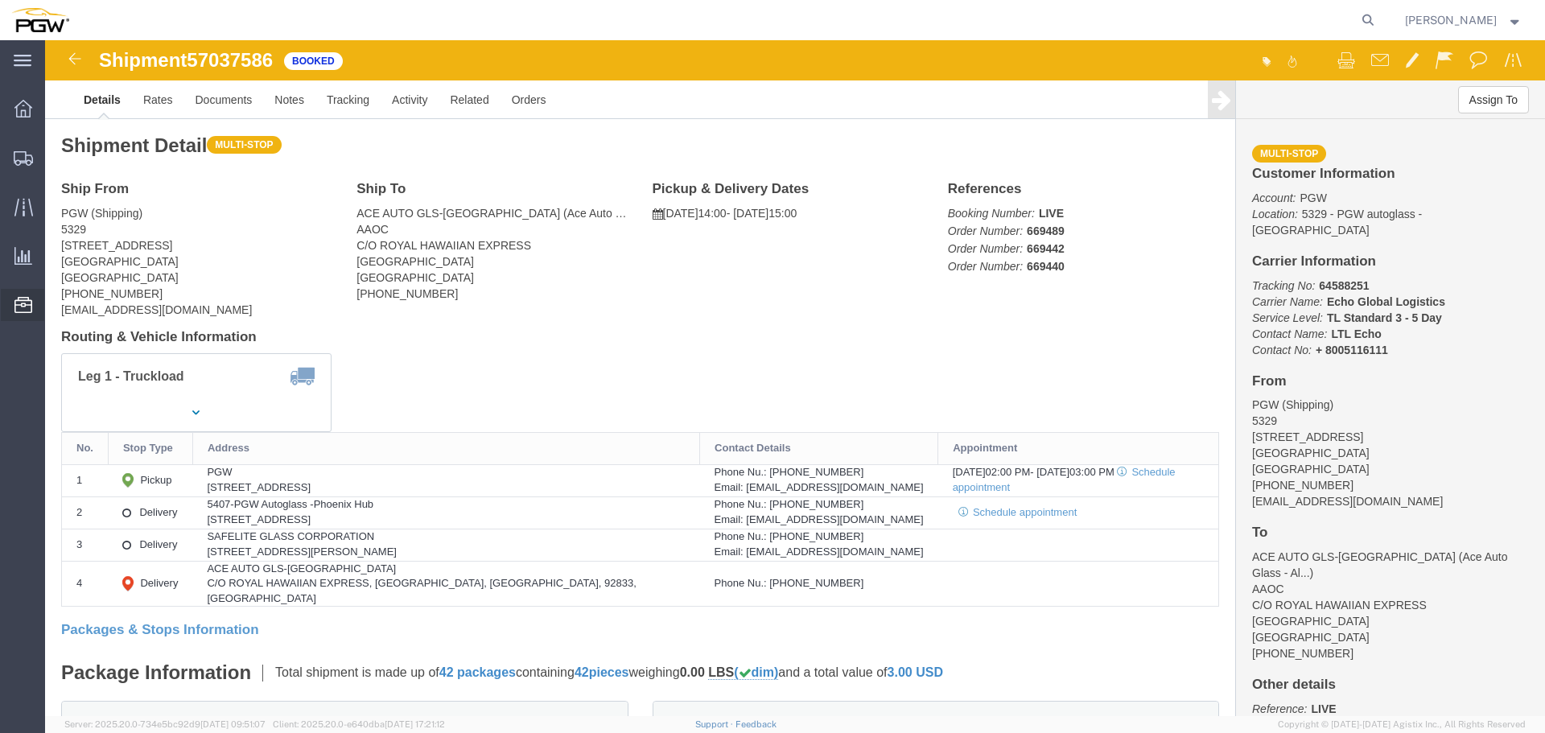
click at [0, 0] on span "Location Appointment" at bounding box center [0, 0] width 0 height 0
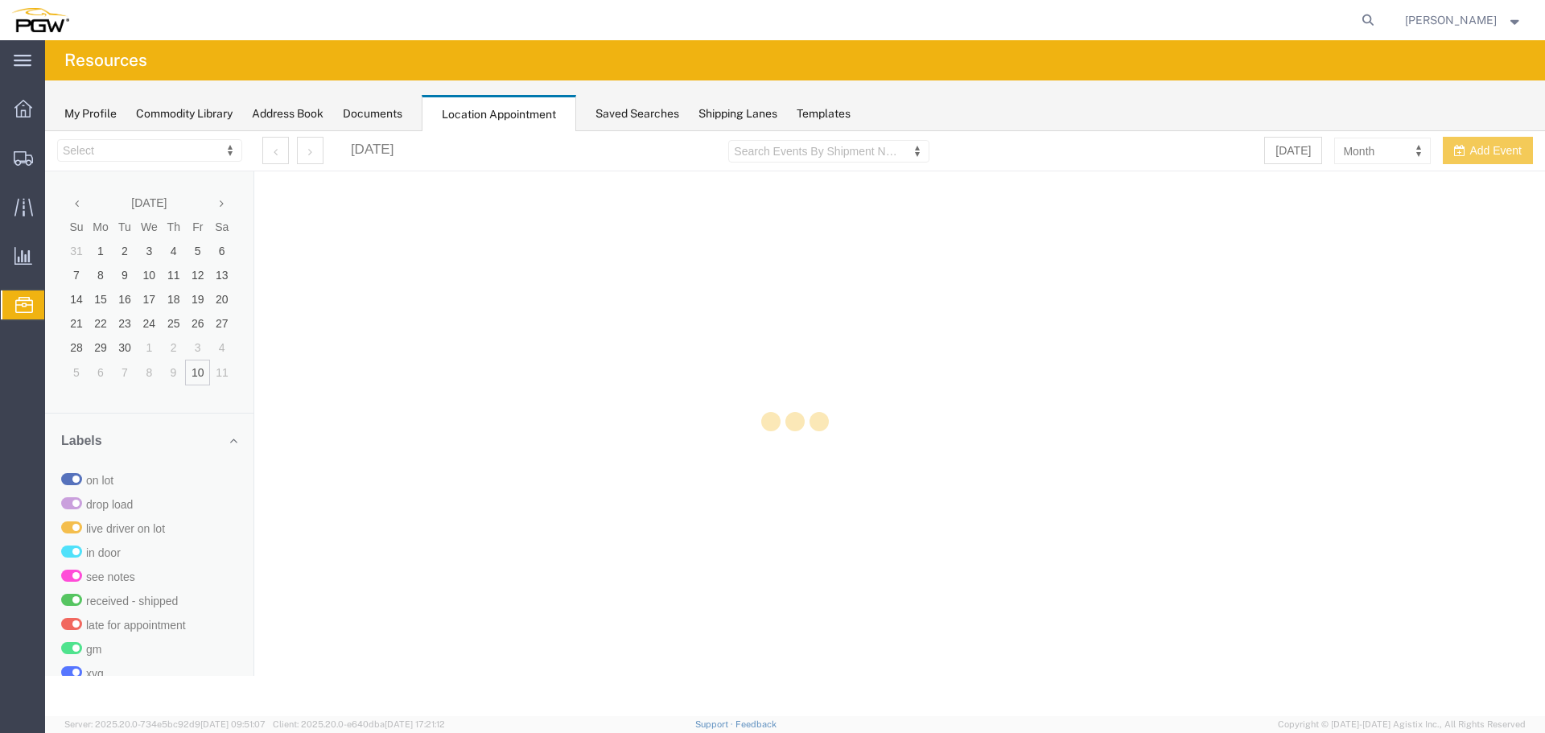
select select "28253"
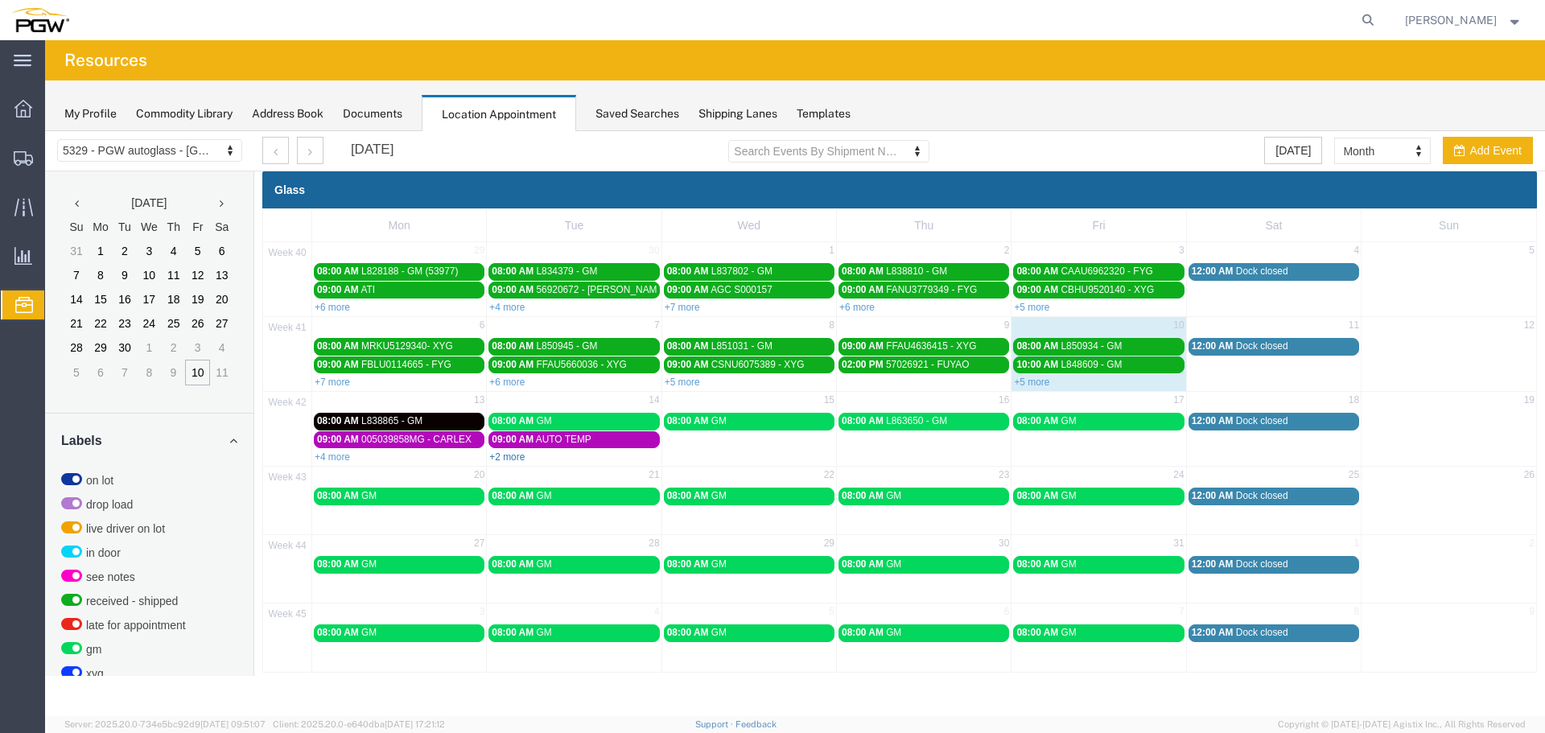
click at [515, 456] on link "+2 more" at bounding box center [506, 457] width 35 height 11
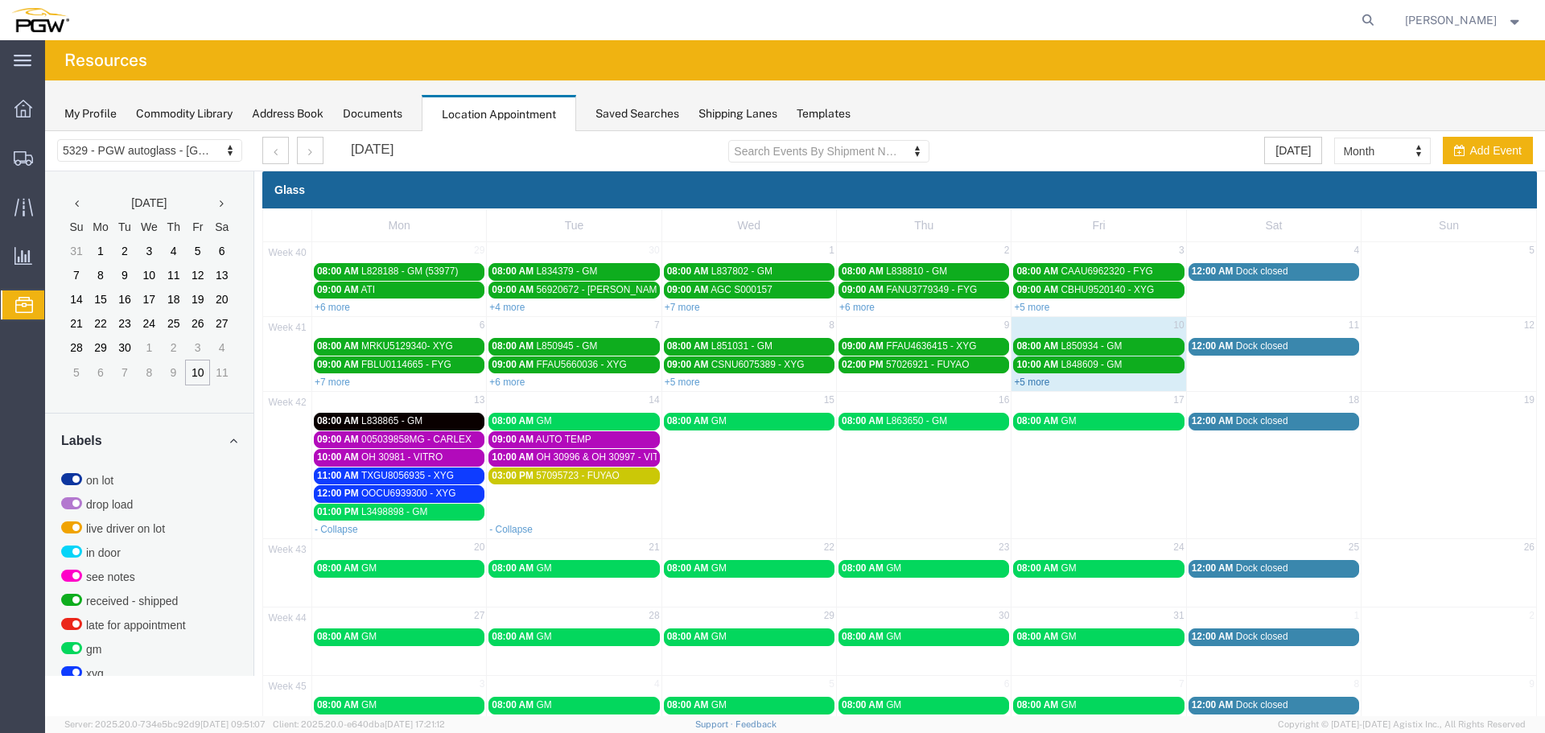
click at [1034, 385] on link "+5 more" at bounding box center [1031, 382] width 35 height 11
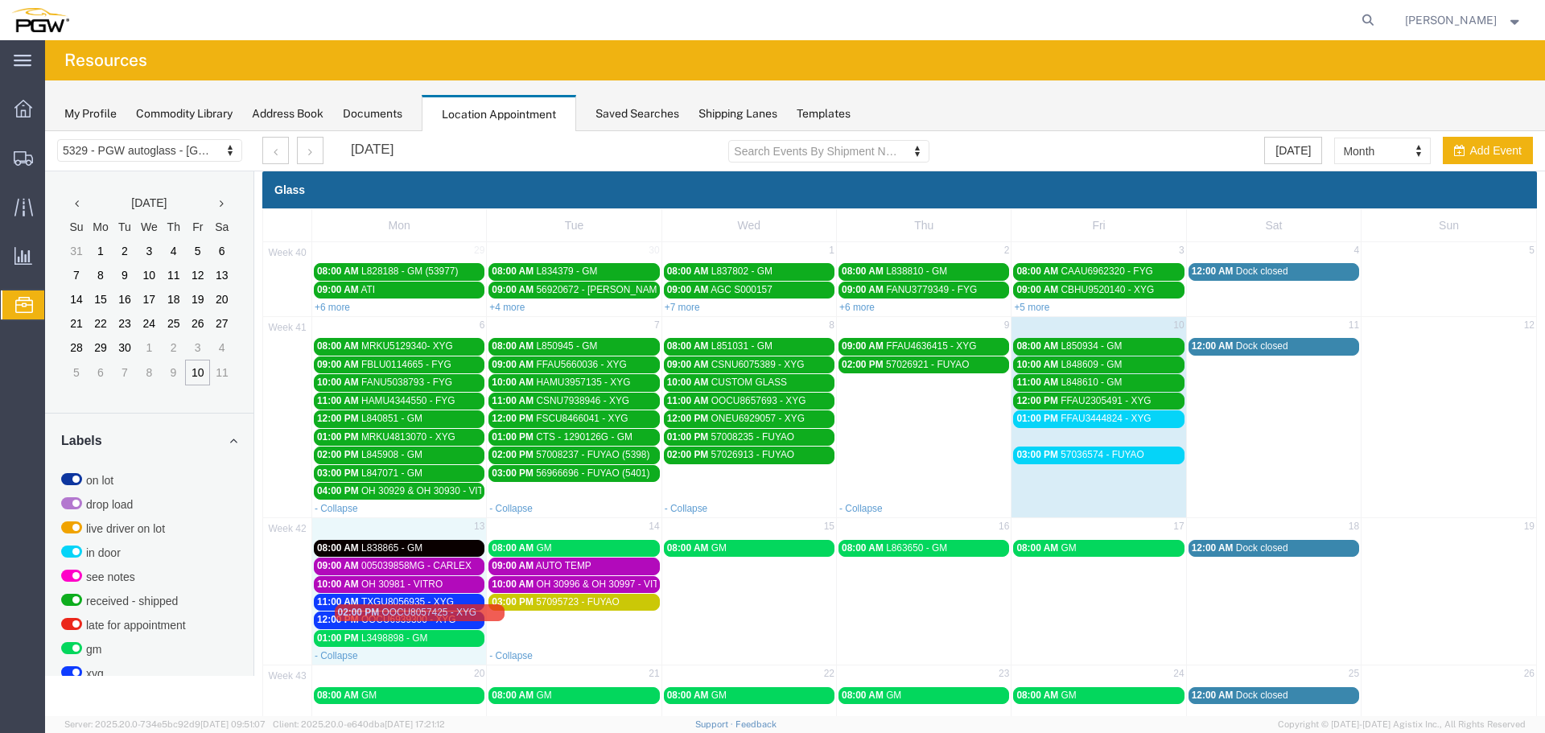
drag, startPoint x: 1066, startPoint y: 439, endPoint x: 393, endPoint y: 615, distance: 696.1
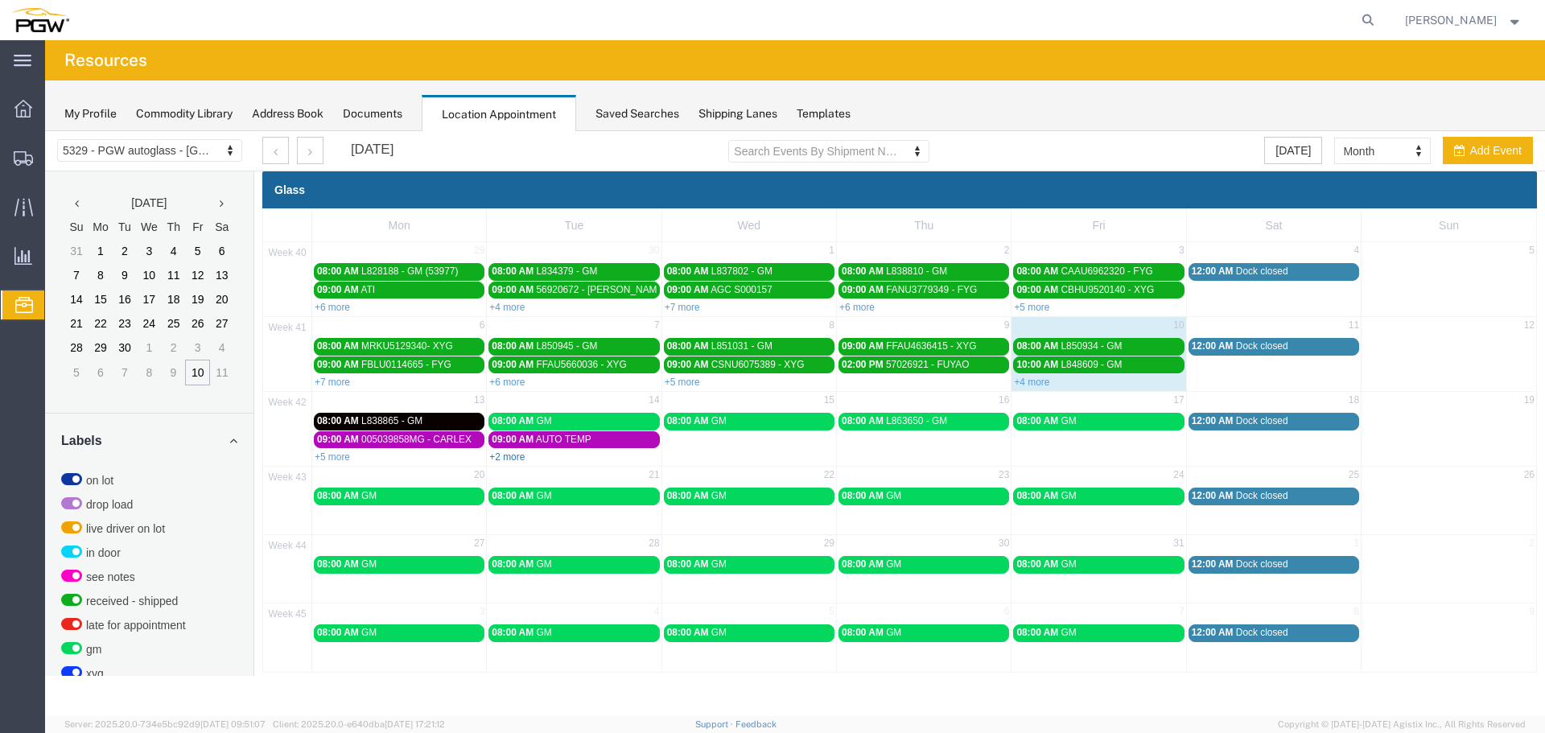
click at [509, 459] on link "+2 more" at bounding box center [506, 457] width 35 height 11
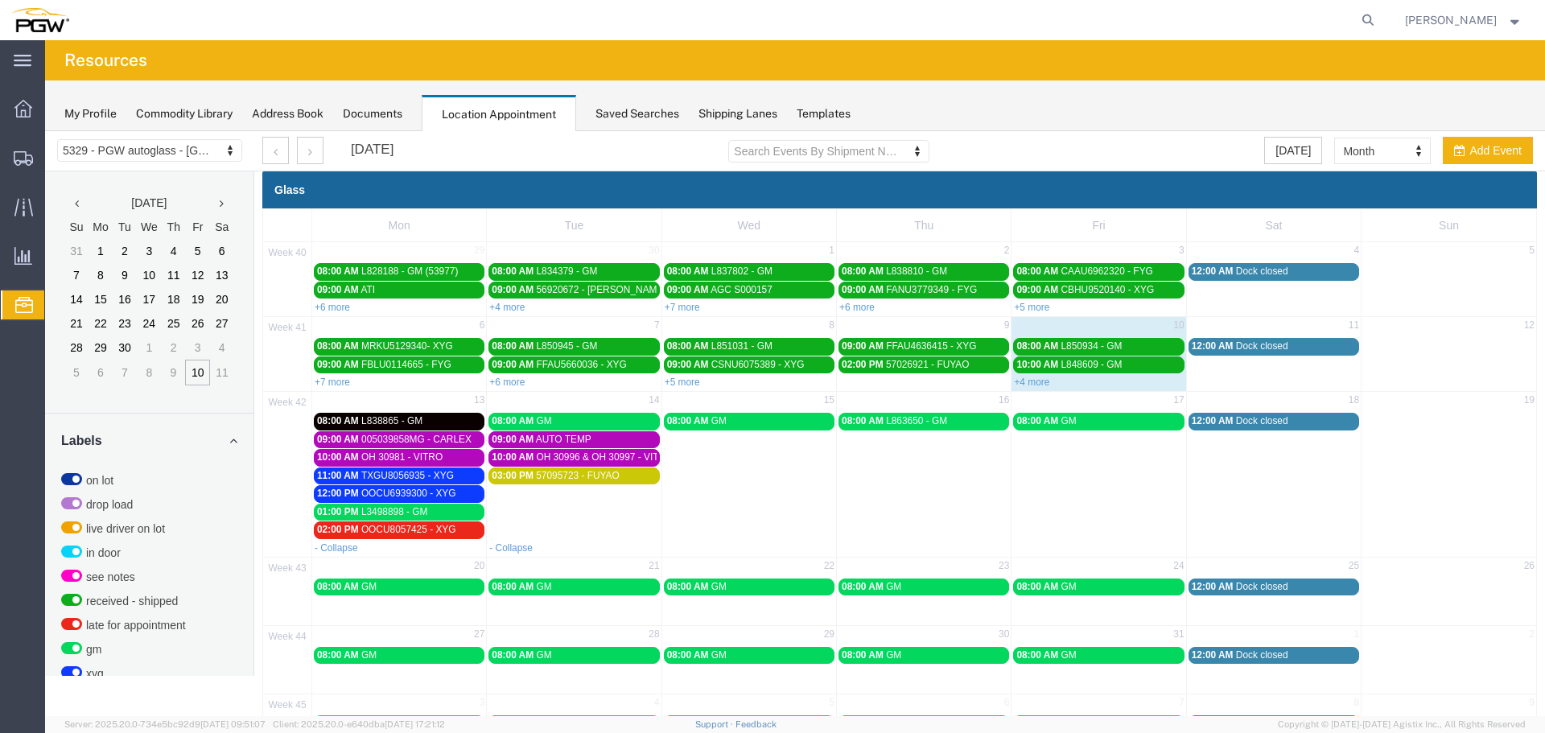
click at [434, 530] on span "OOCU8057425 - XYG" at bounding box center [408, 529] width 95 height 11
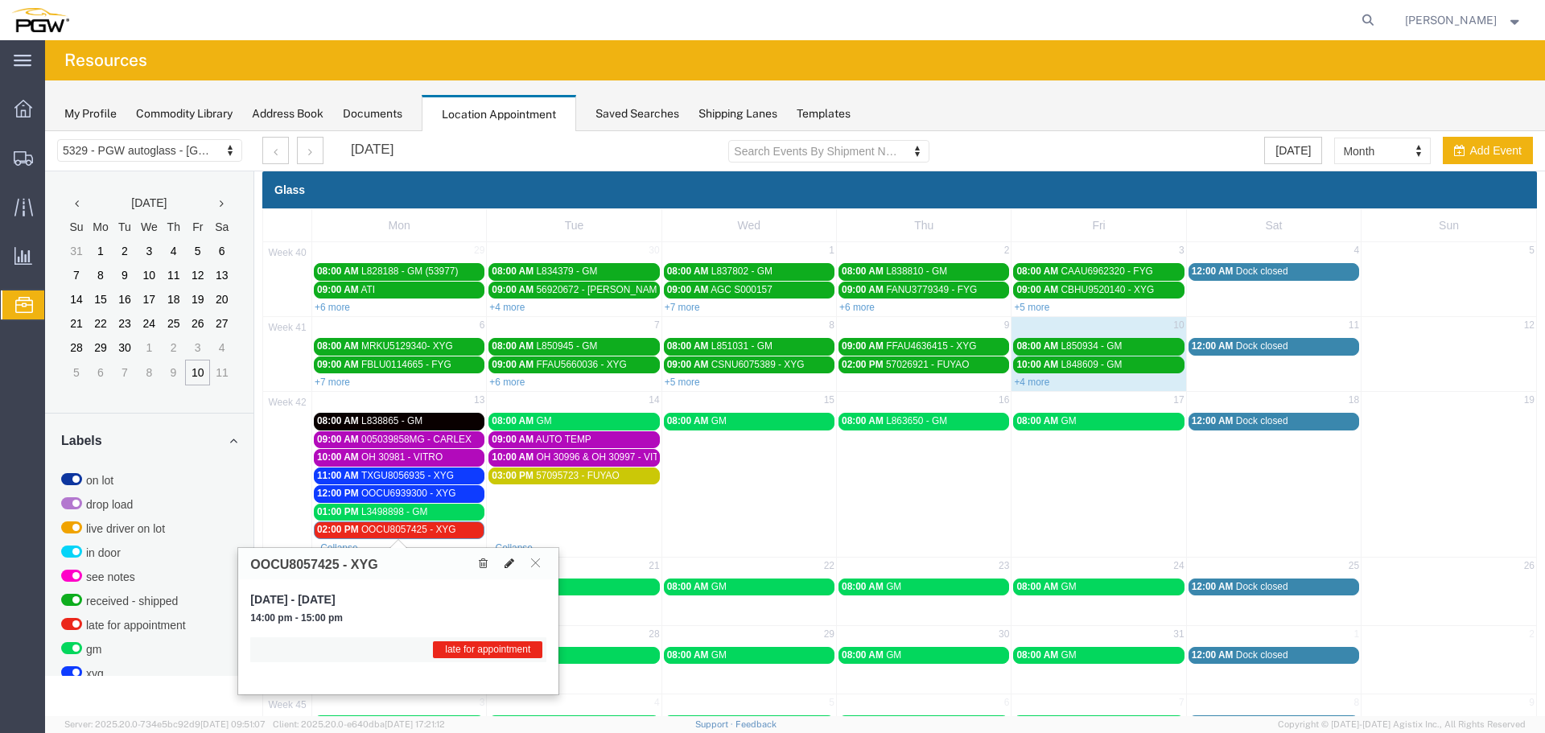
click at [508, 560] on icon at bounding box center [510, 563] width 10 height 11
select select "1"
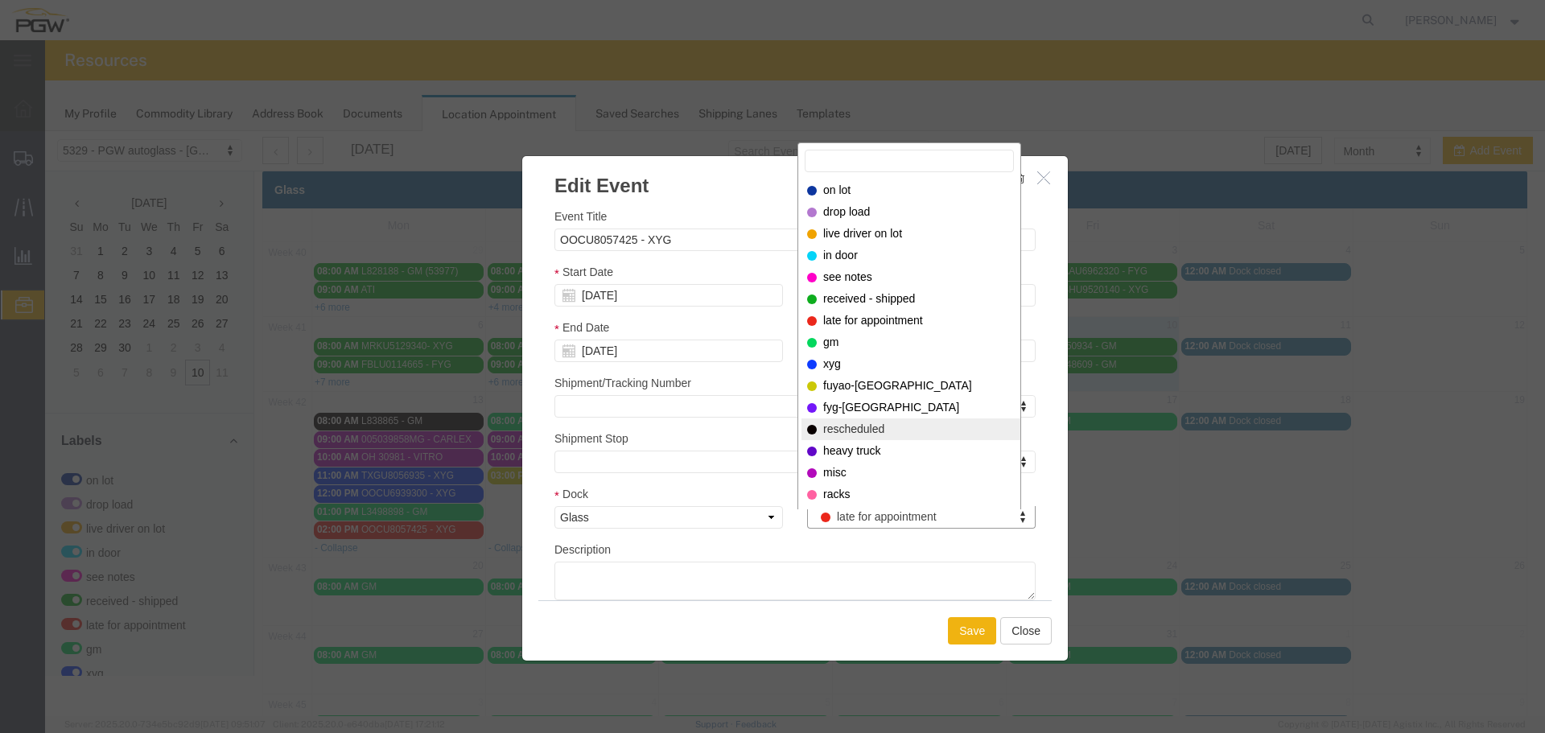
select select "12940"
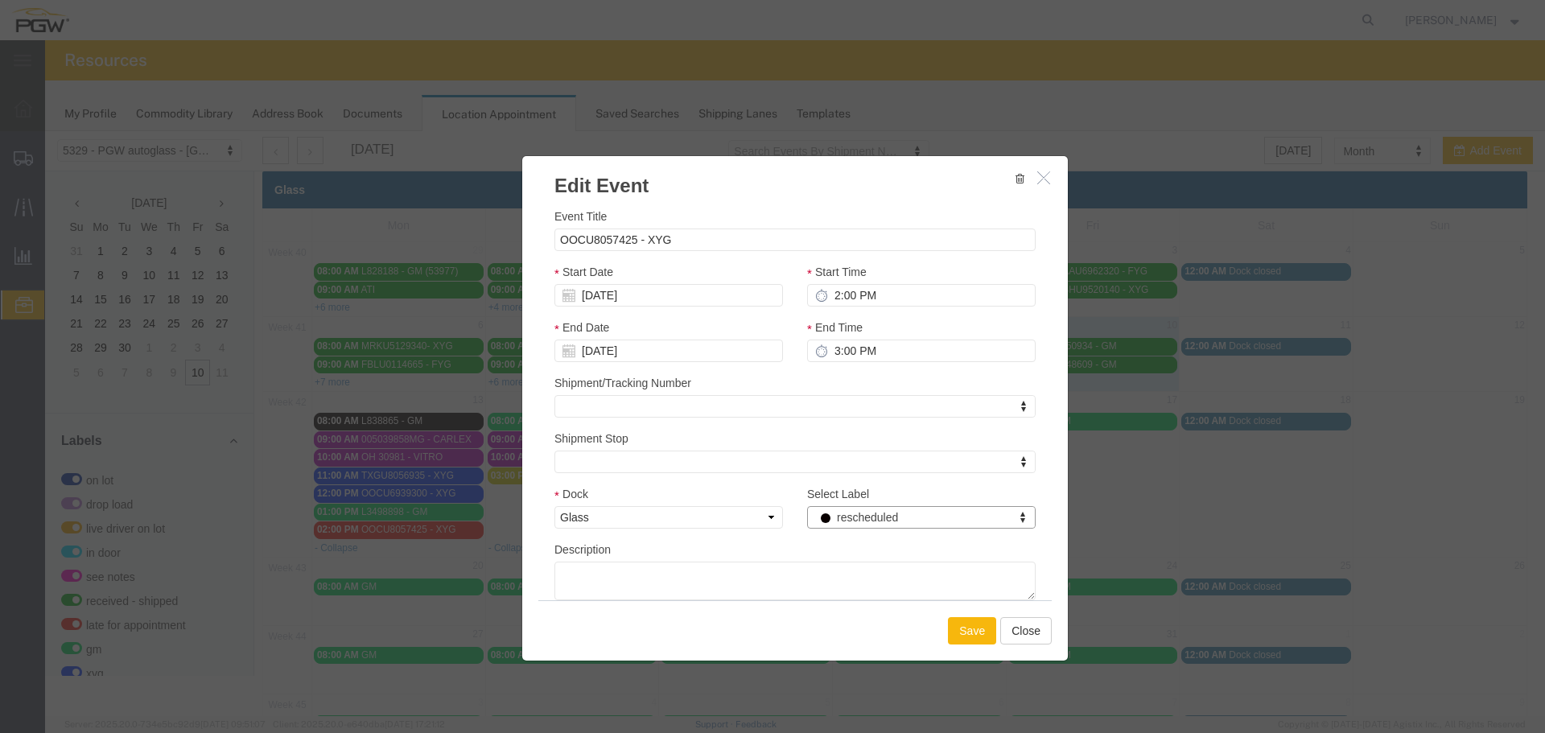
click at [970, 641] on button "Save" at bounding box center [972, 630] width 48 height 27
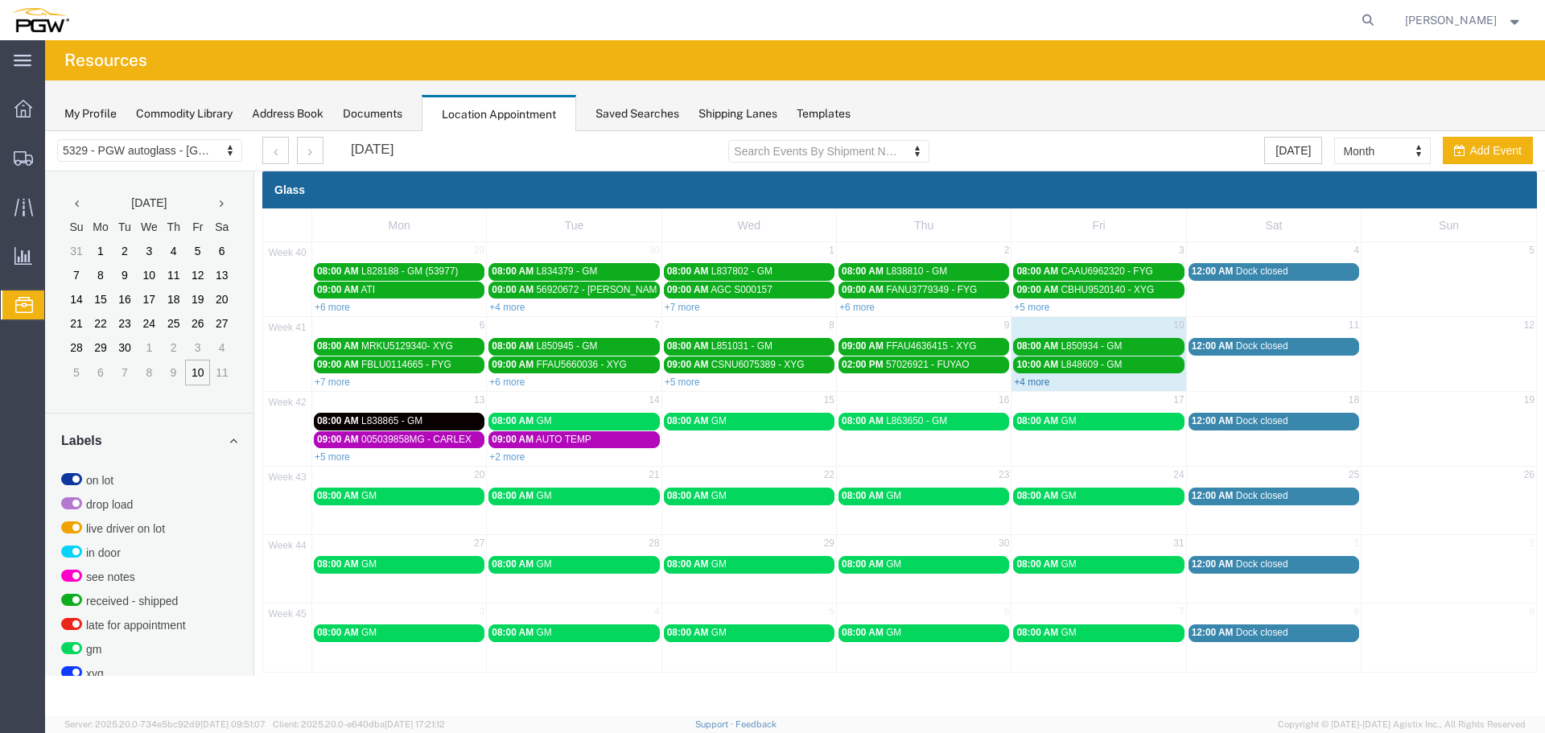
click at [1042, 387] on link "+4 more" at bounding box center [1031, 382] width 35 height 11
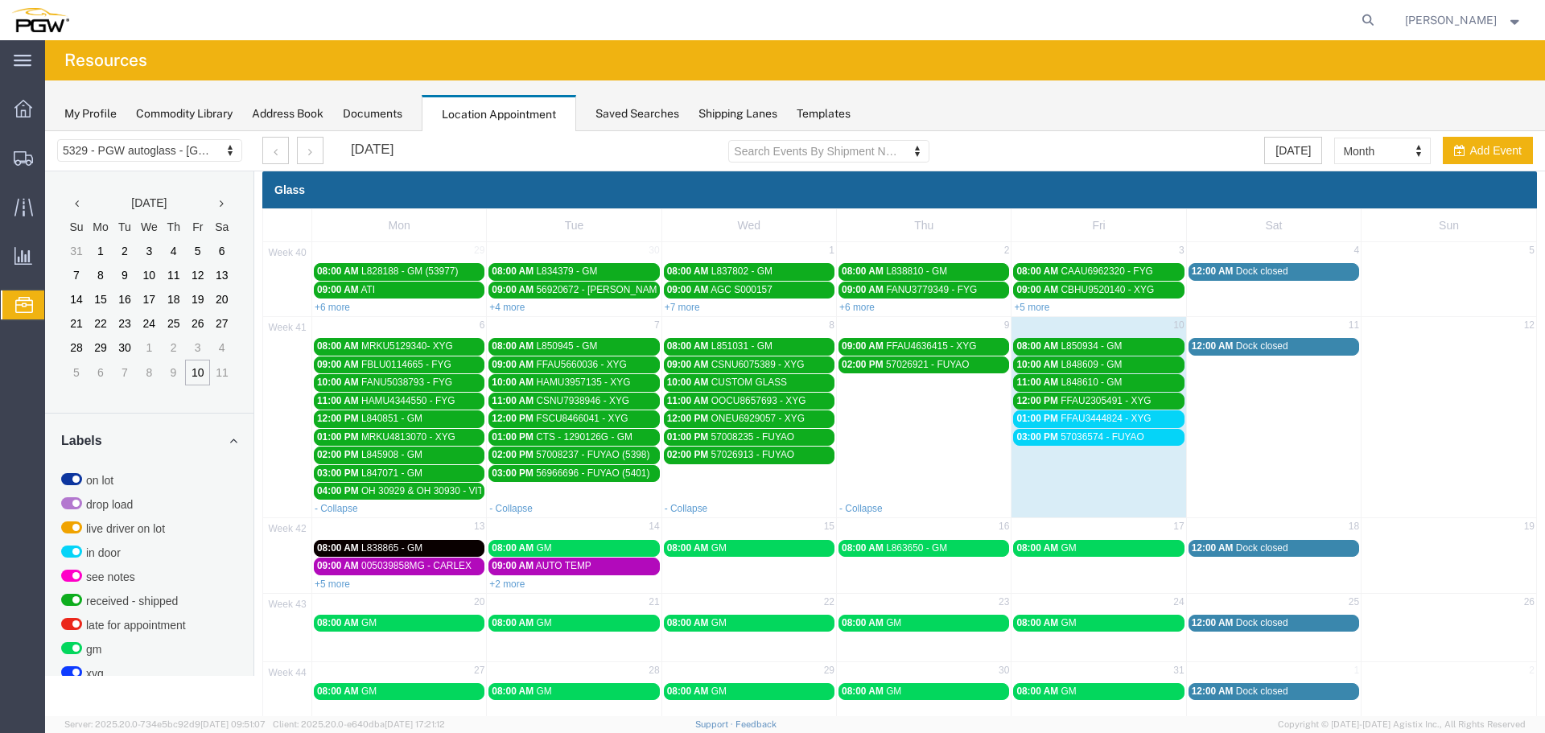
click at [1114, 413] on span "FFAU3444824 - XYG" at bounding box center [1106, 418] width 90 height 11
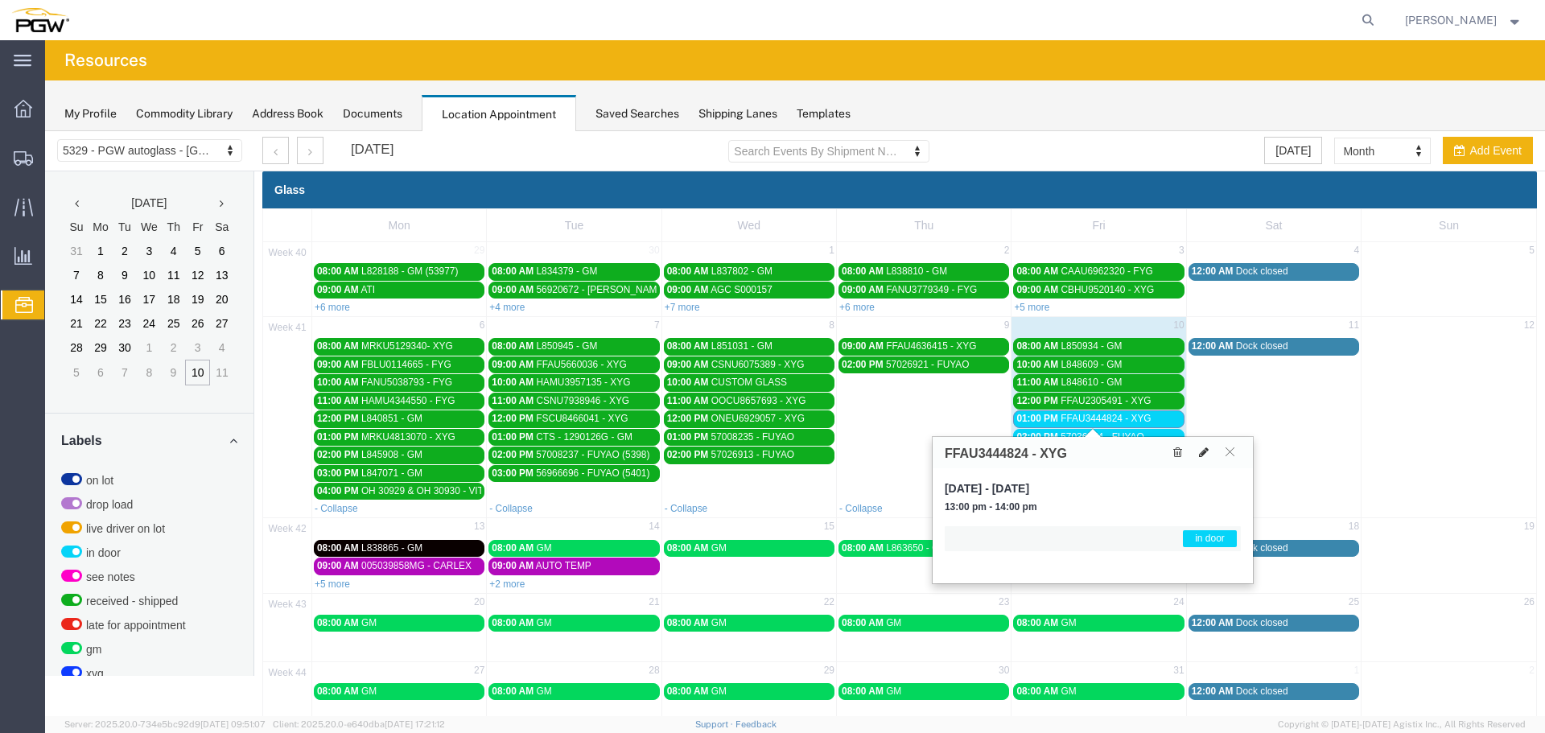
click at [1201, 449] on icon at bounding box center [1204, 452] width 10 height 11
select select "1"
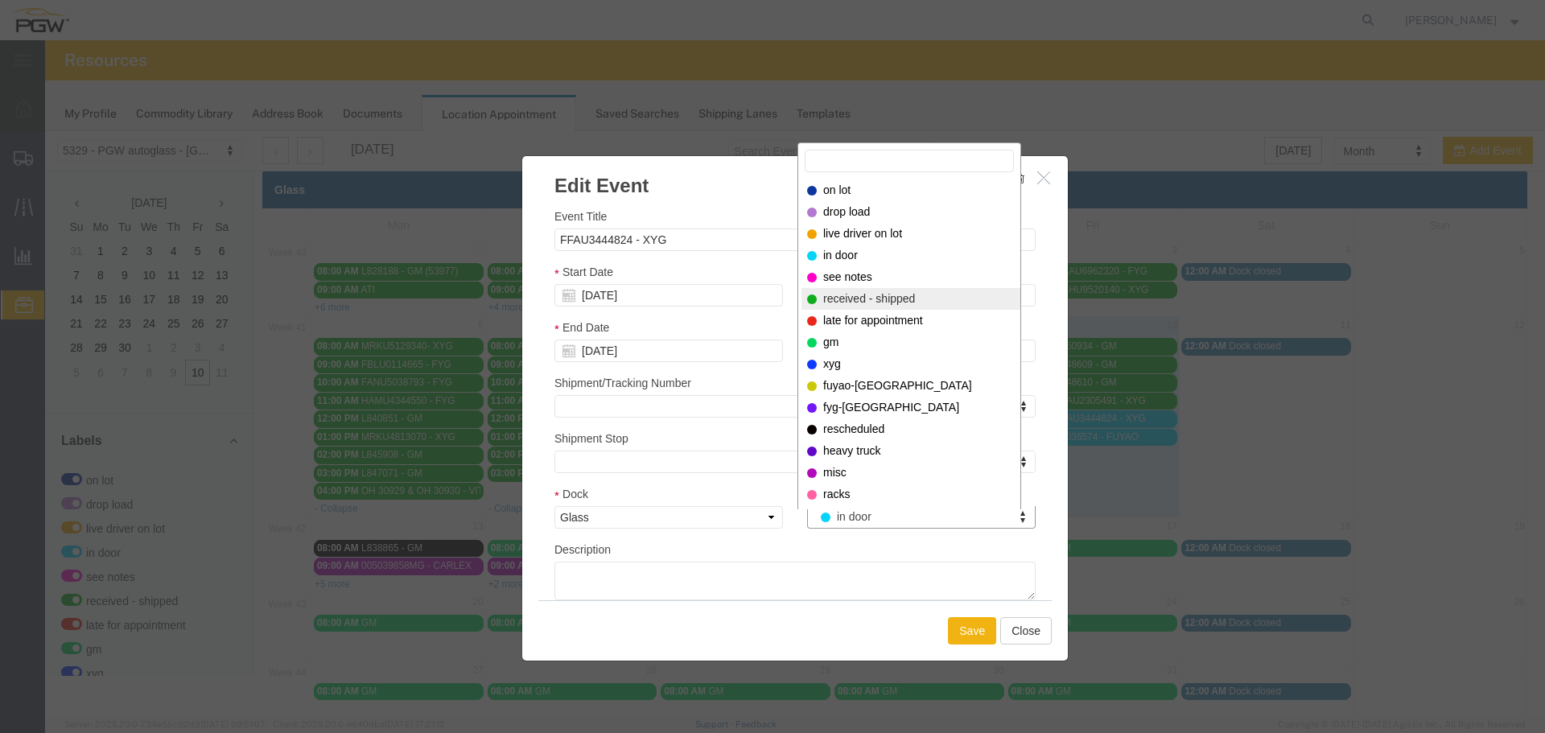
select select "200"
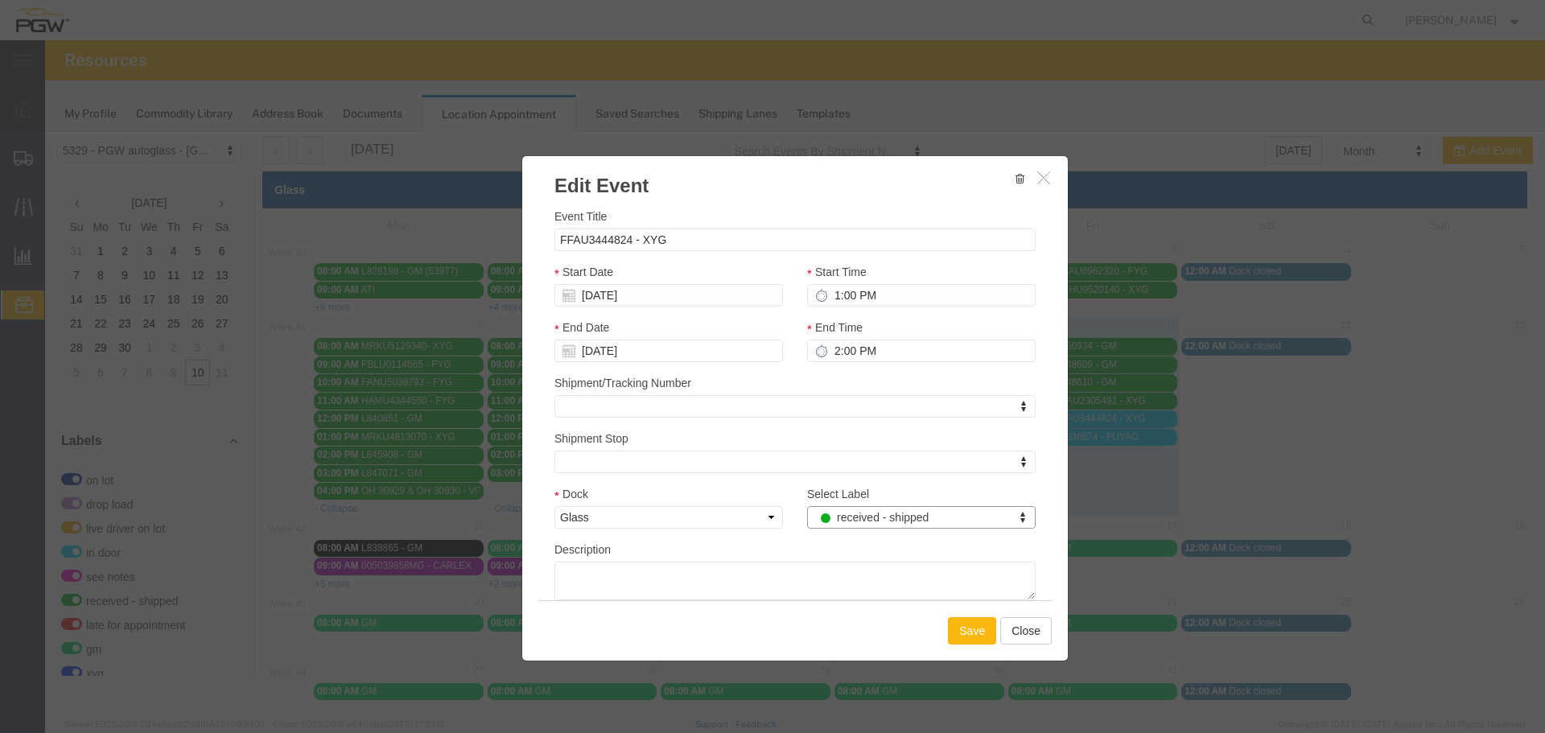
click at [959, 637] on button "Save" at bounding box center [972, 630] width 48 height 27
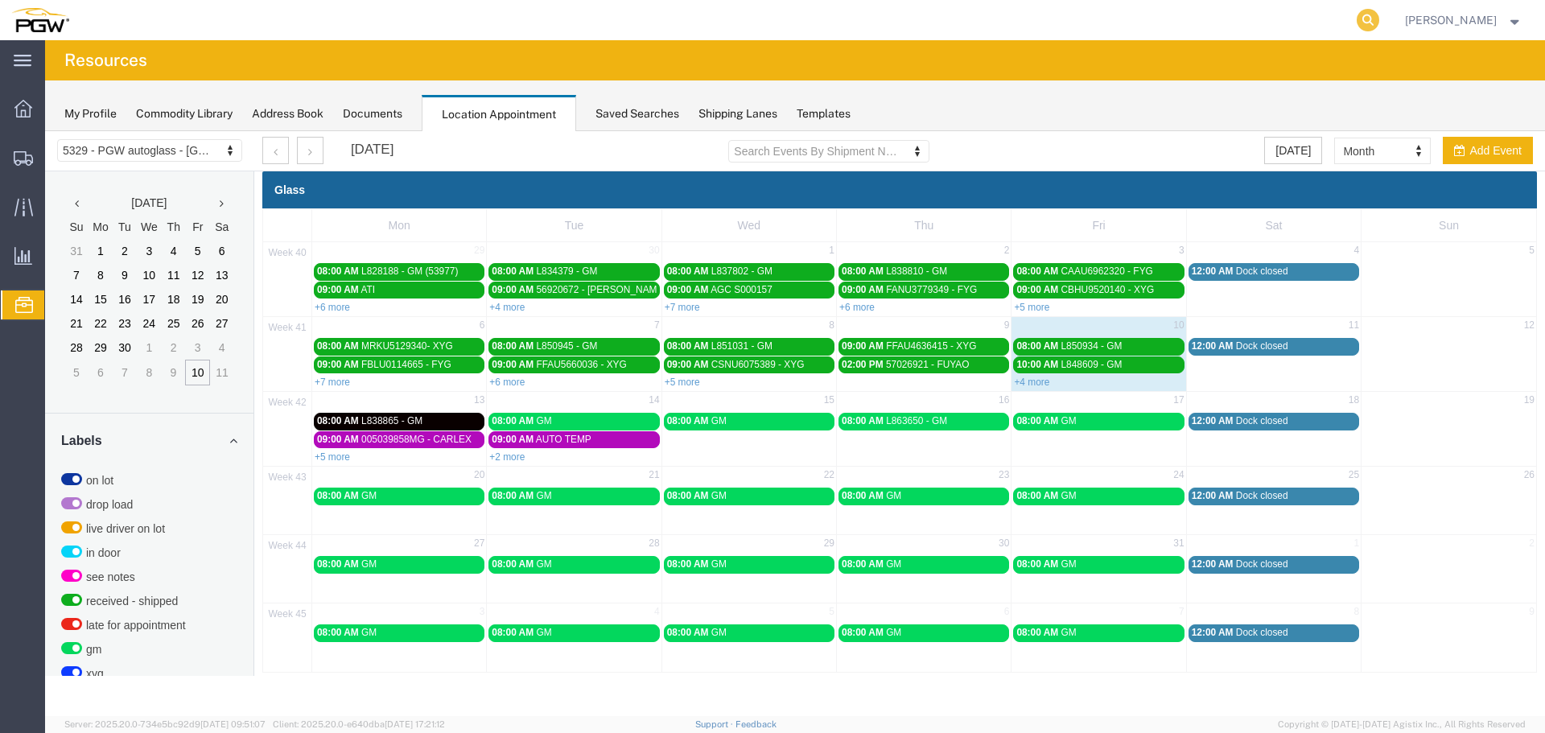
click at [1379, 21] on icon at bounding box center [1368, 20] width 23 height 23
paste input "57037590"
type input "57037590"
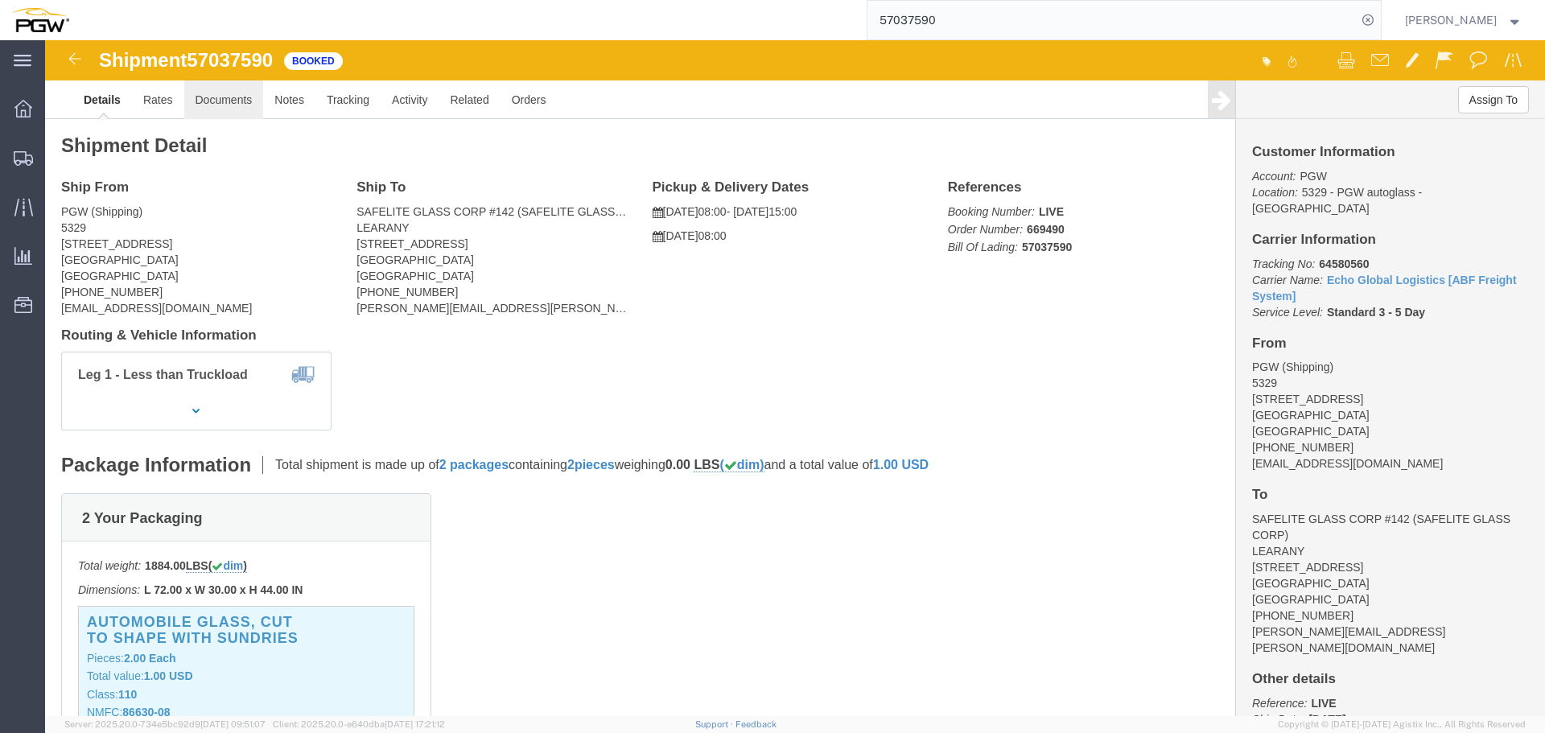
click link "Documents"
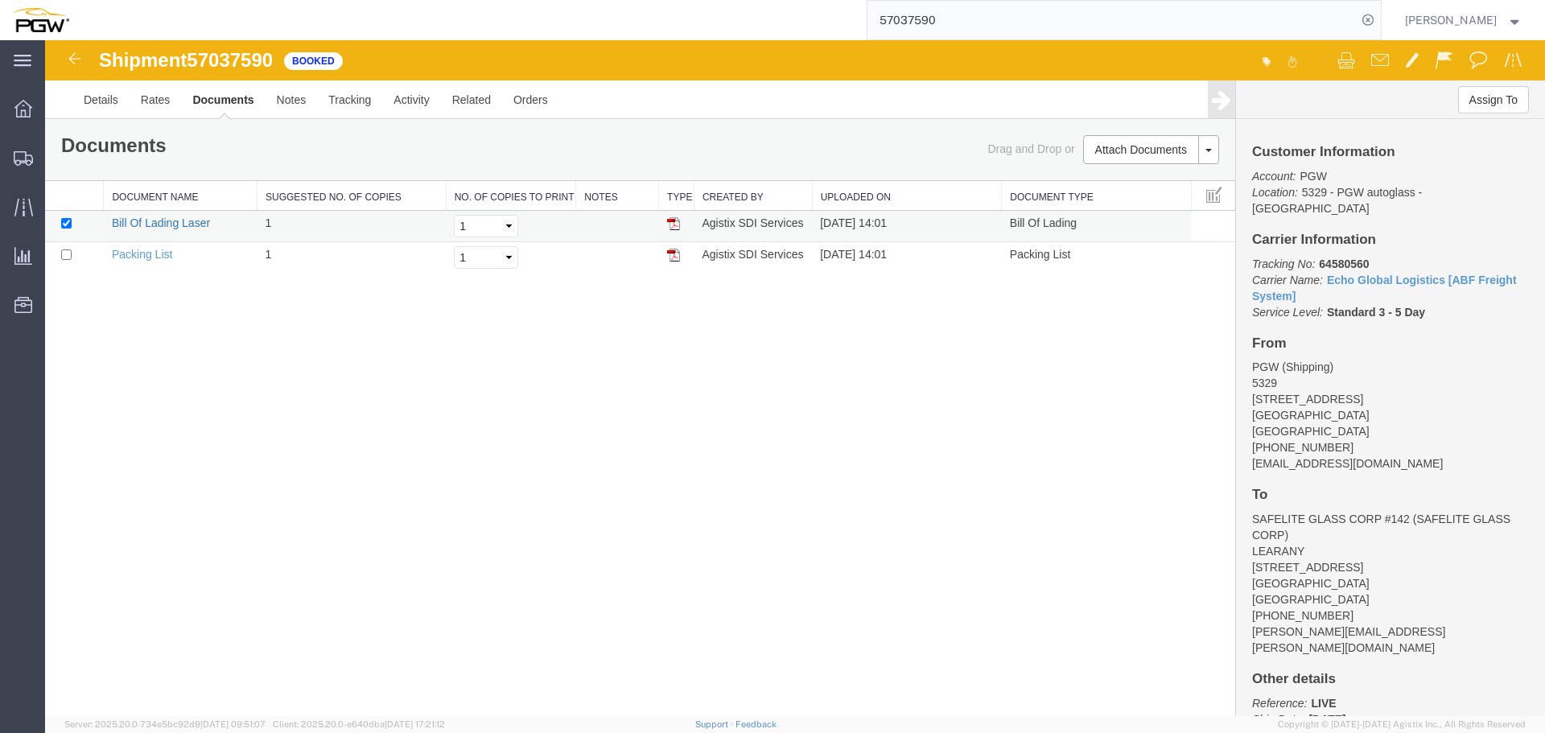
click at [151, 221] on link "Bill Of Lading Laser" at bounding box center [161, 223] width 98 height 13
click at [0, 0] on span "Location Appointment" at bounding box center [0, 0] width 0 height 0
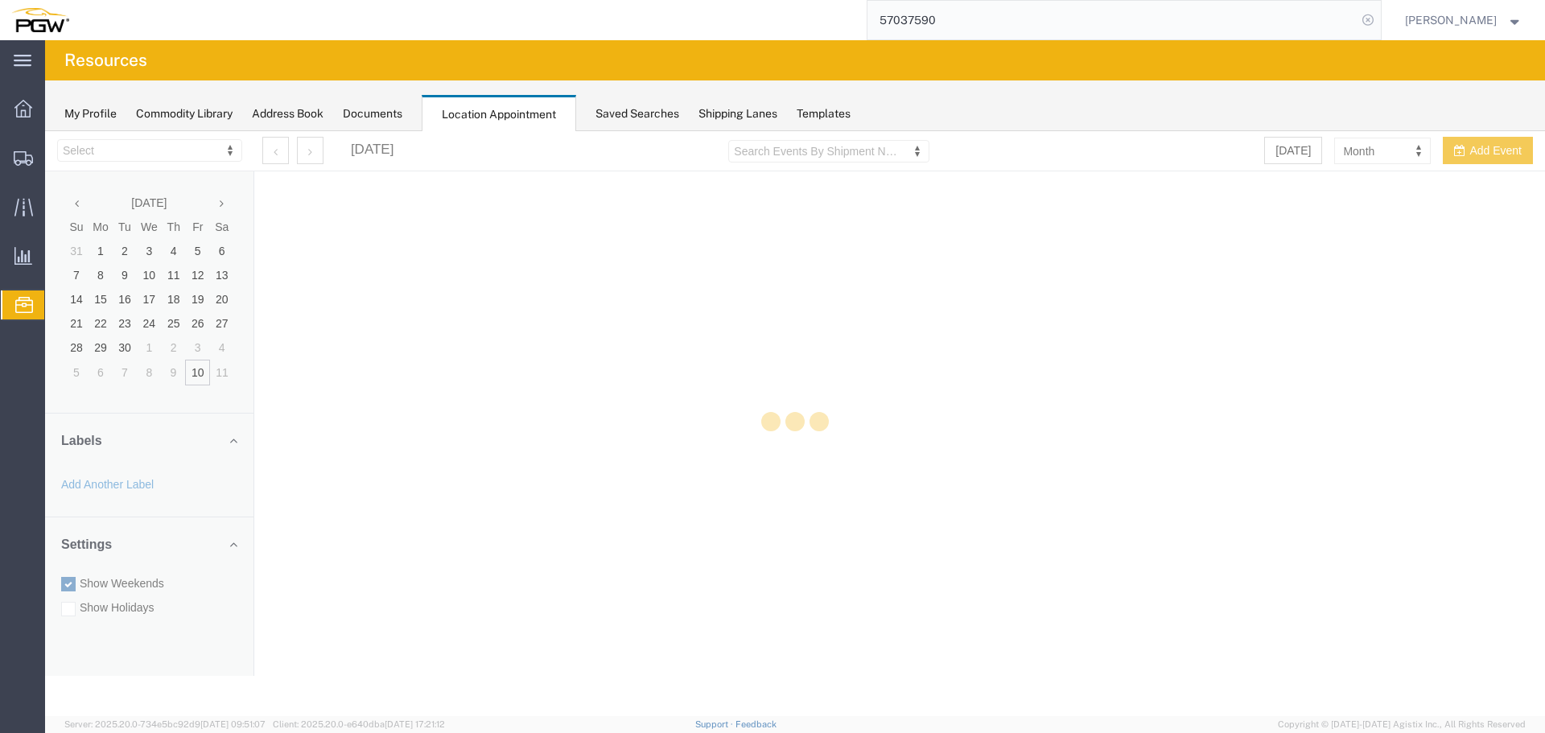
click at [1372, 21] on icon at bounding box center [1368, 20] width 23 height 23
select select "28253"
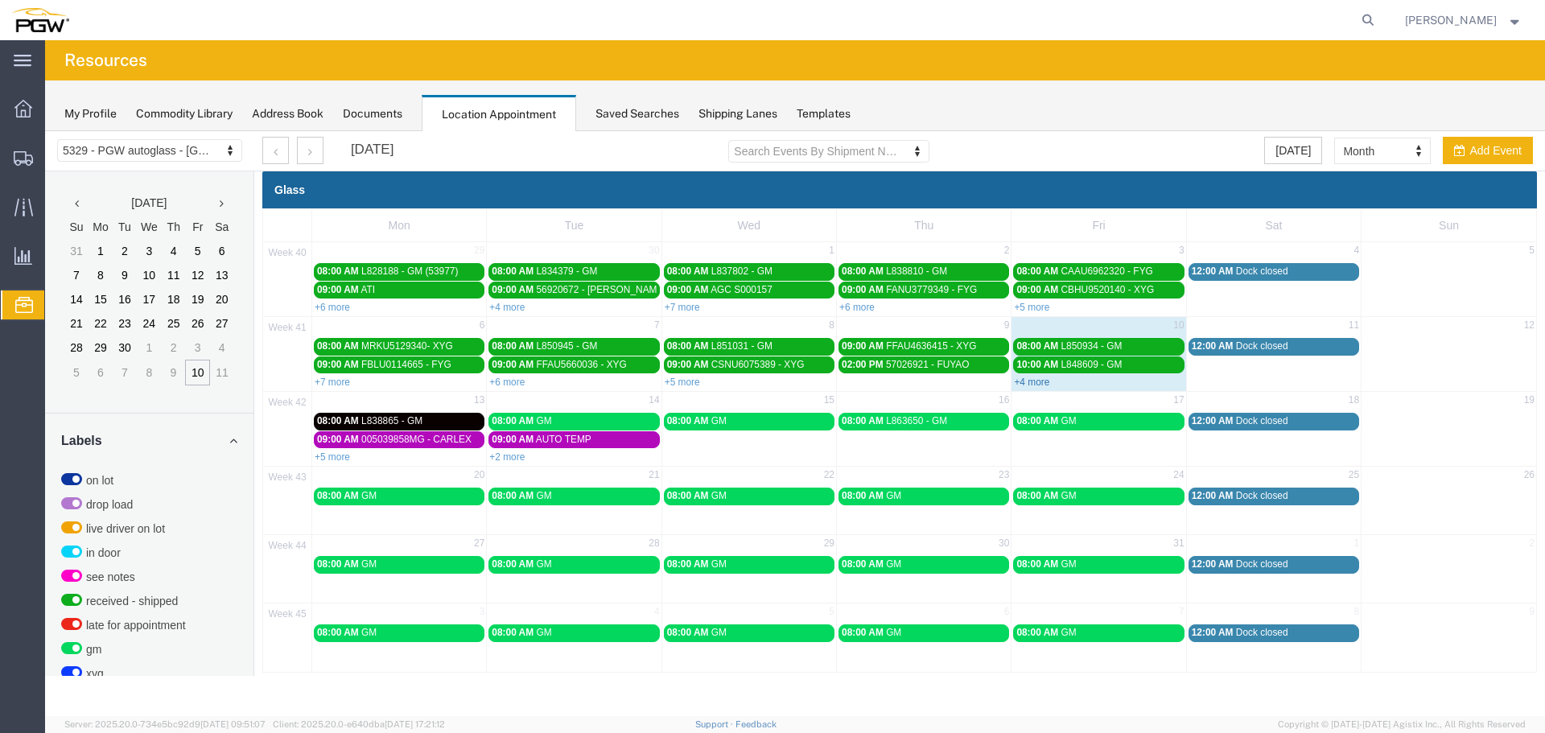
click at [1025, 385] on link "+4 more" at bounding box center [1031, 382] width 35 height 11
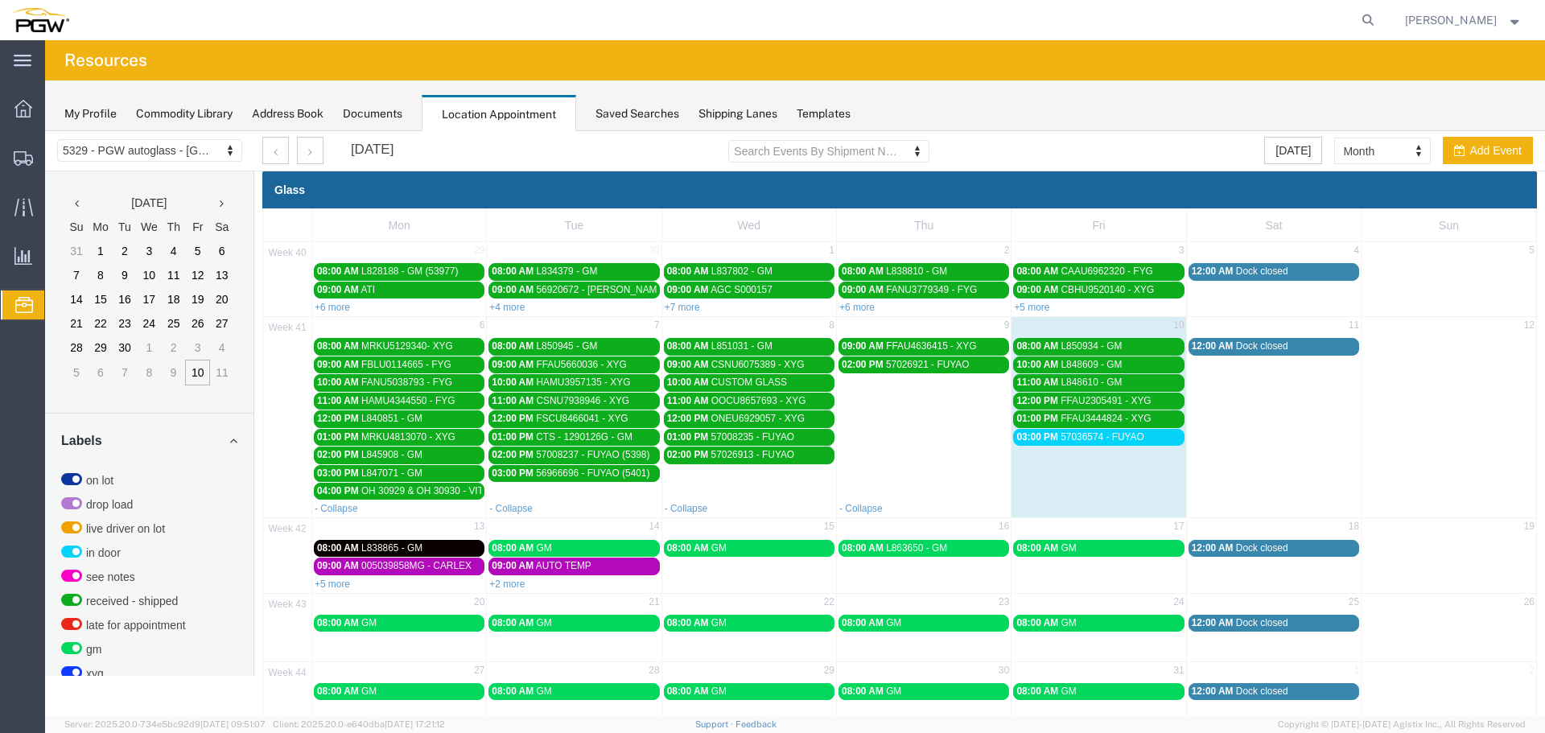
click at [1039, 438] on span "03:00 PM" at bounding box center [1038, 436] width 42 height 11
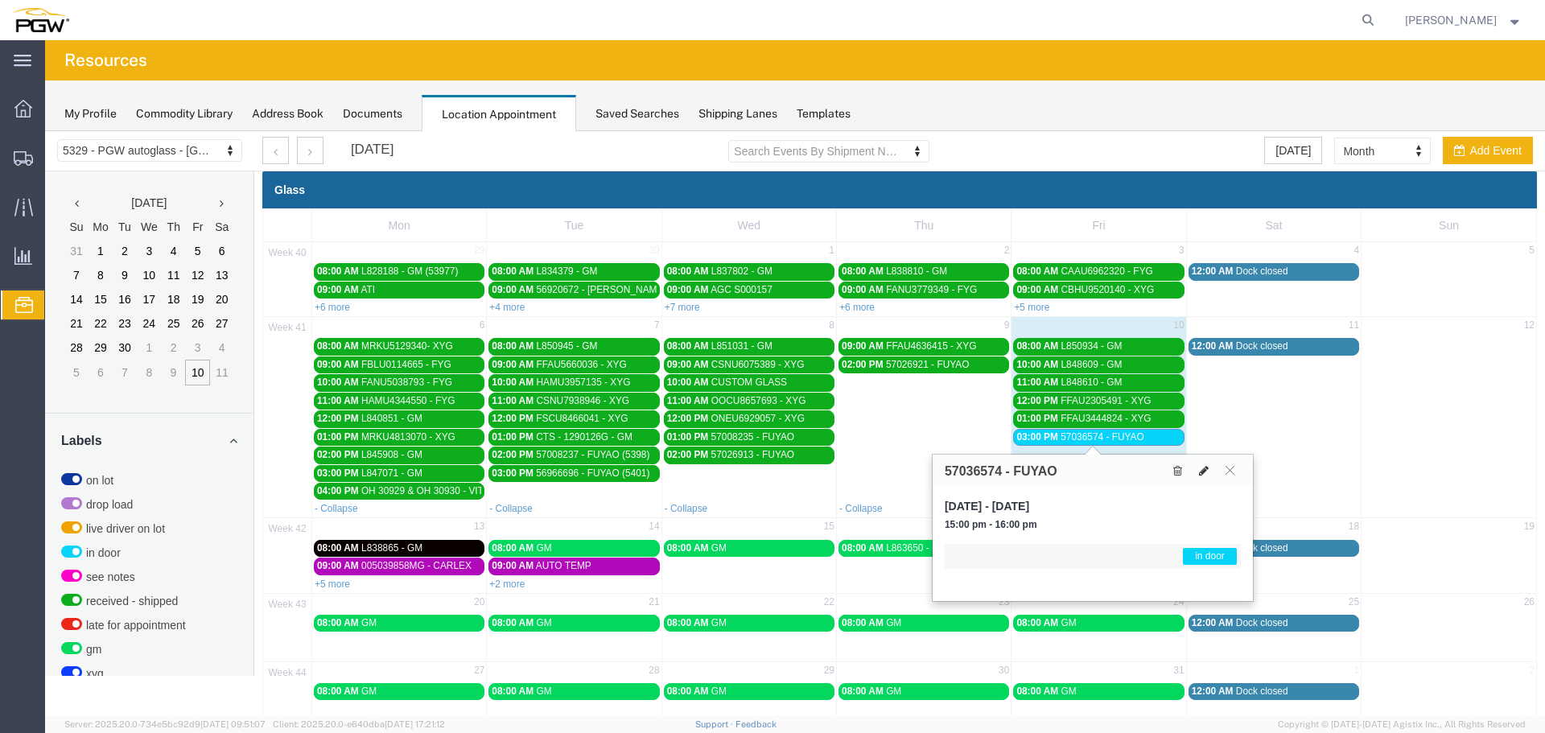
click at [1211, 474] on button at bounding box center [1204, 470] width 23 height 17
select select "1"
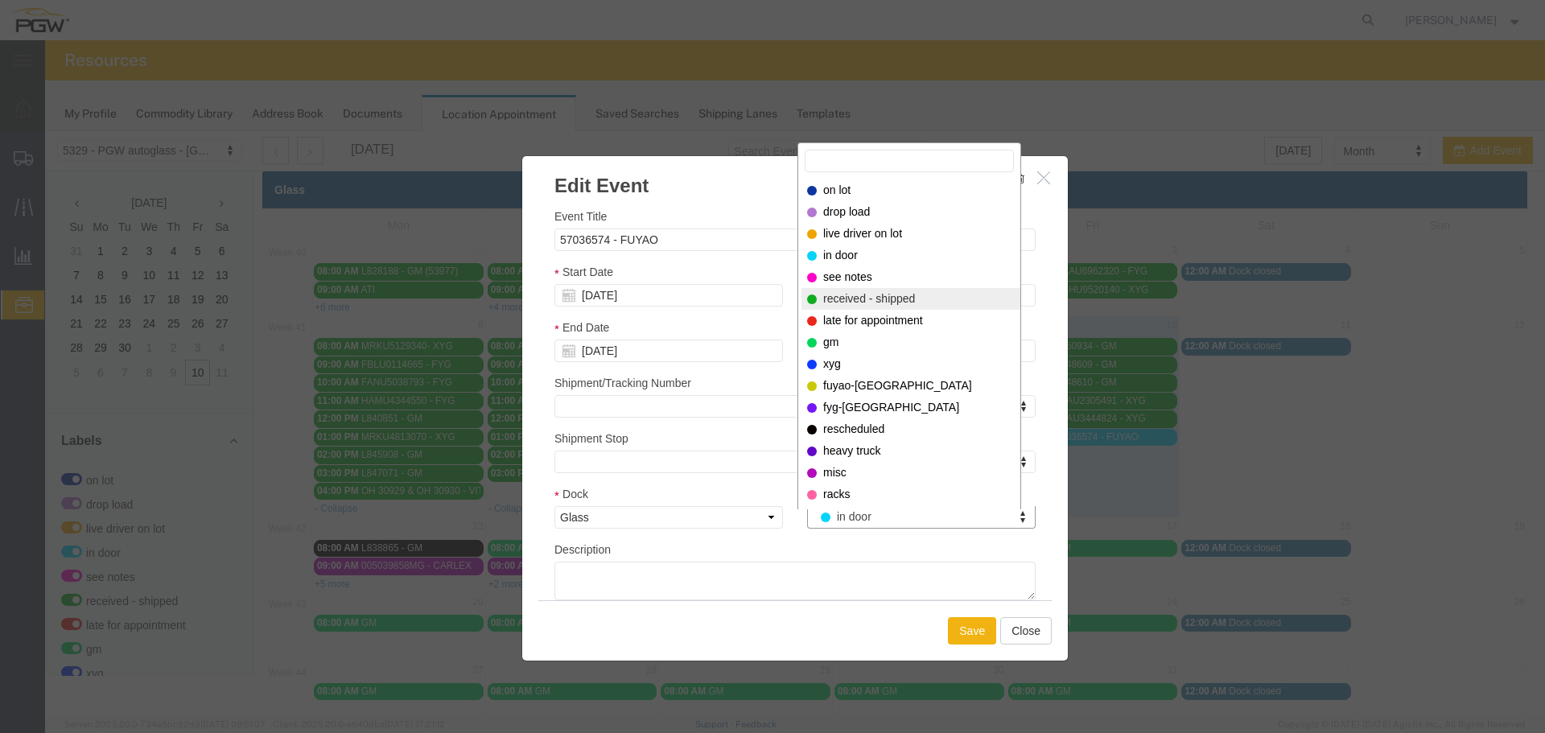
select select "200"
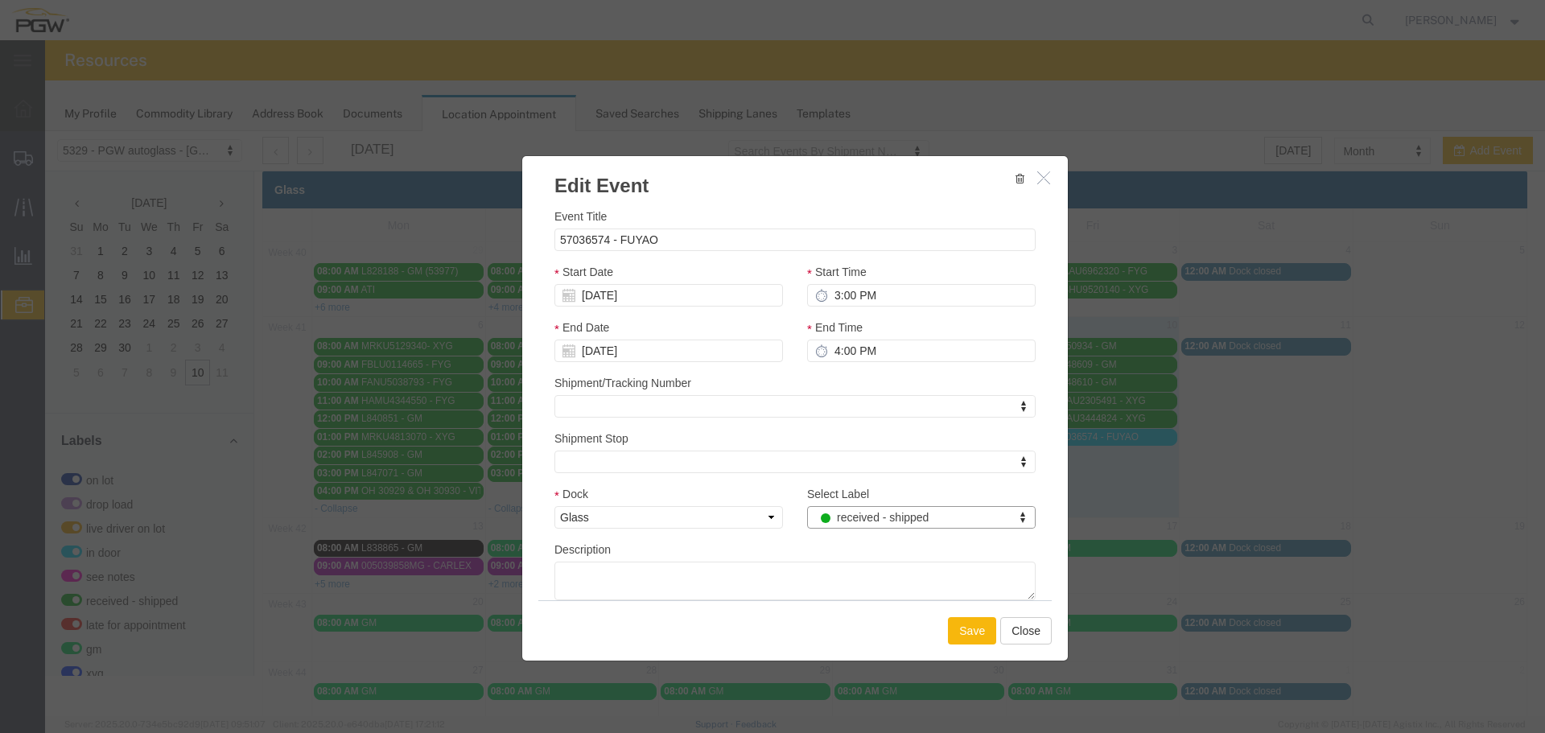
click at [958, 644] on button "Save" at bounding box center [972, 630] width 48 height 27
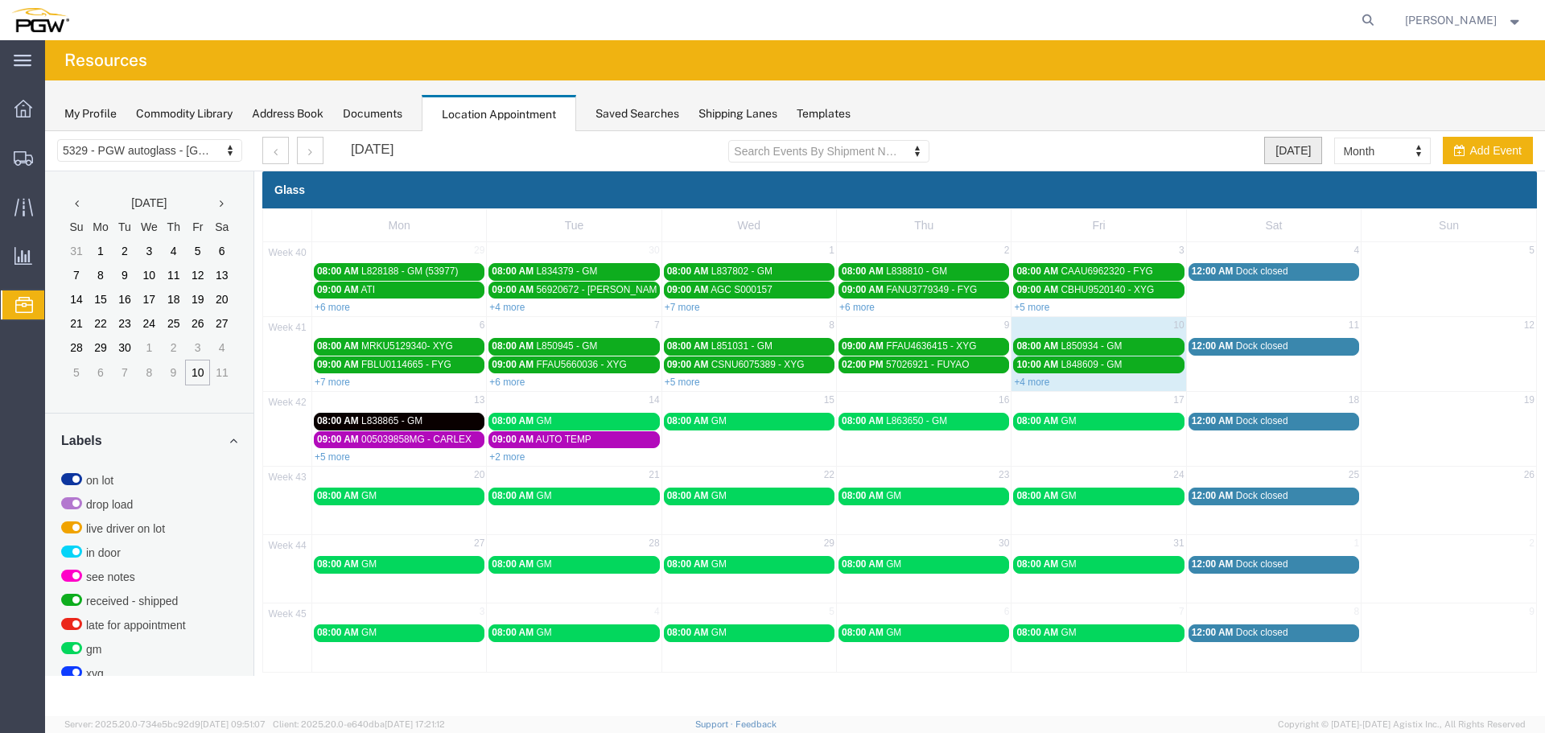
click at [1273, 146] on button "[DATE]" at bounding box center [1293, 150] width 58 height 27
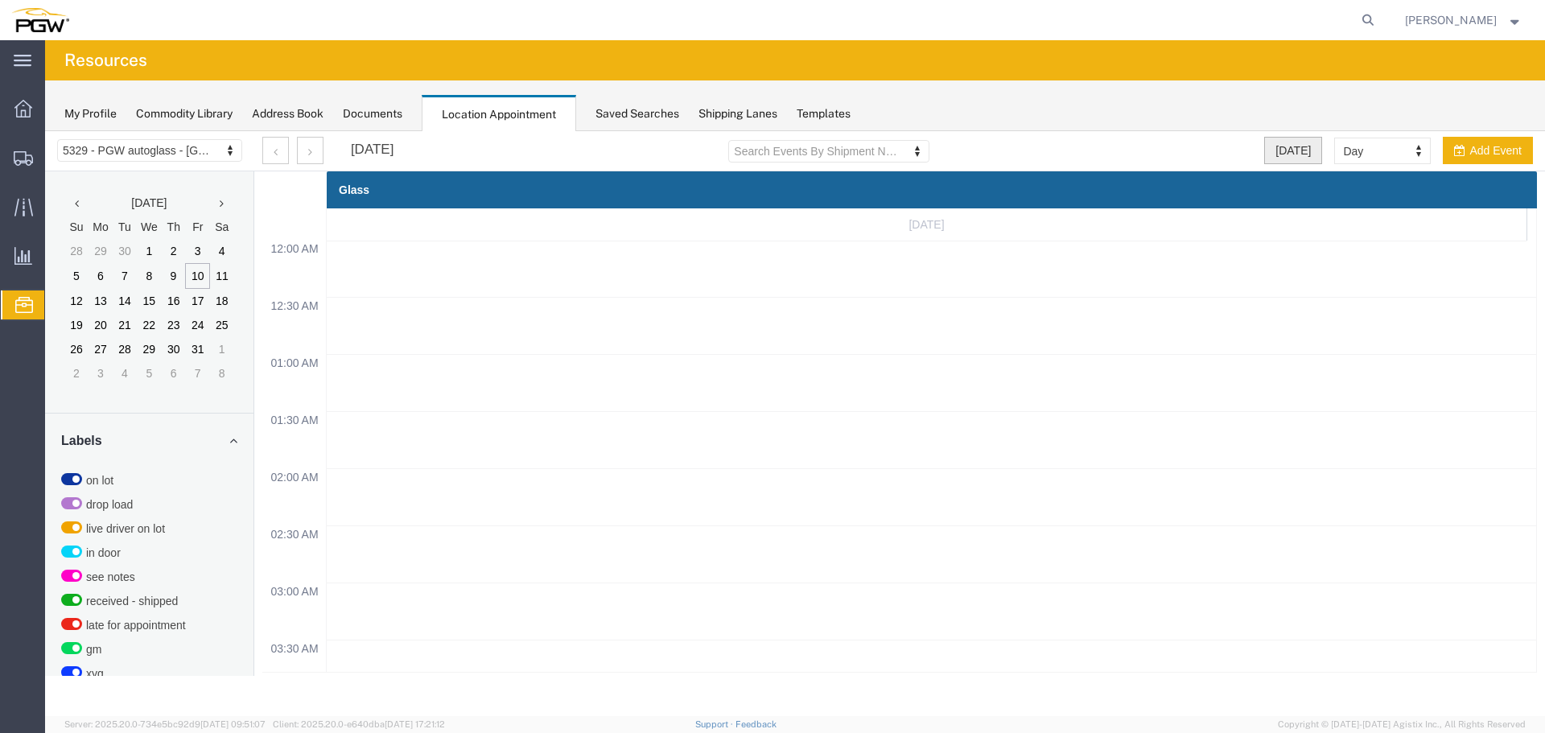
scroll to position [687, 0]
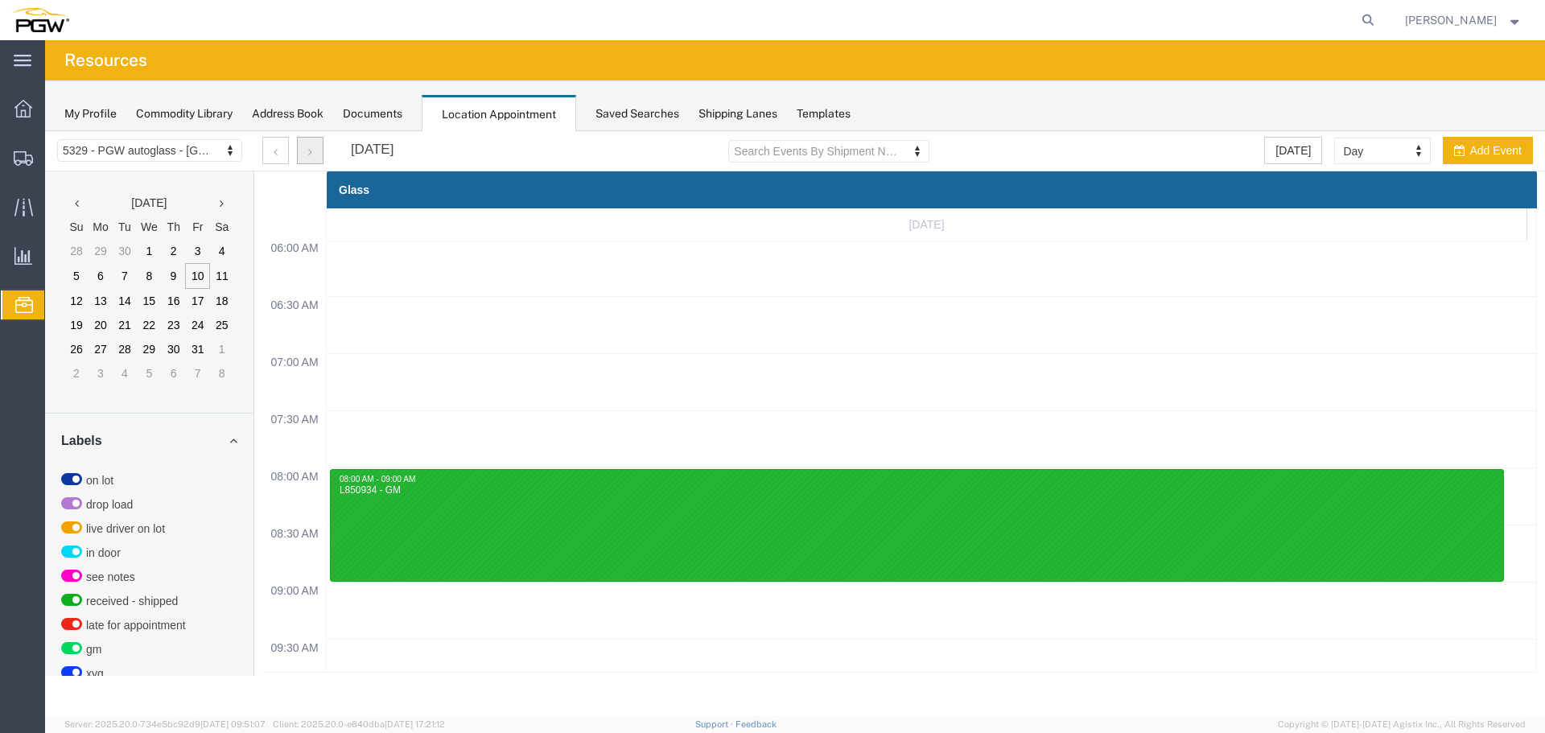
click at [318, 159] on button "button" at bounding box center [310, 150] width 27 height 27
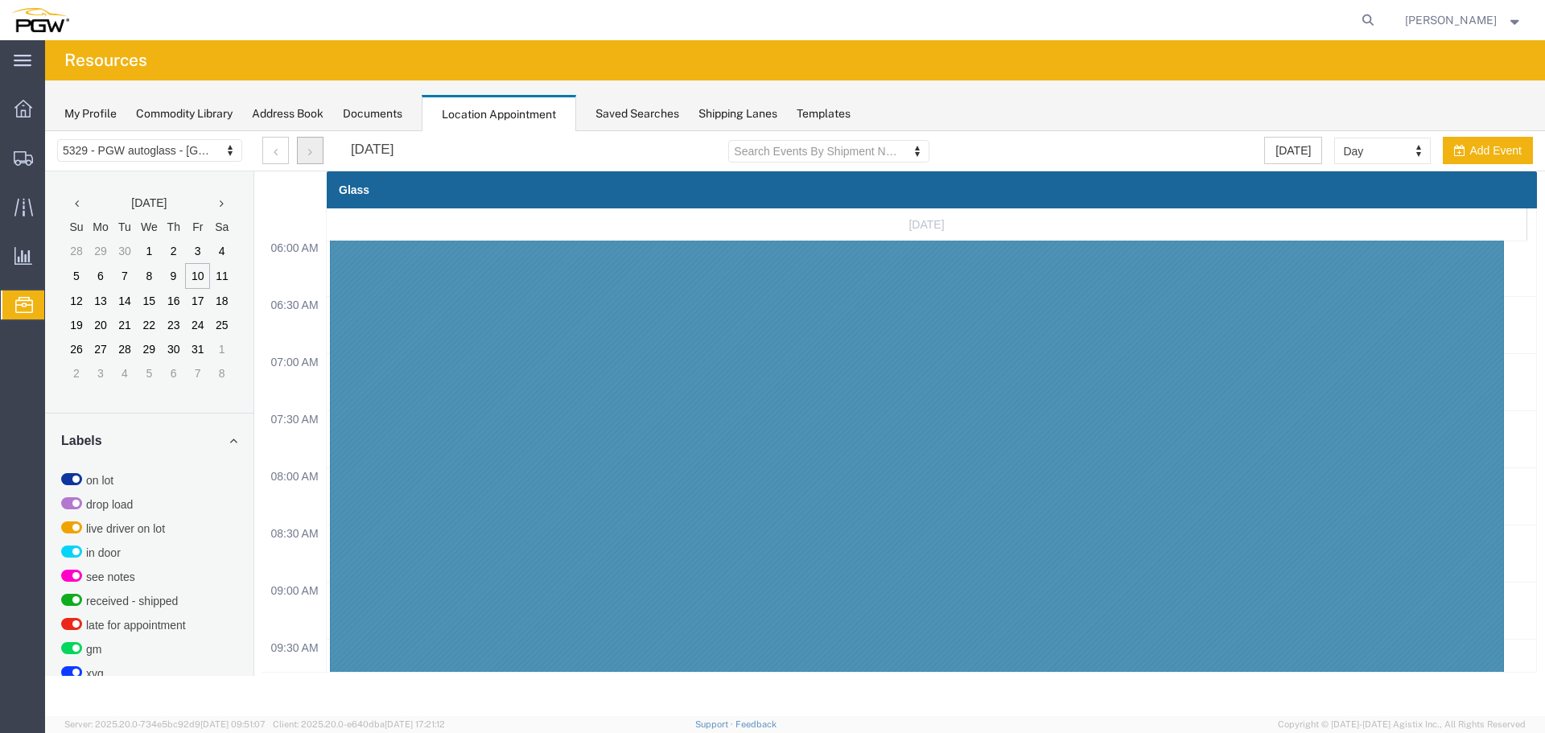
click at [318, 159] on button "button" at bounding box center [310, 150] width 27 height 27
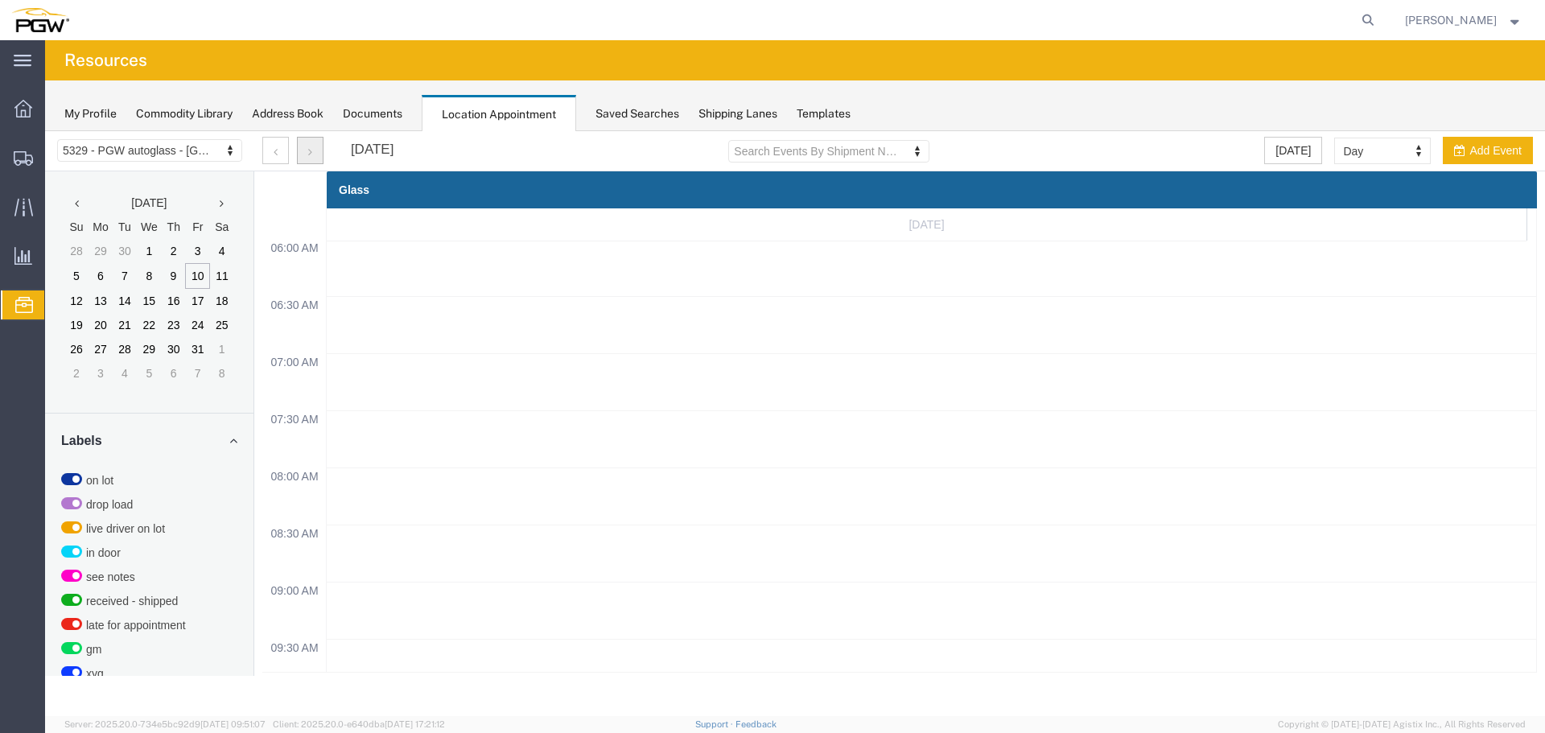
click at [318, 159] on button "button" at bounding box center [310, 150] width 27 height 27
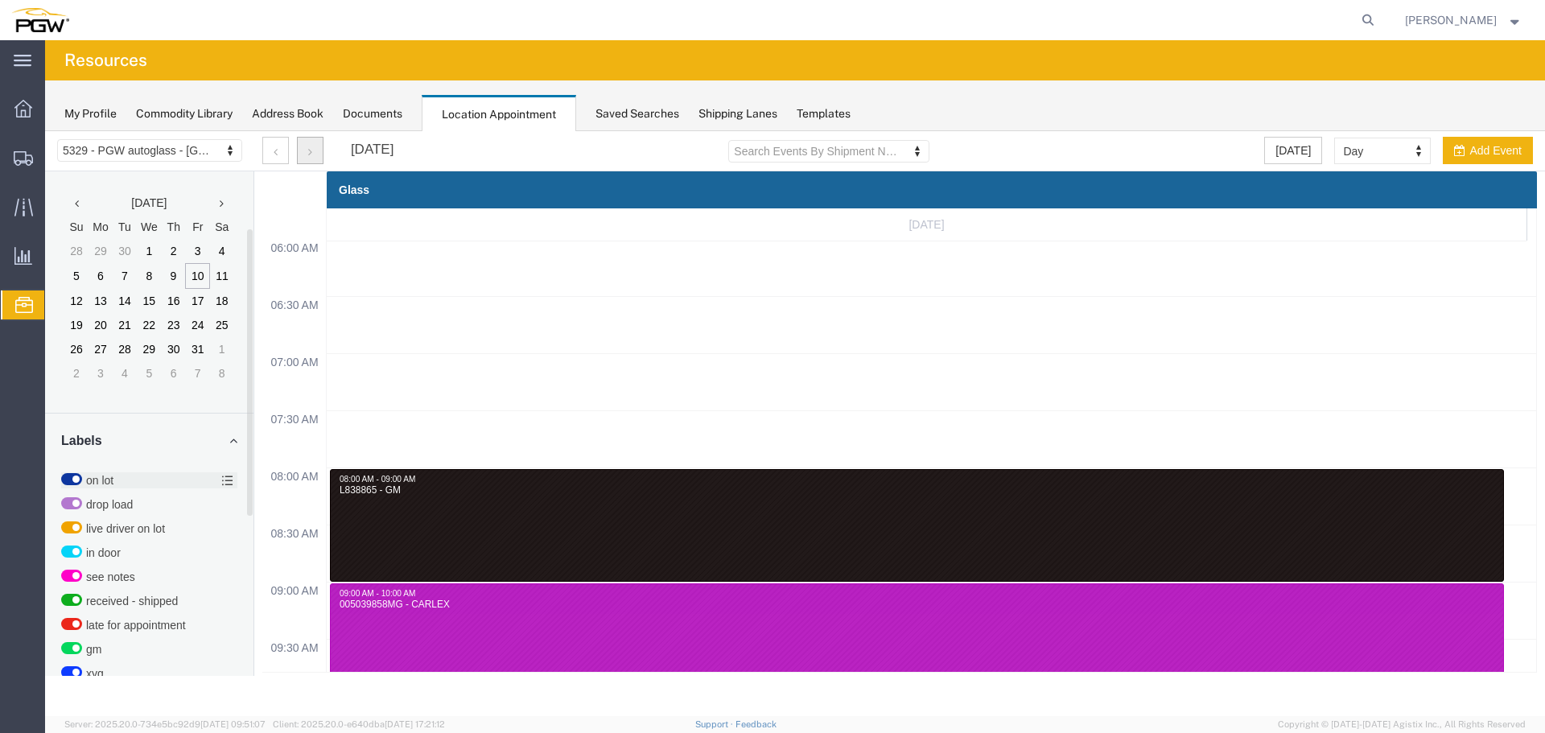
scroll to position [442, 0]
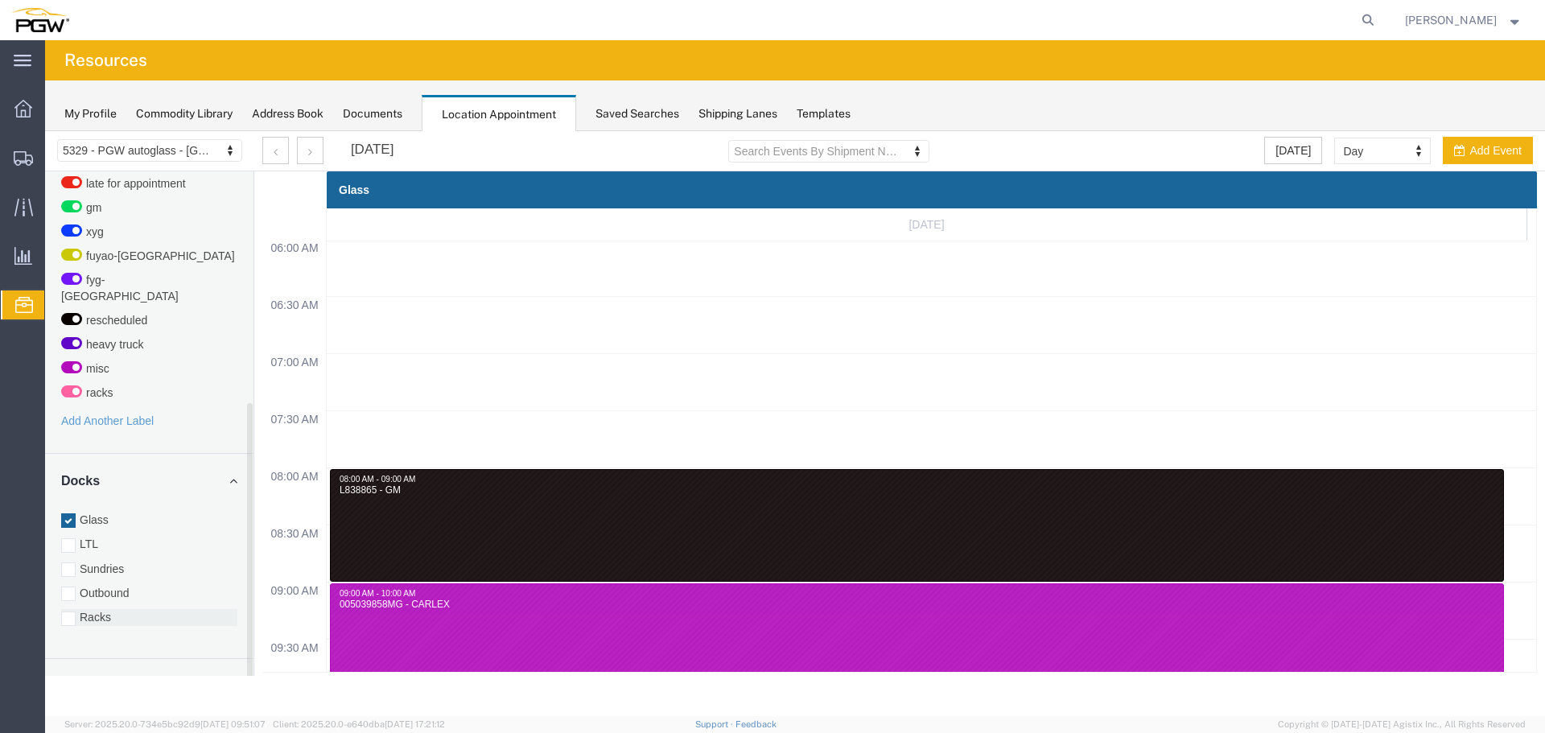
click at [89, 609] on label "Racks" at bounding box center [149, 617] width 176 height 16
click at [45, 131] on input "Racks" at bounding box center [45, 131] width 0 height 0
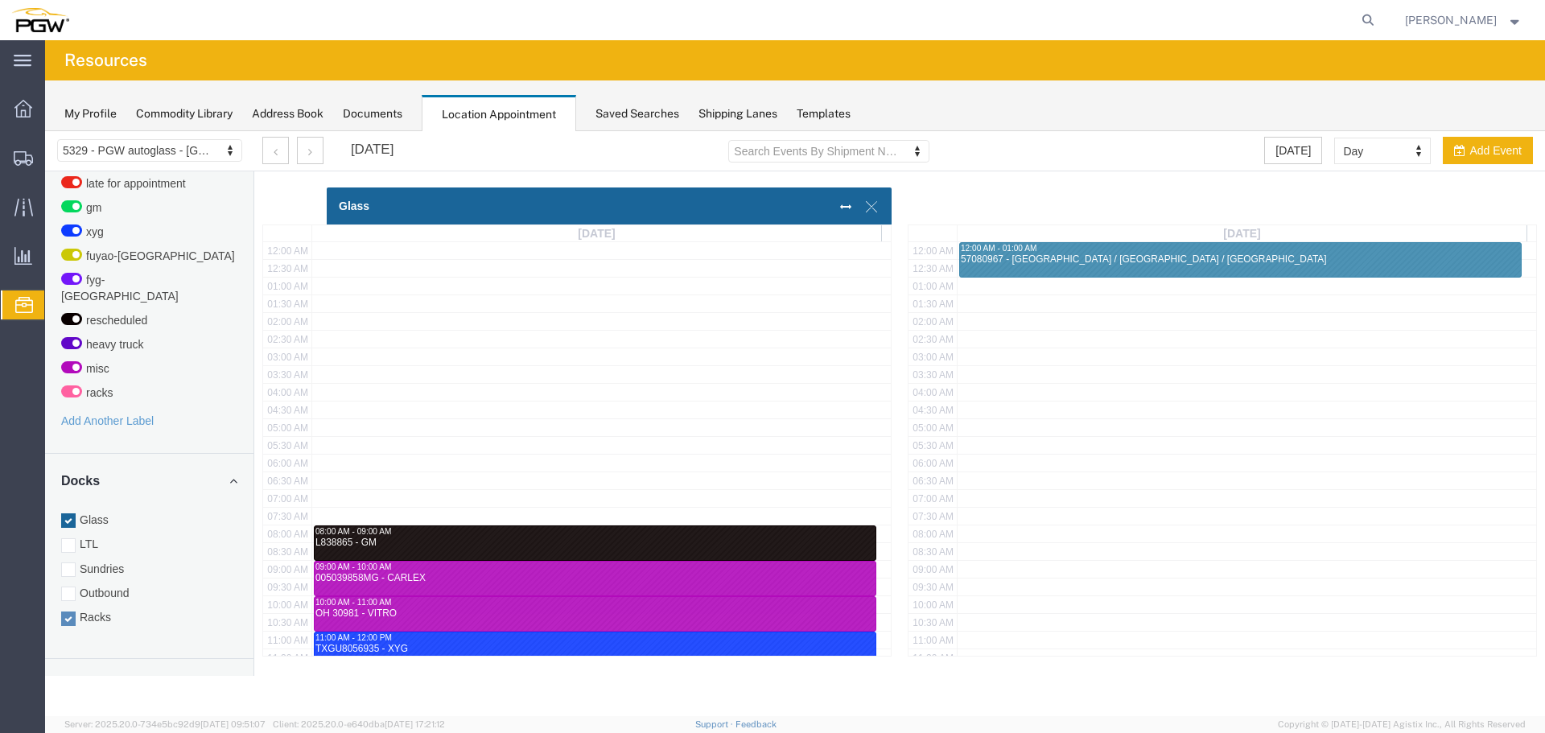
scroll to position [403, 0]
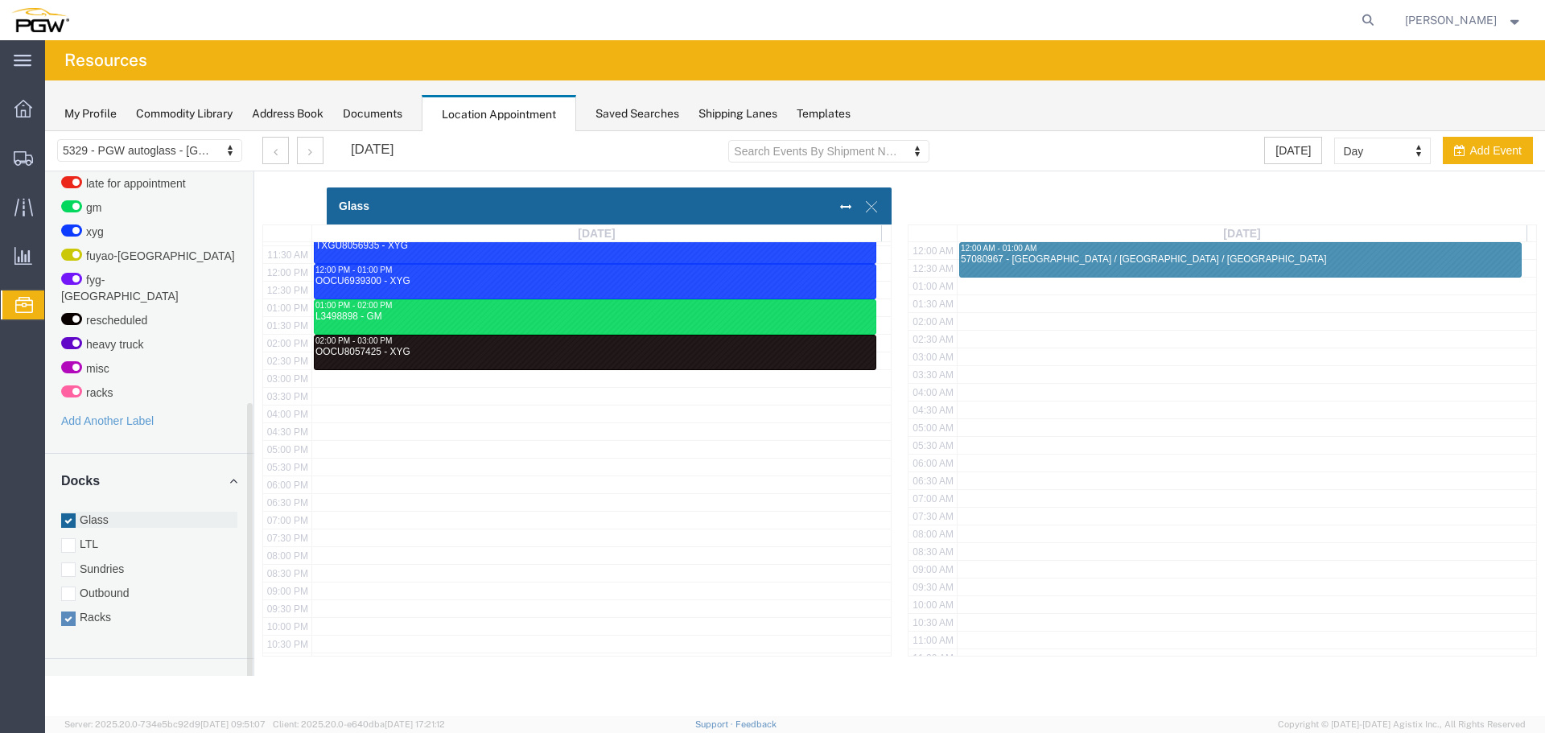
click at [89, 512] on label "Glass" at bounding box center [149, 520] width 176 height 16
click at [45, 131] on input "Glass" at bounding box center [45, 131] width 0 height 0
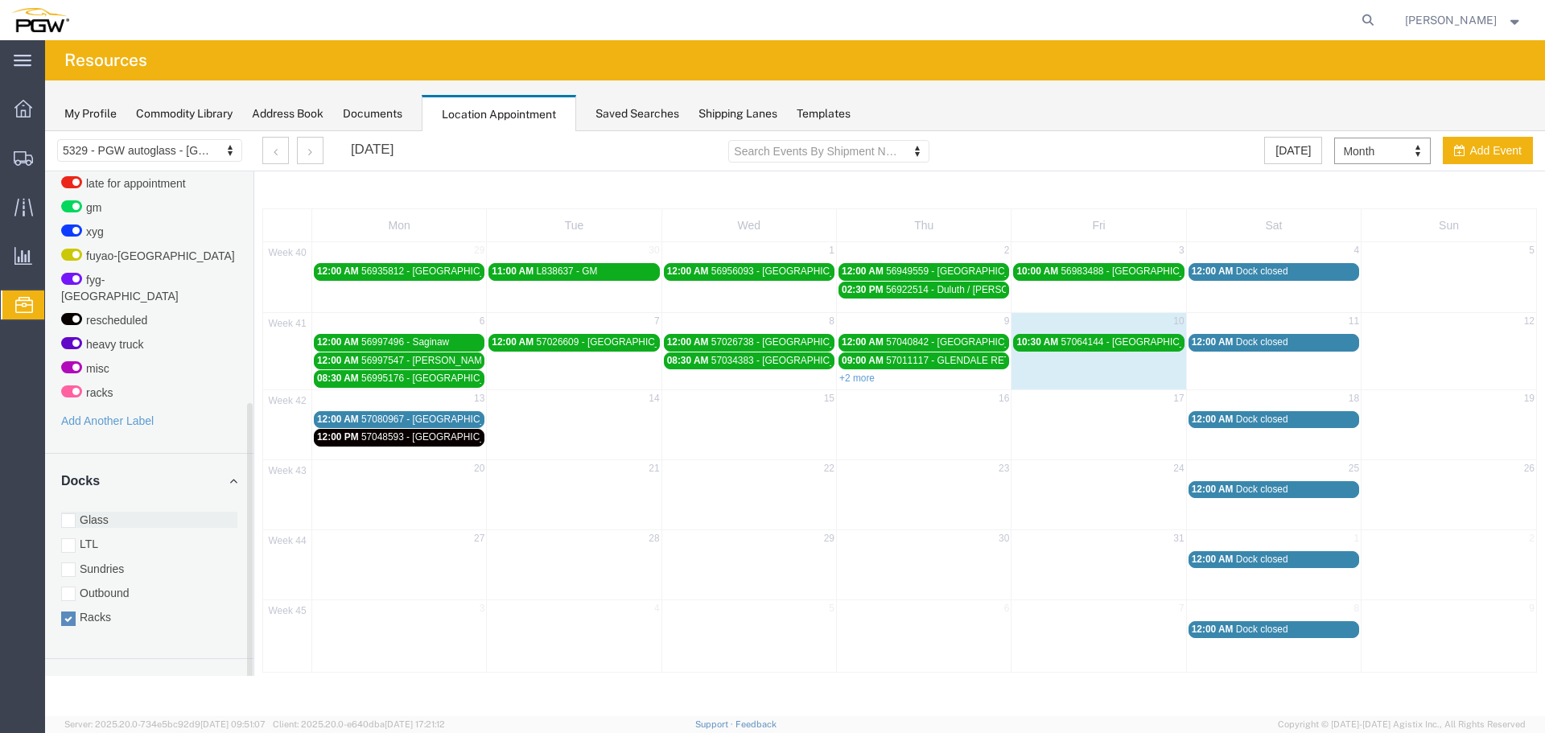
click at [109, 512] on label "Glass" at bounding box center [149, 520] width 176 height 16
click at [45, 131] on input "Glass" at bounding box center [45, 131] width 0 height 0
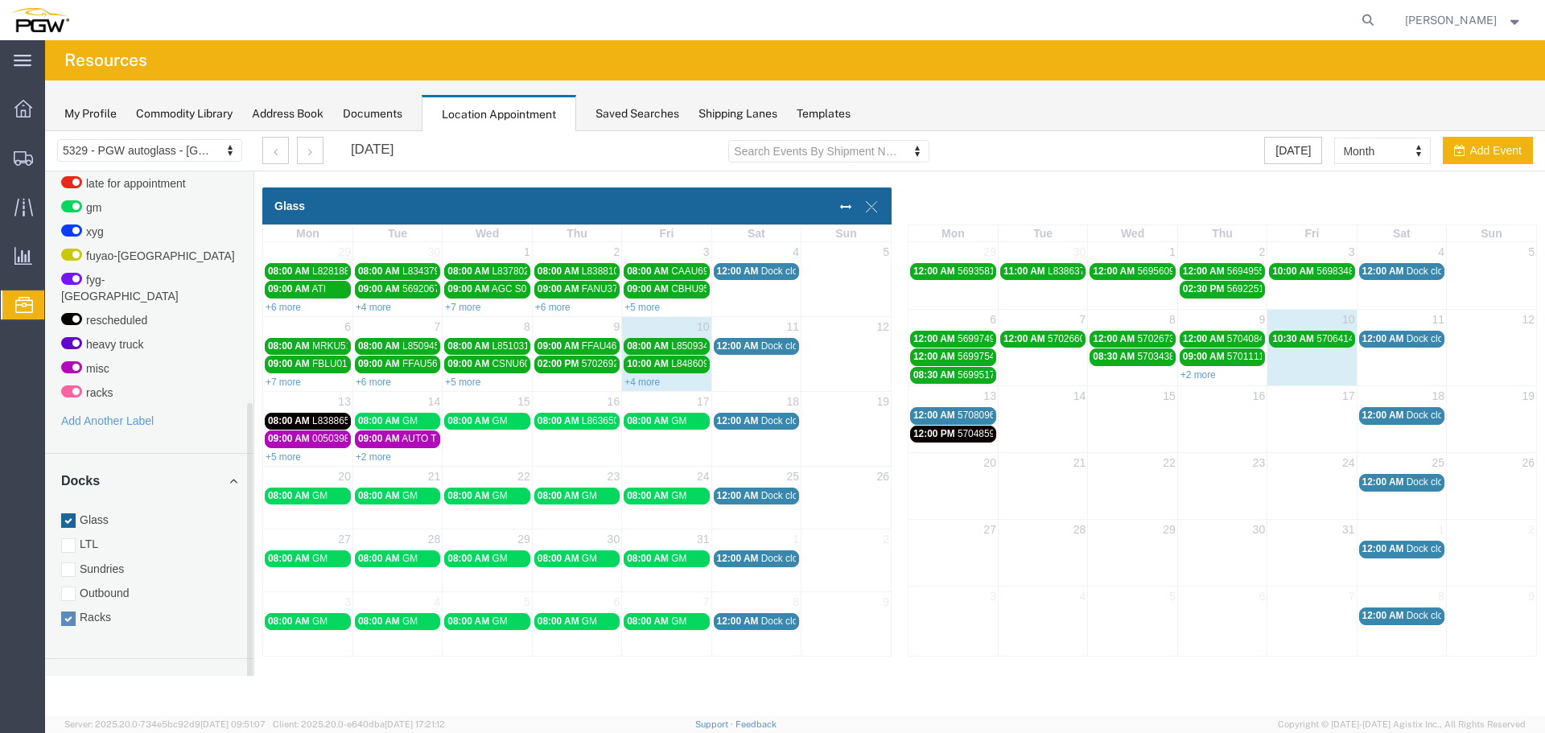
click at [102, 609] on label "Racks" at bounding box center [149, 617] width 176 height 16
click at [45, 131] on input "Racks" at bounding box center [45, 131] width 0 height 0
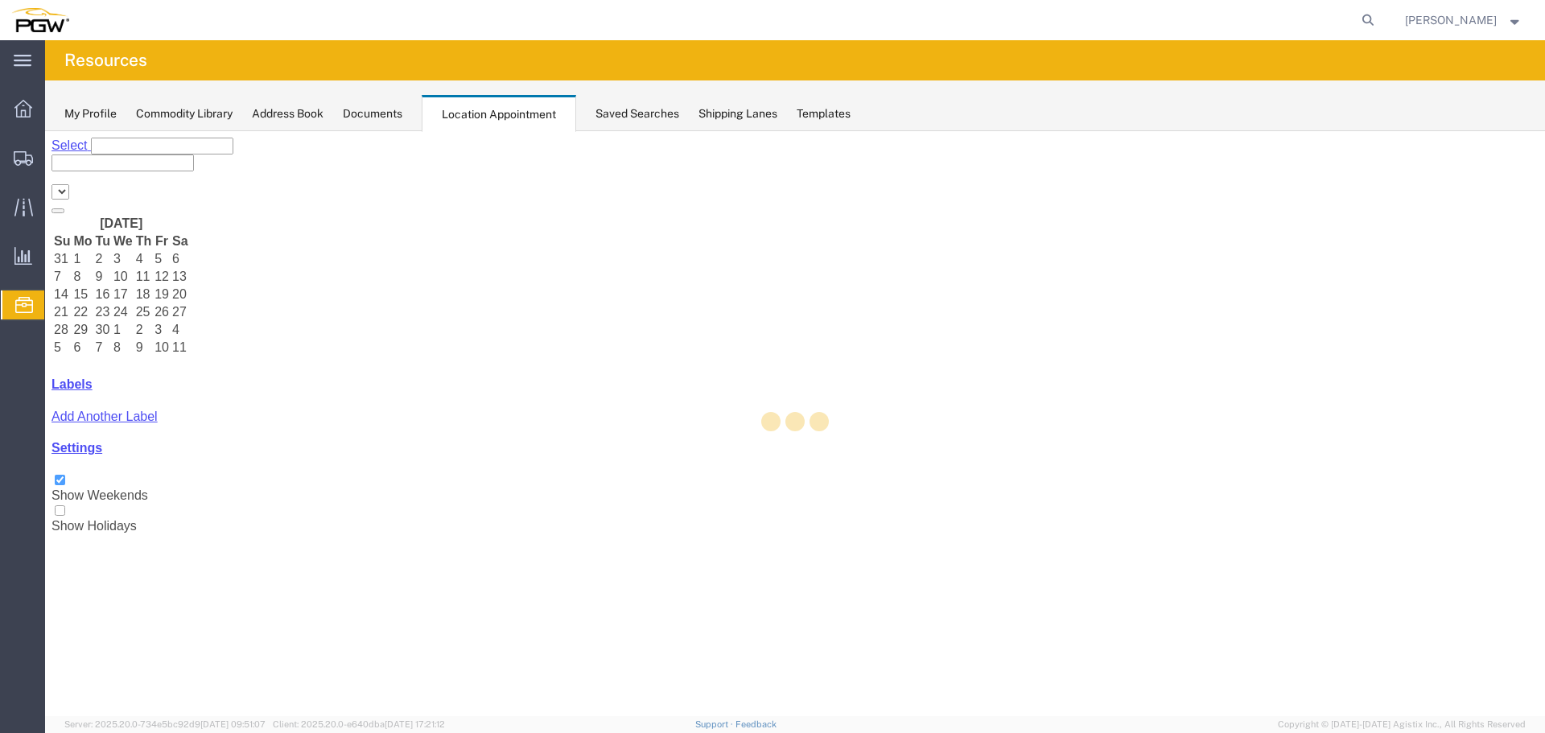
select select "28253"
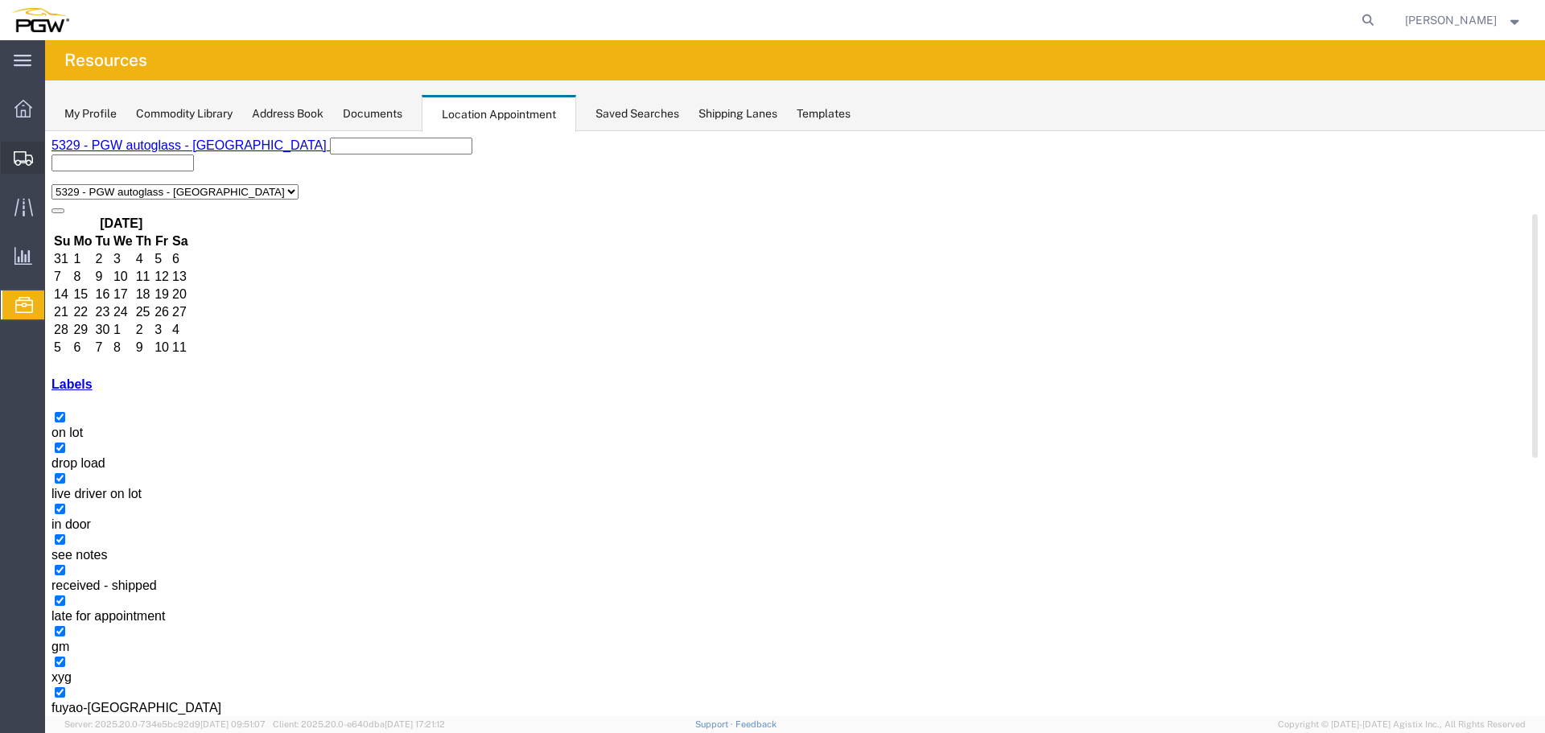
click at [39, 157] on div at bounding box center [23, 158] width 45 height 32
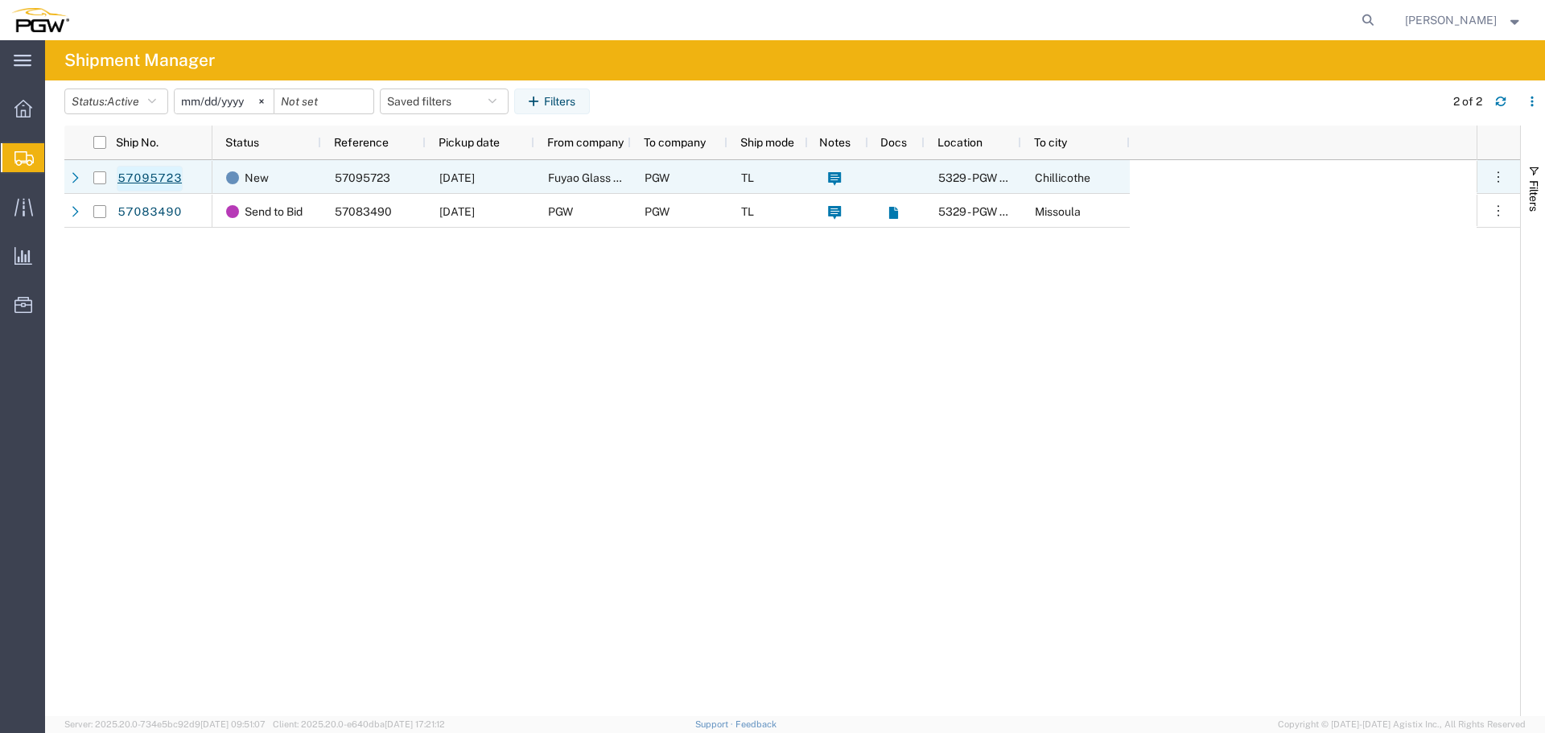
click at [147, 179] on link "57095723" at bounding box center [150, 179] width 66 height 26
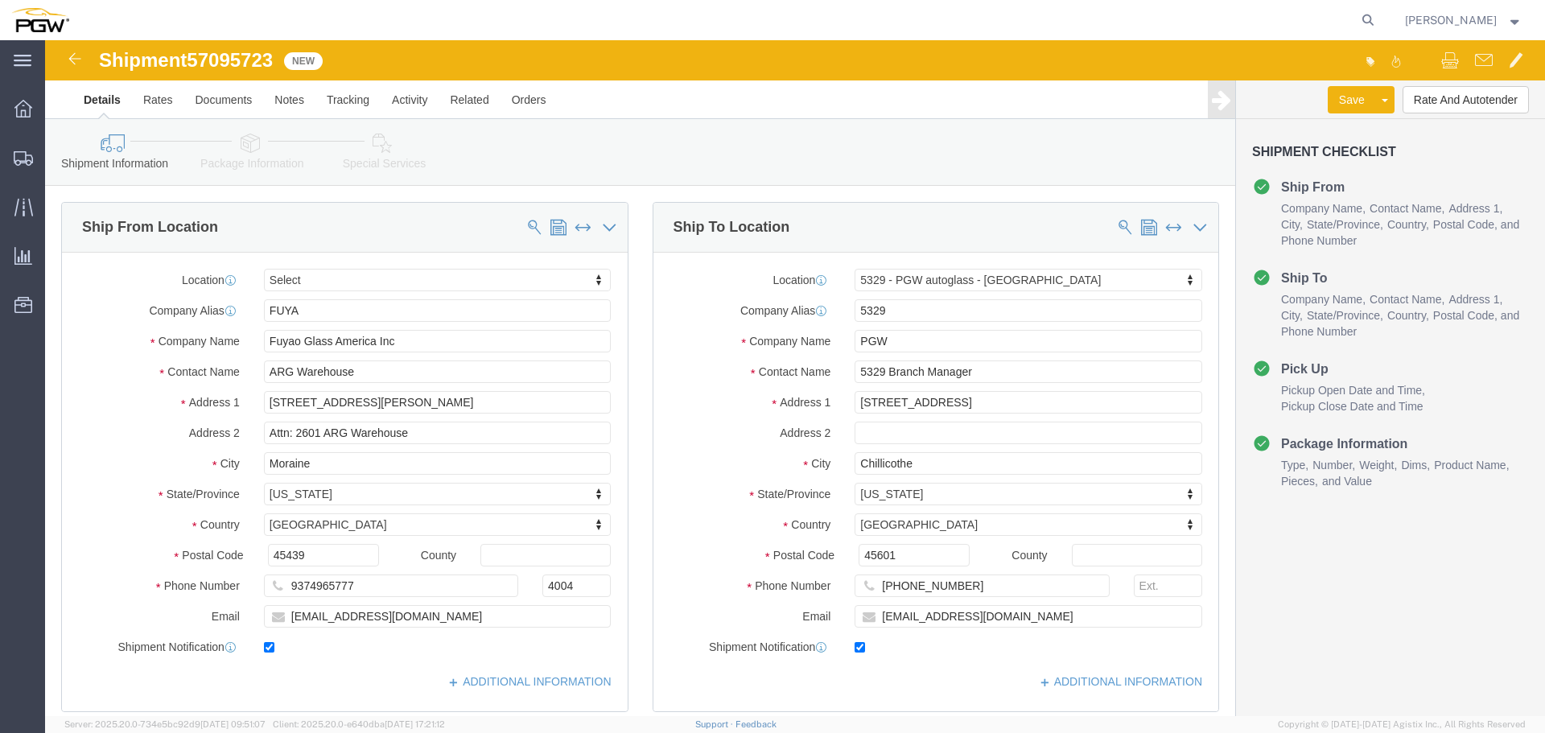
select select
select select "28253"
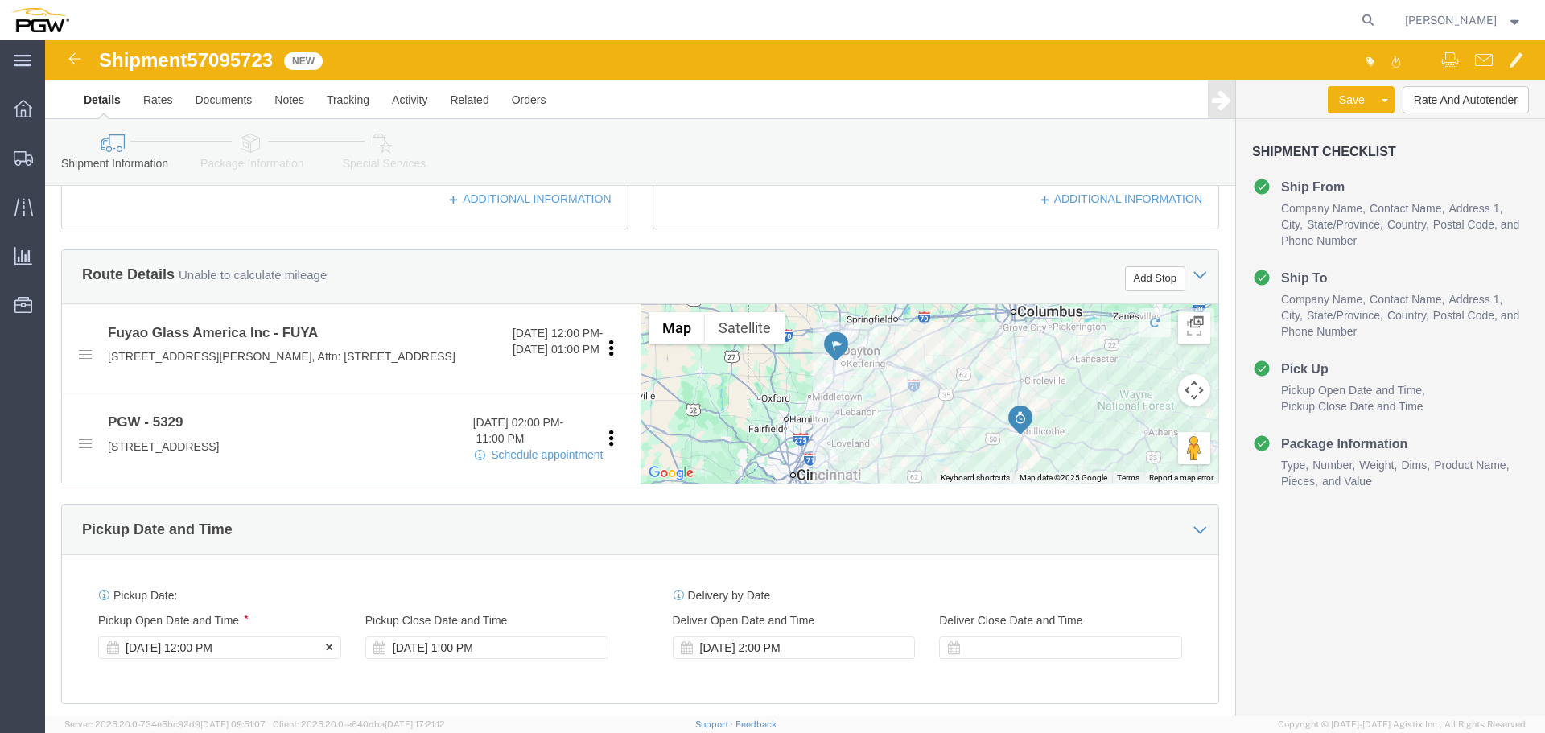
click div "Oct 13 2025 12:00 PM"
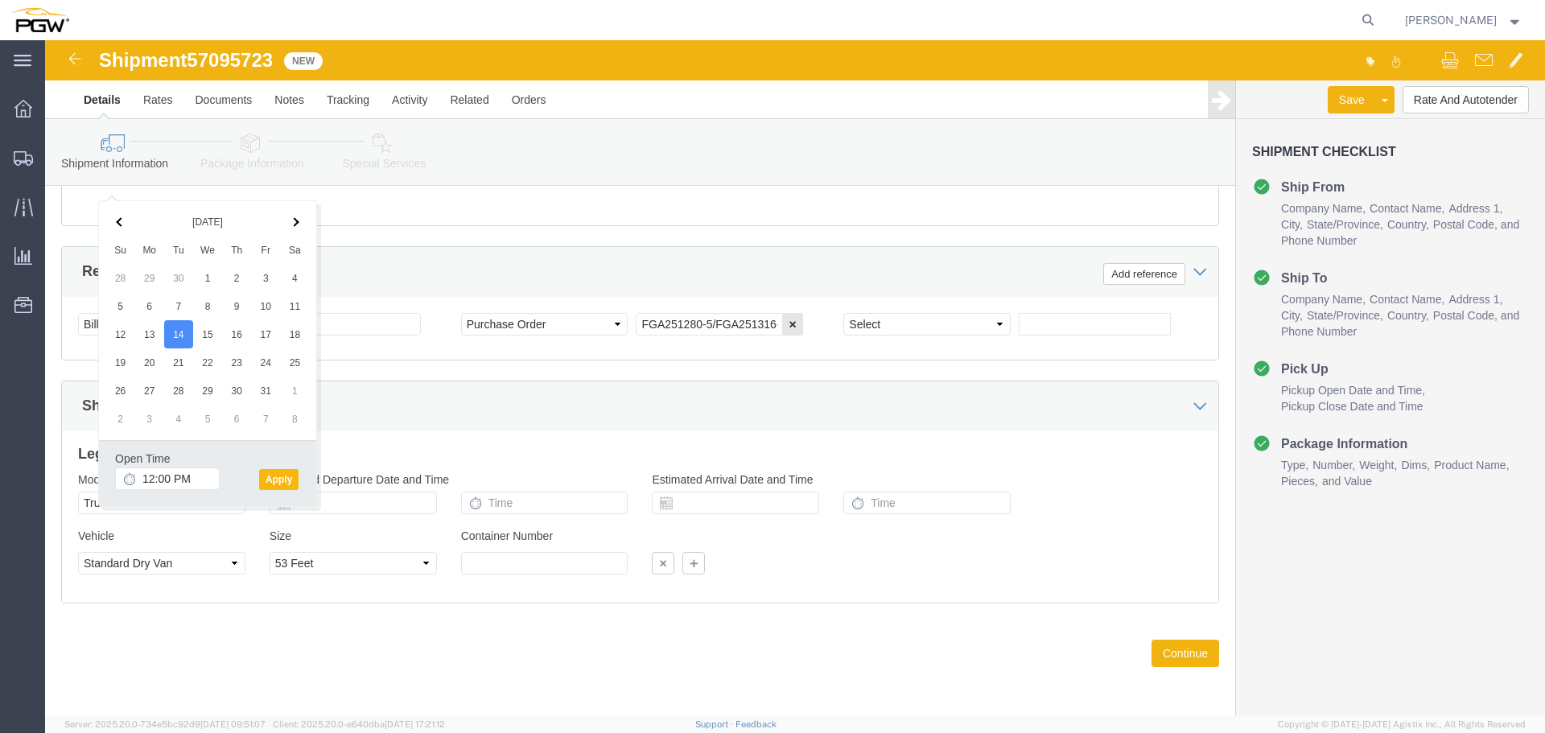
click button "Apply"
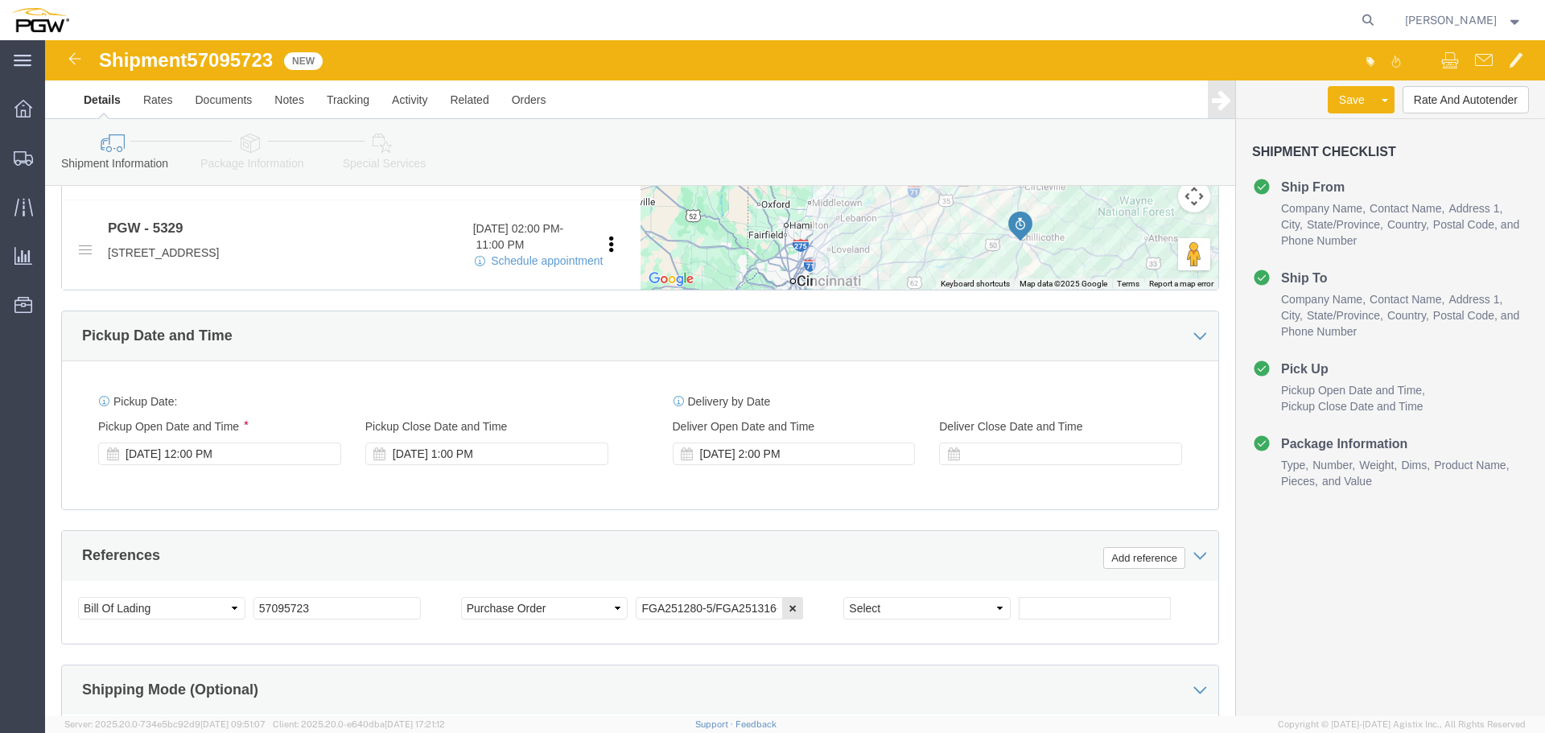
scroll to position [655, 0]
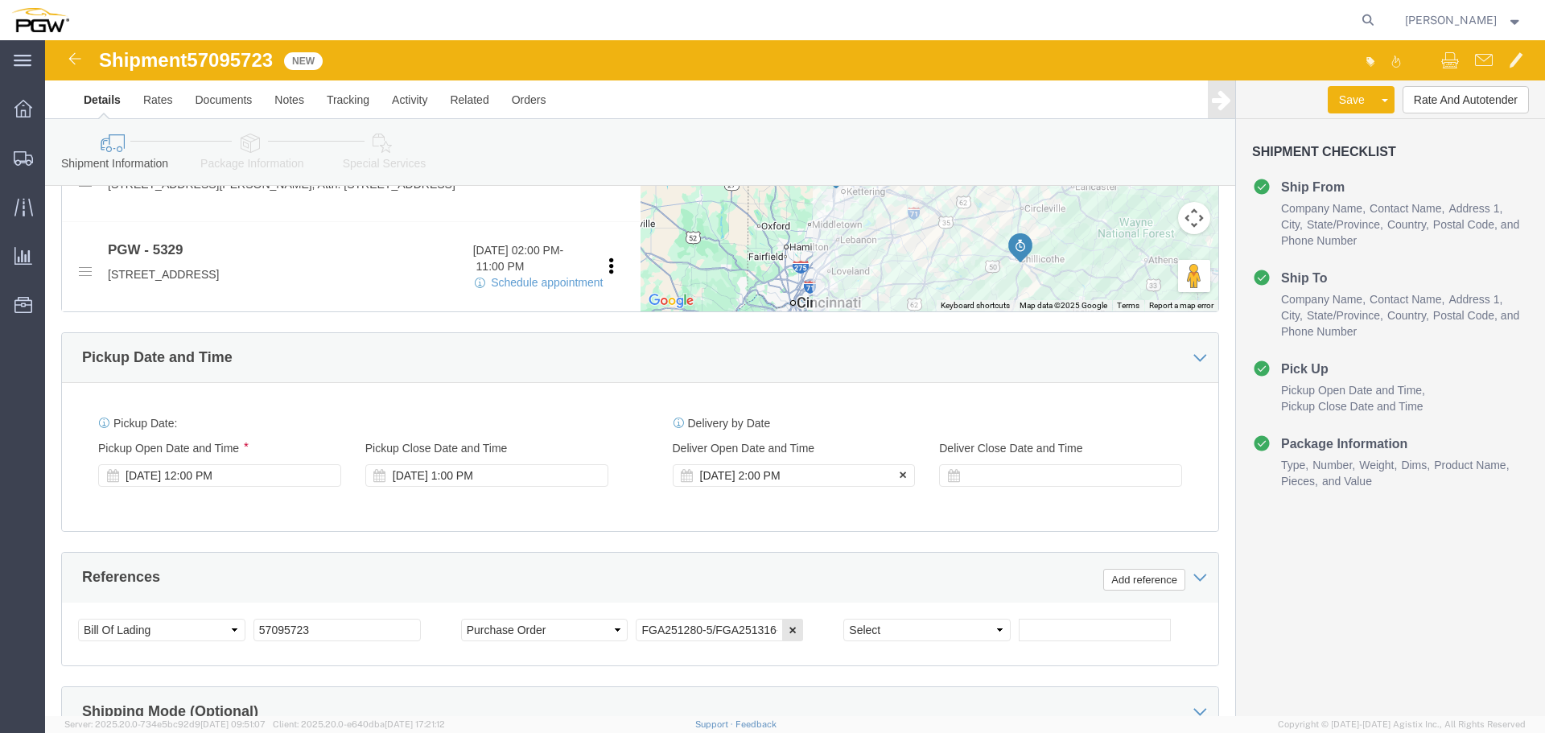
click div "[DATE] 2:00 PM"
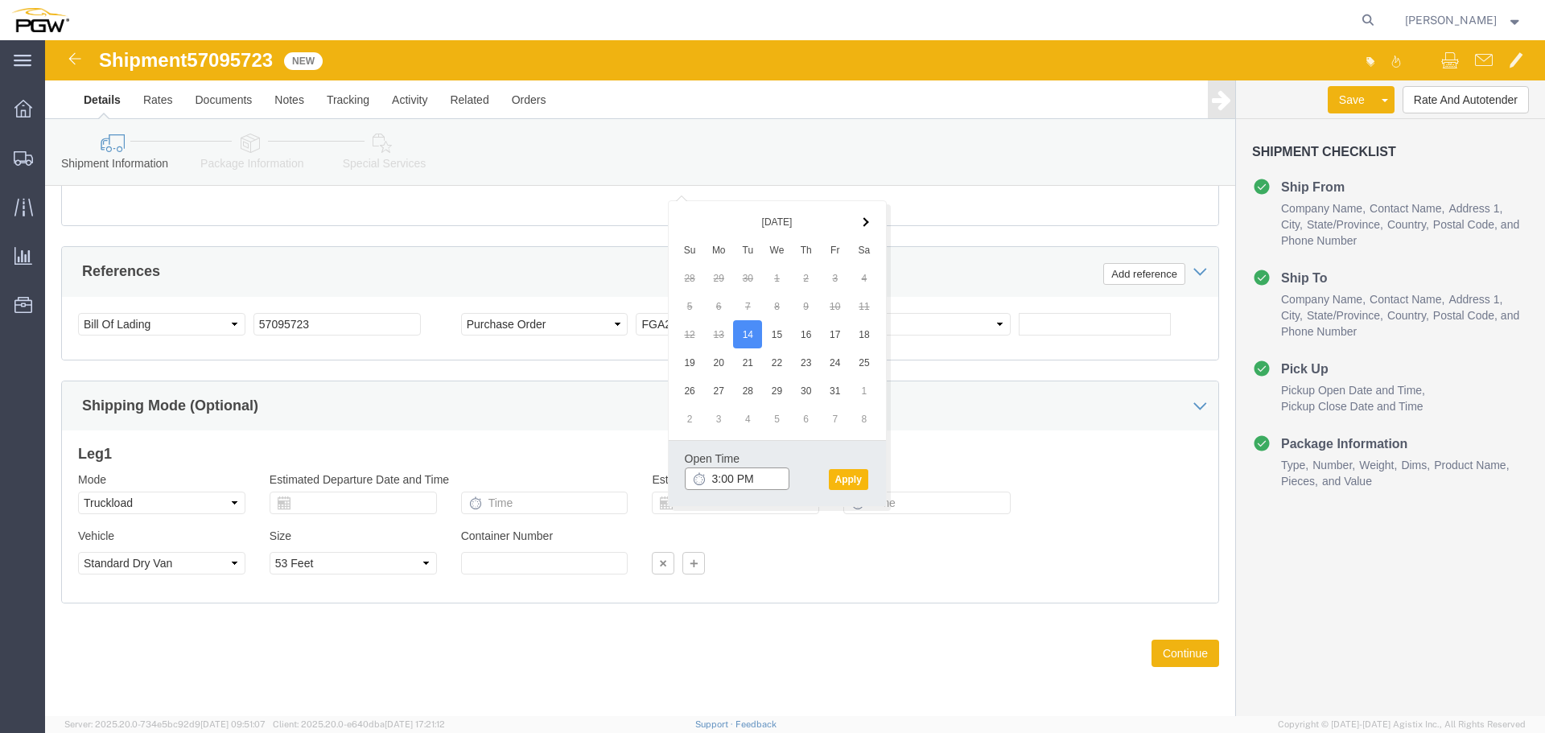
type input "3:00 PM"
click button "Apply"
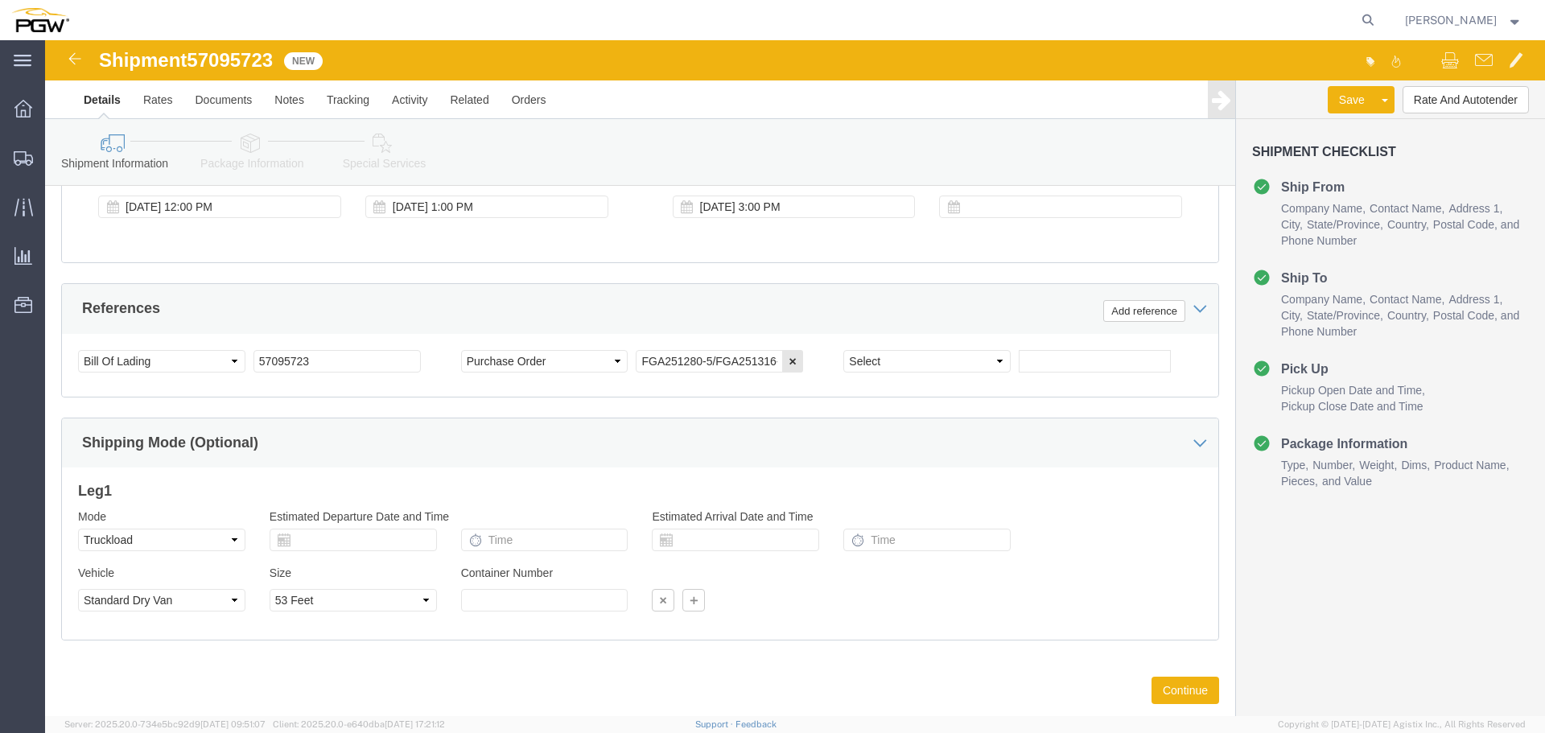
scroll to position [897, 0]
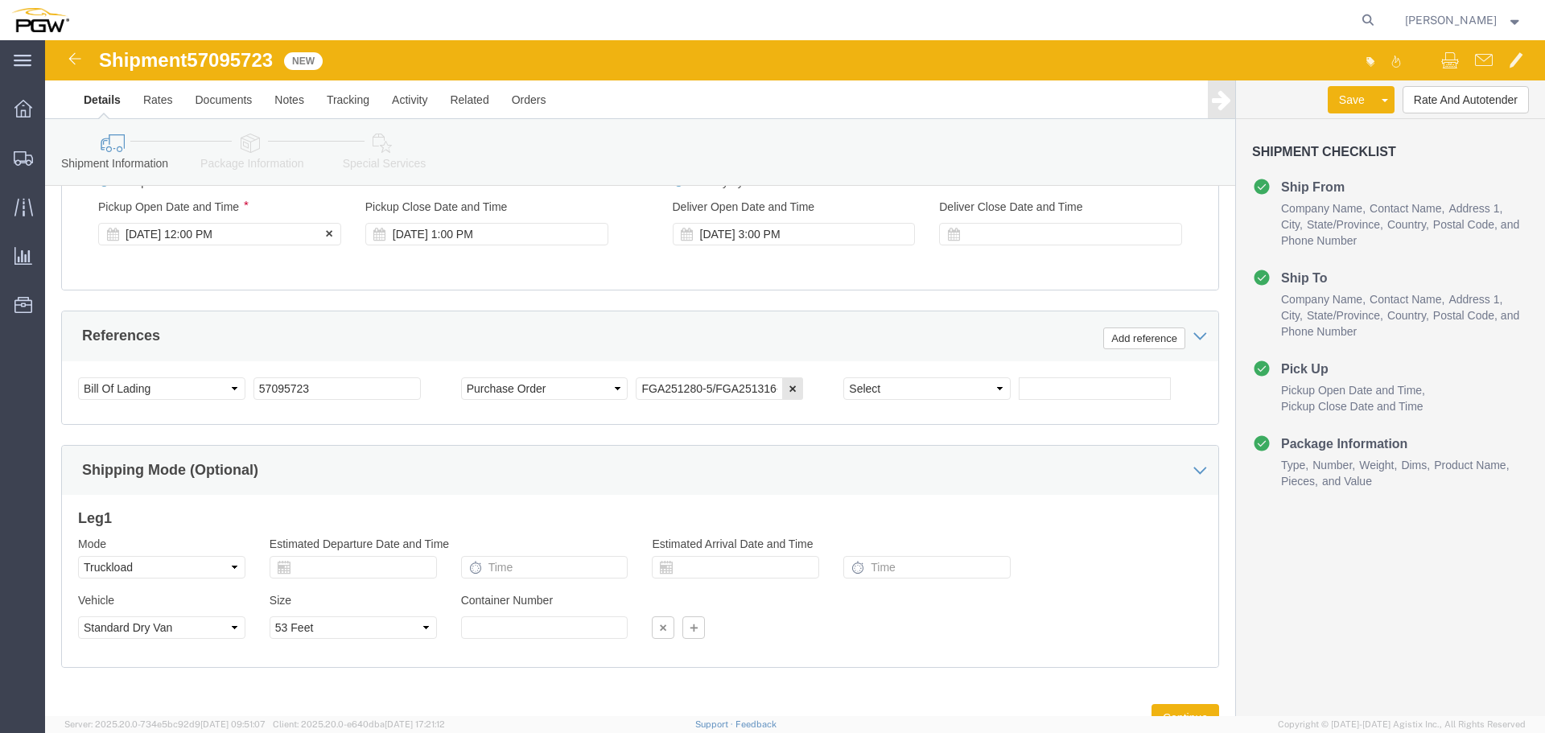
click div "[DATE] 12:00 PM"
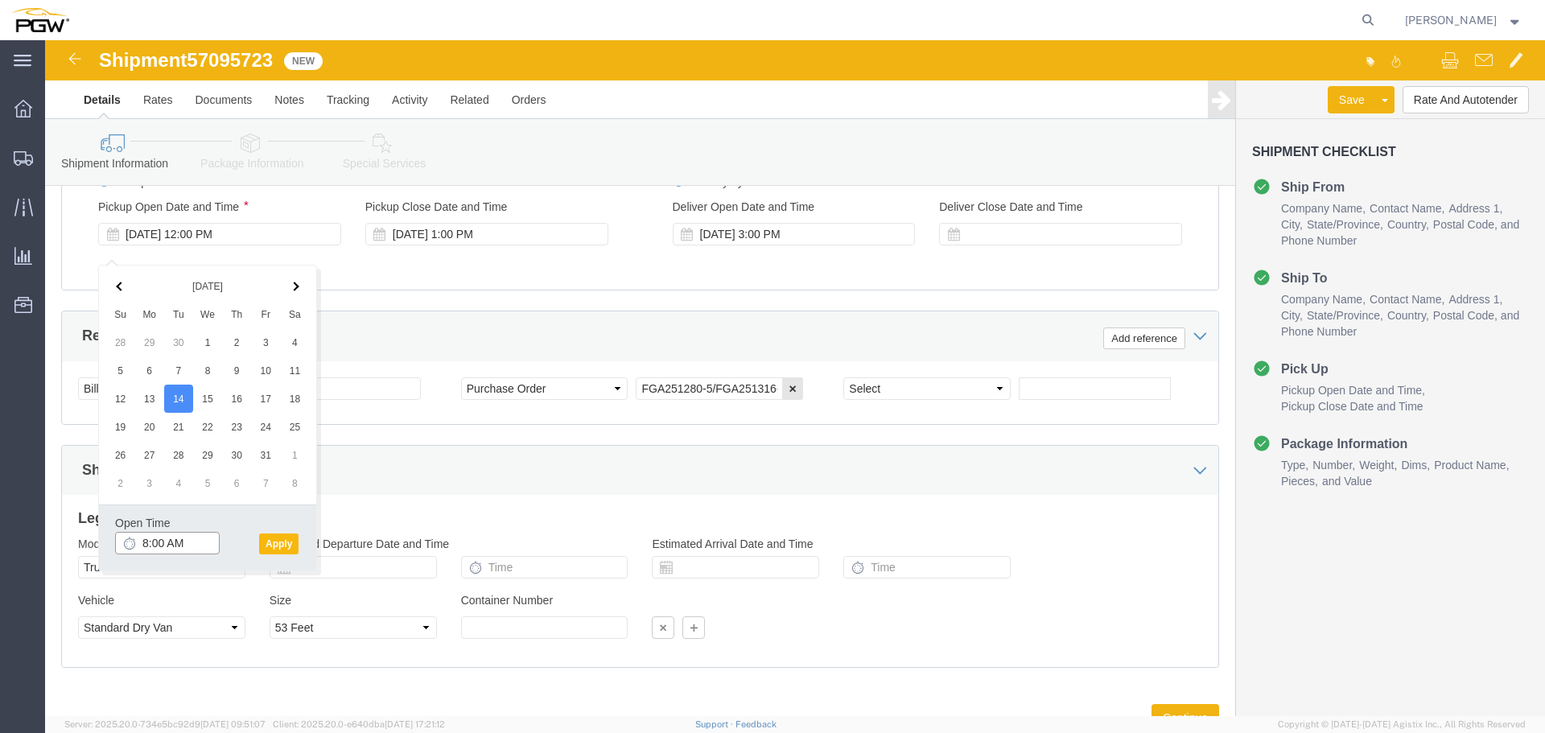
type input "8:00 AM"
click button "Apply"
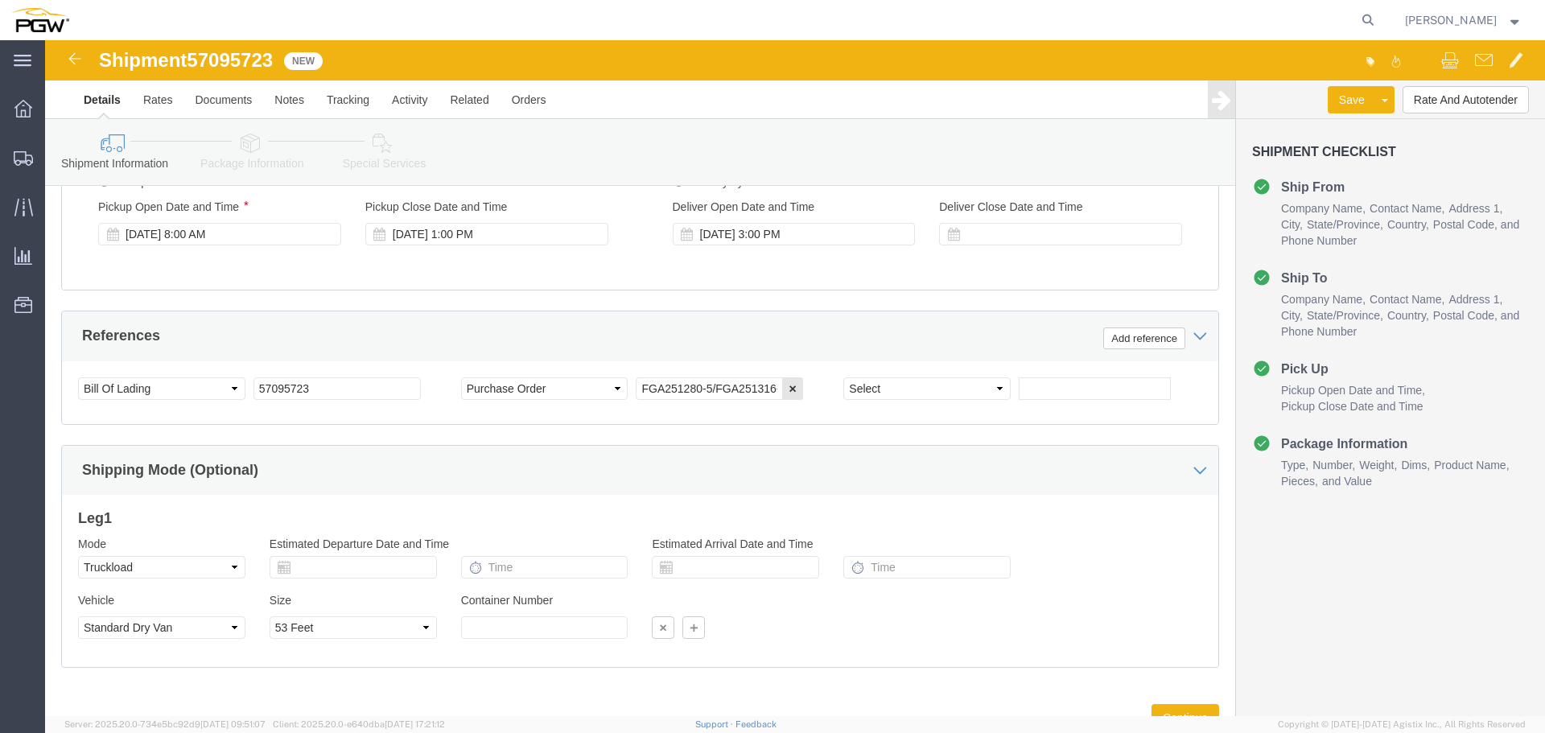
click span "57095723"
copy span "57095723"
click button "Rate And Autotender"
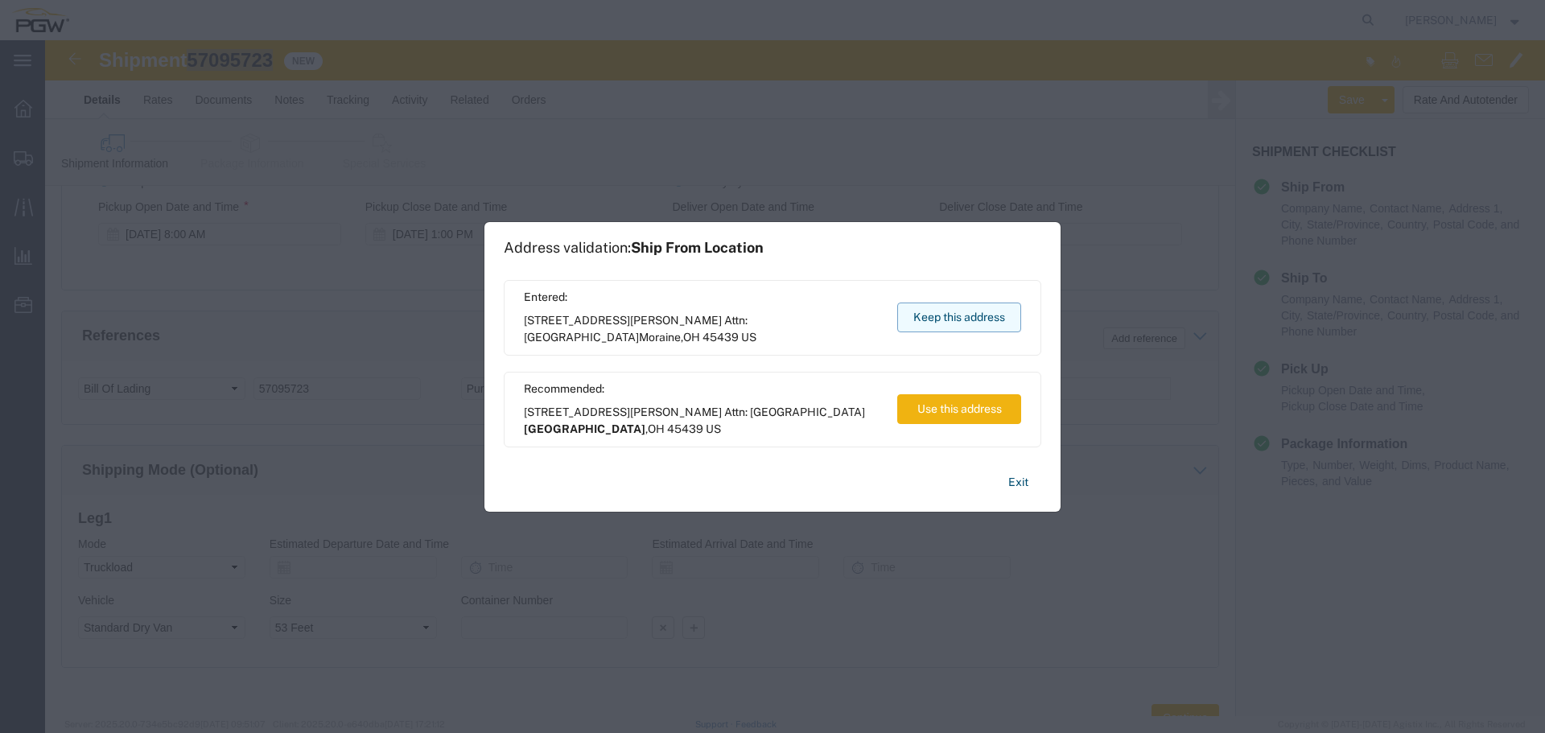
click at [913, 314] on button "Keep this address" at bounding box center [959, 318] width 124 height 30
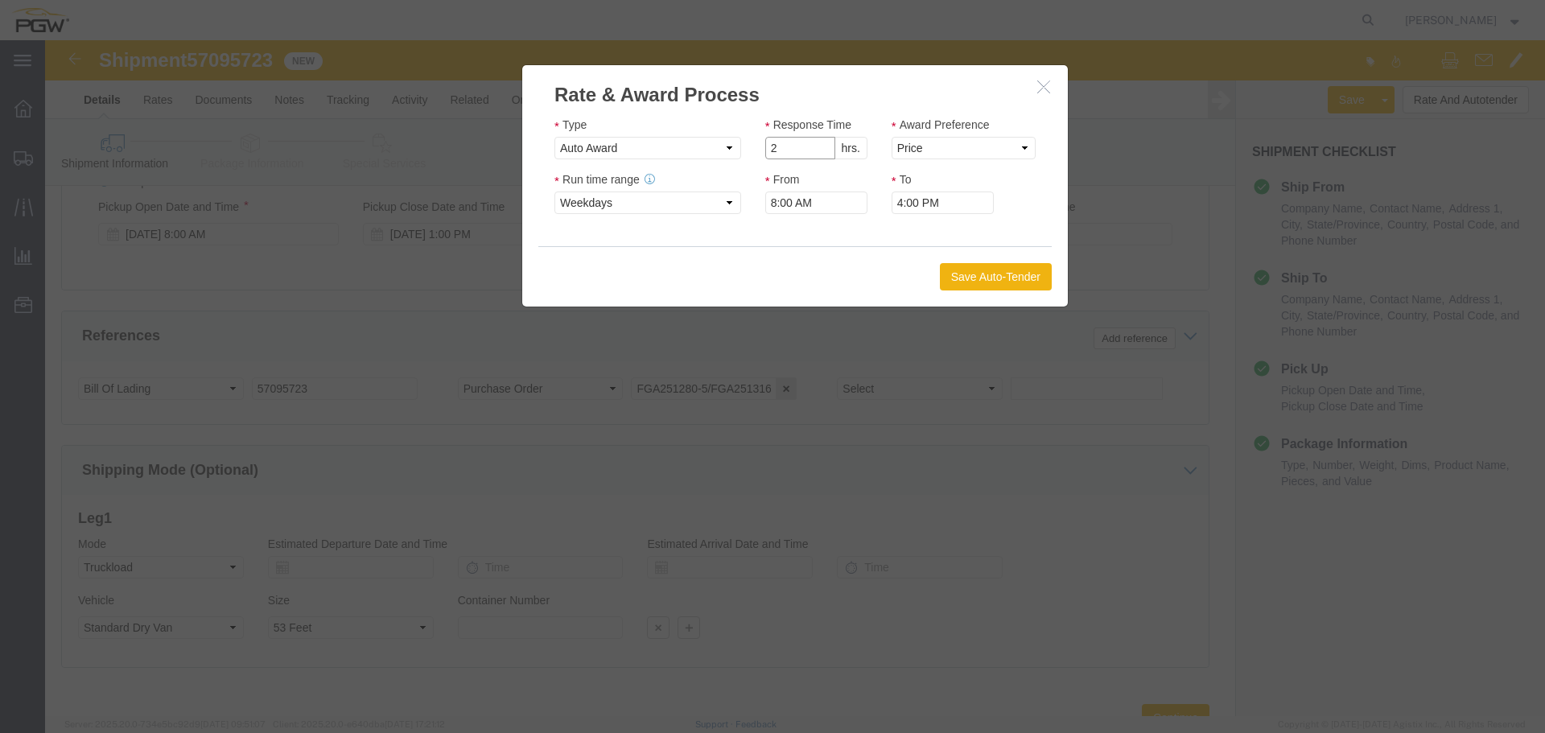
type input "2"
click input "2"
click select "Price Carrier Rank"
select select "LANE_RANK"
click select "Price Carrier Rank"
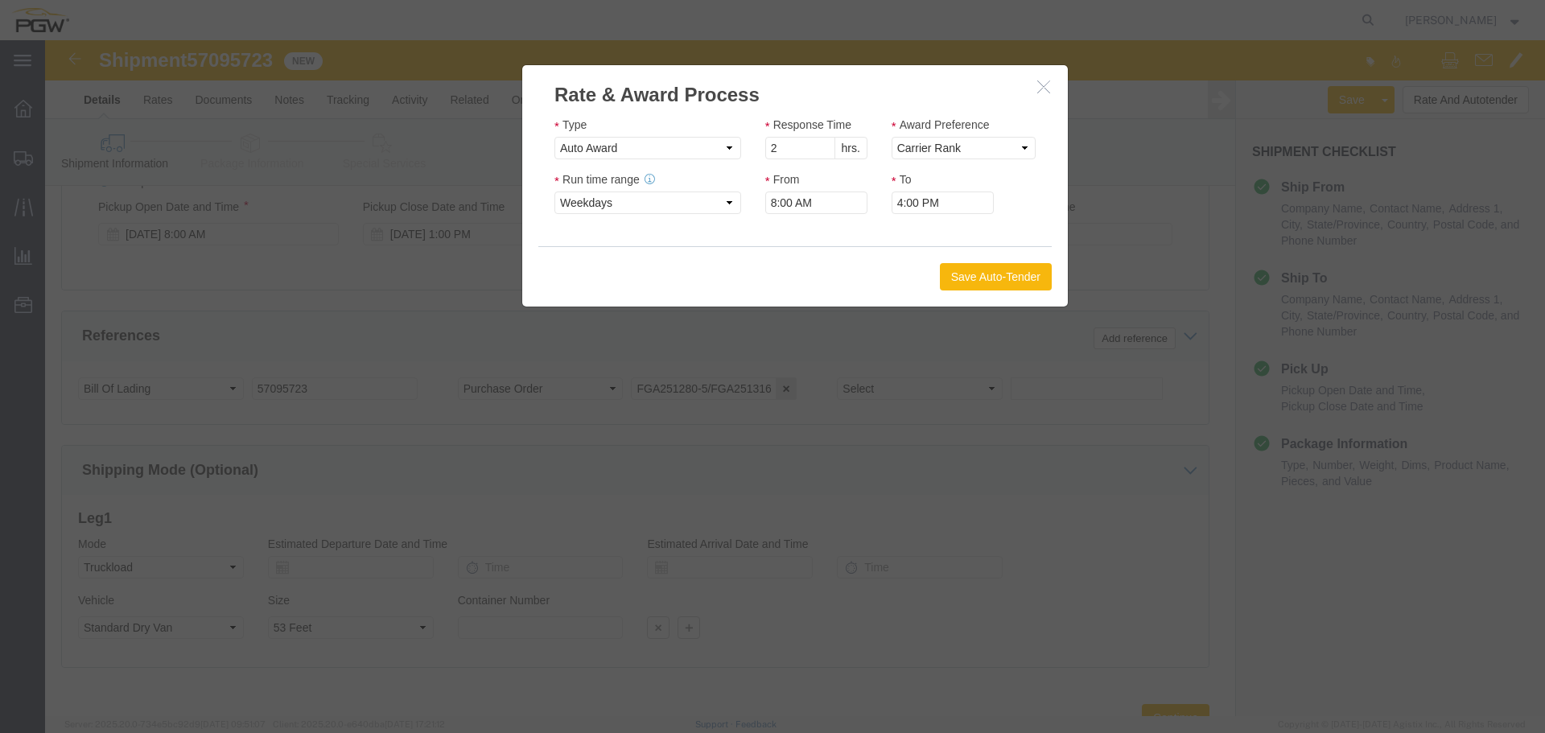
click button "Save Auto-Tender"
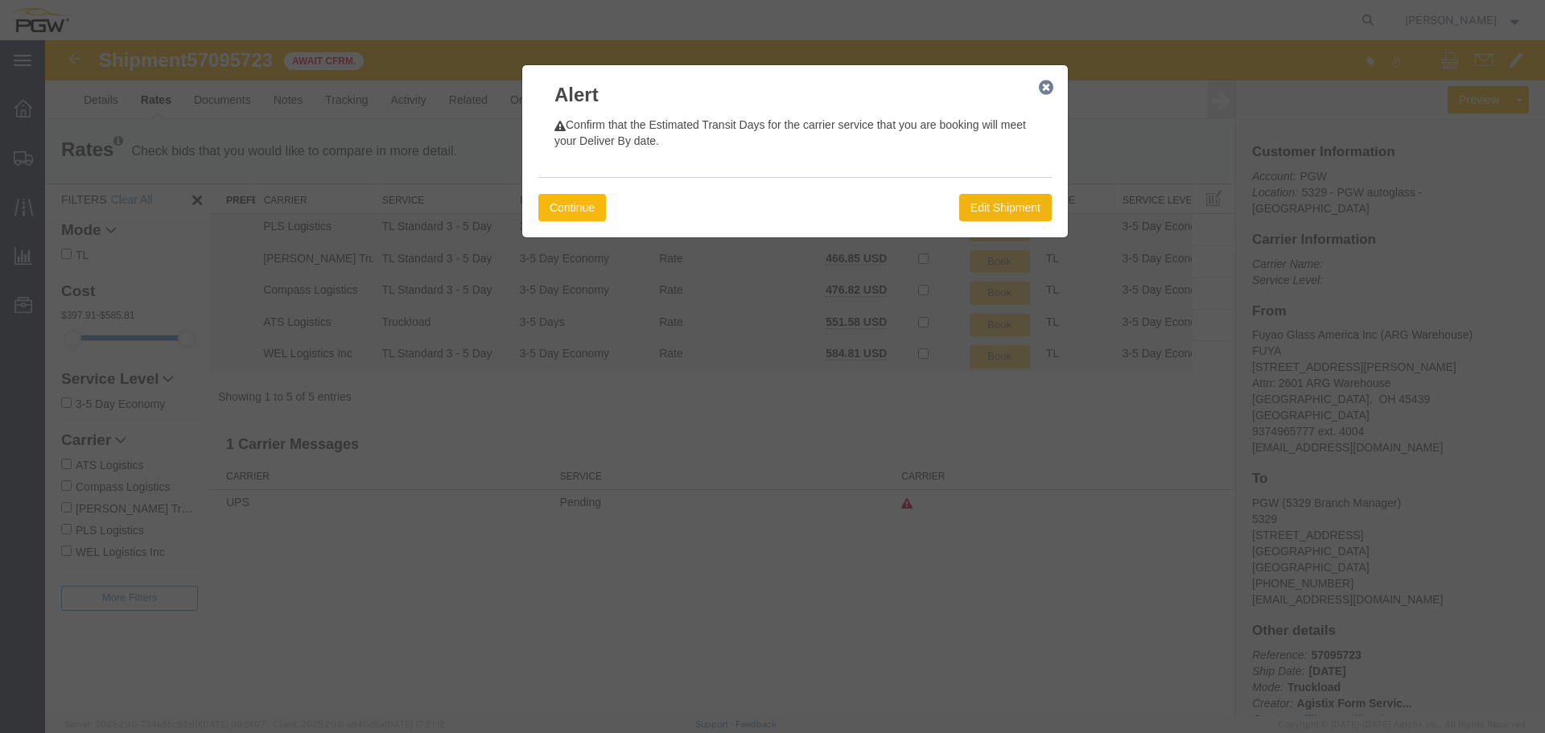
click at [606, 212] on button "Continue" at bounding box center [572, 207] width 68 height 27
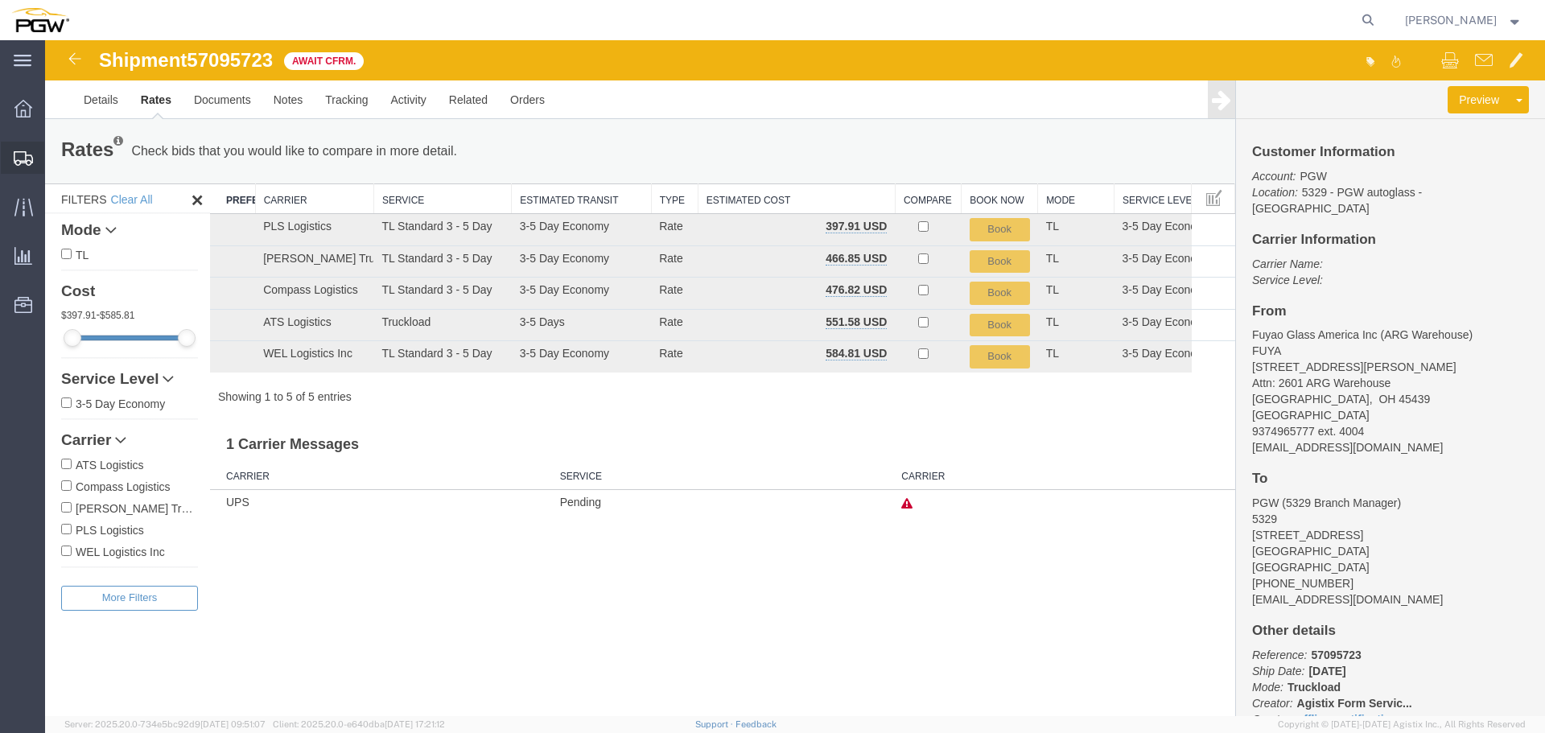
click at [0, 0] on span "Shipment Manager" at bounding box center [0, 0] width 0 height 0
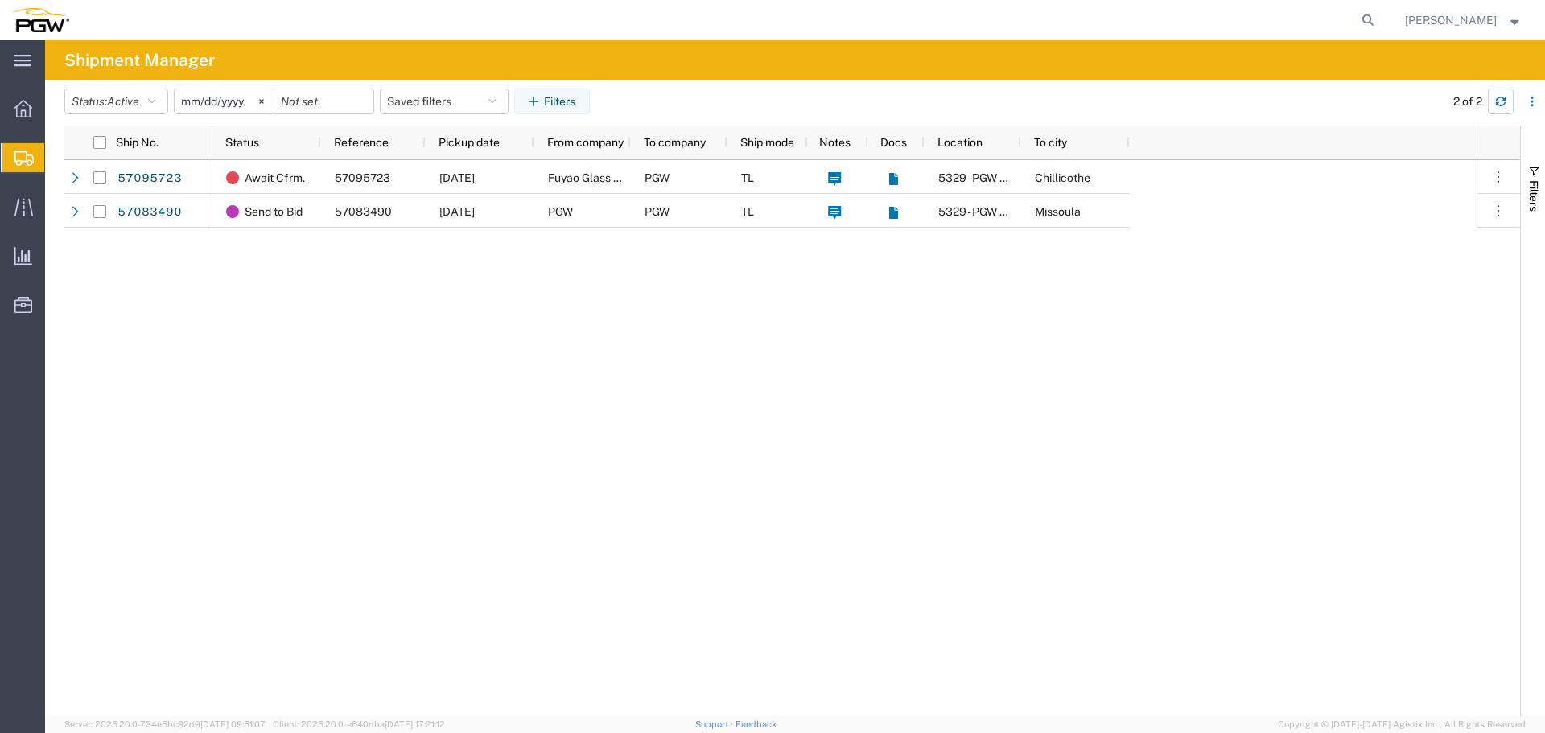
click at [1512, 101] on button "button" at bounding box center [1501, 102] width 26 height 26
